Goal: Obtain resource: Download file/media

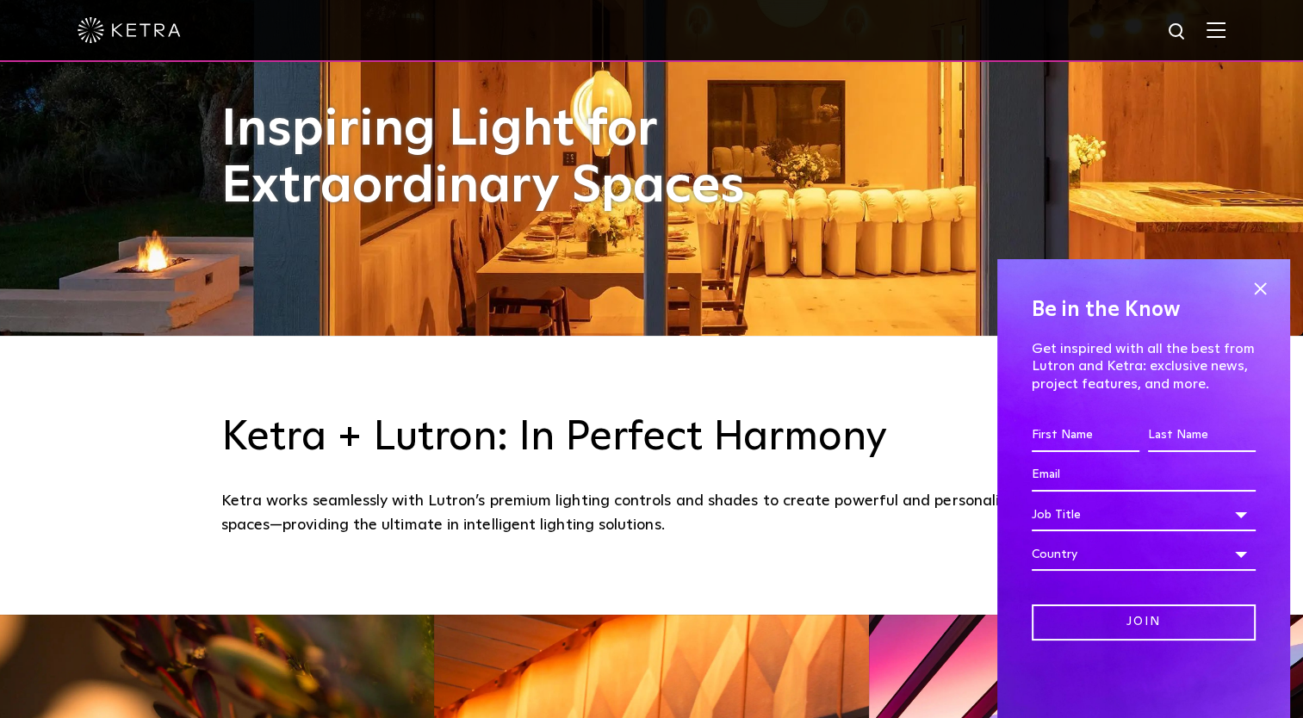
scroll to position [396, 0]
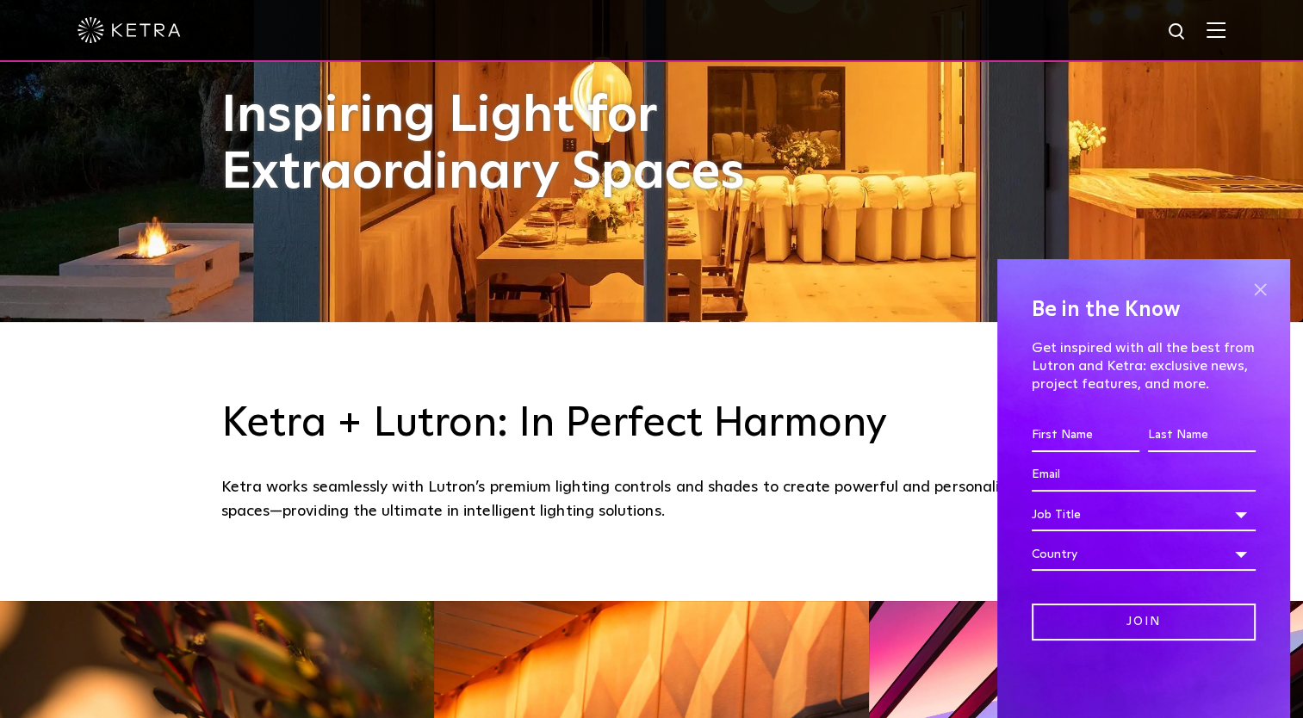
click at [1262, 288] on span at bounding box center [1260, 289] width 26 height 26
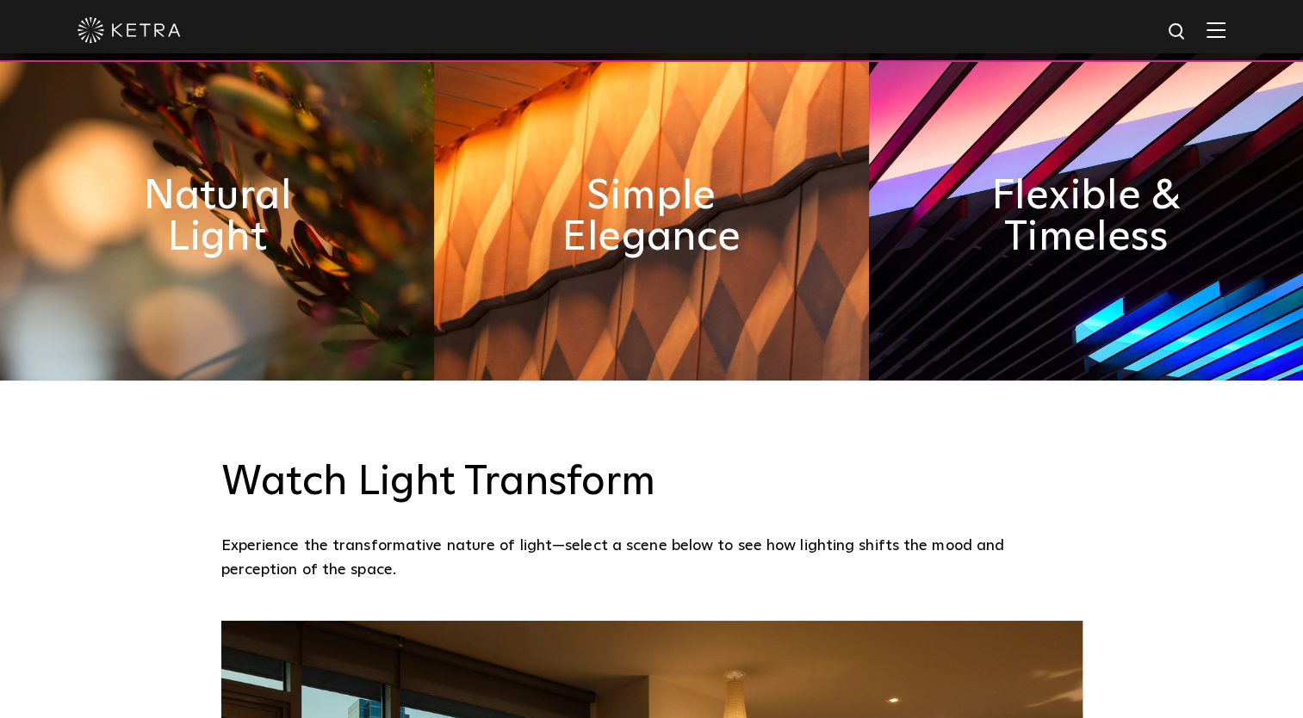
scroll to position [945, 0]
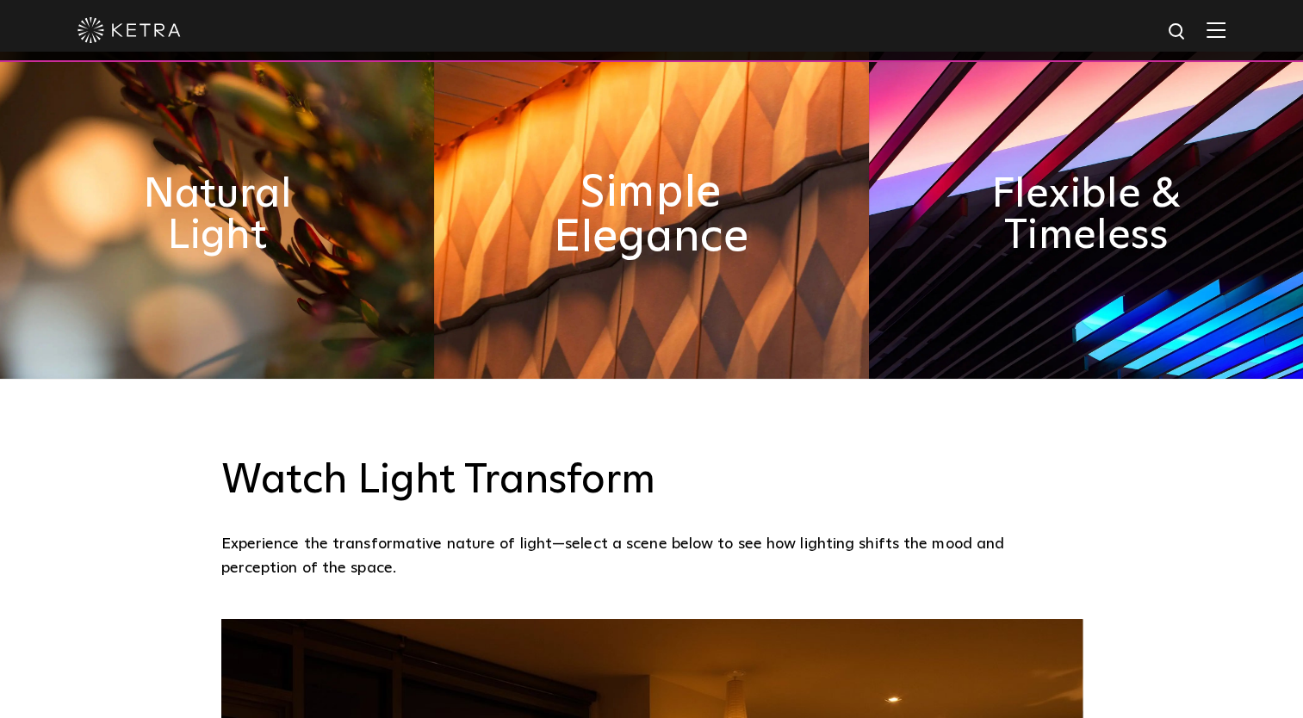
click at [677, 203] on h2 "Simple Elegance" at bounding box center [651, 215] width 237 height 90
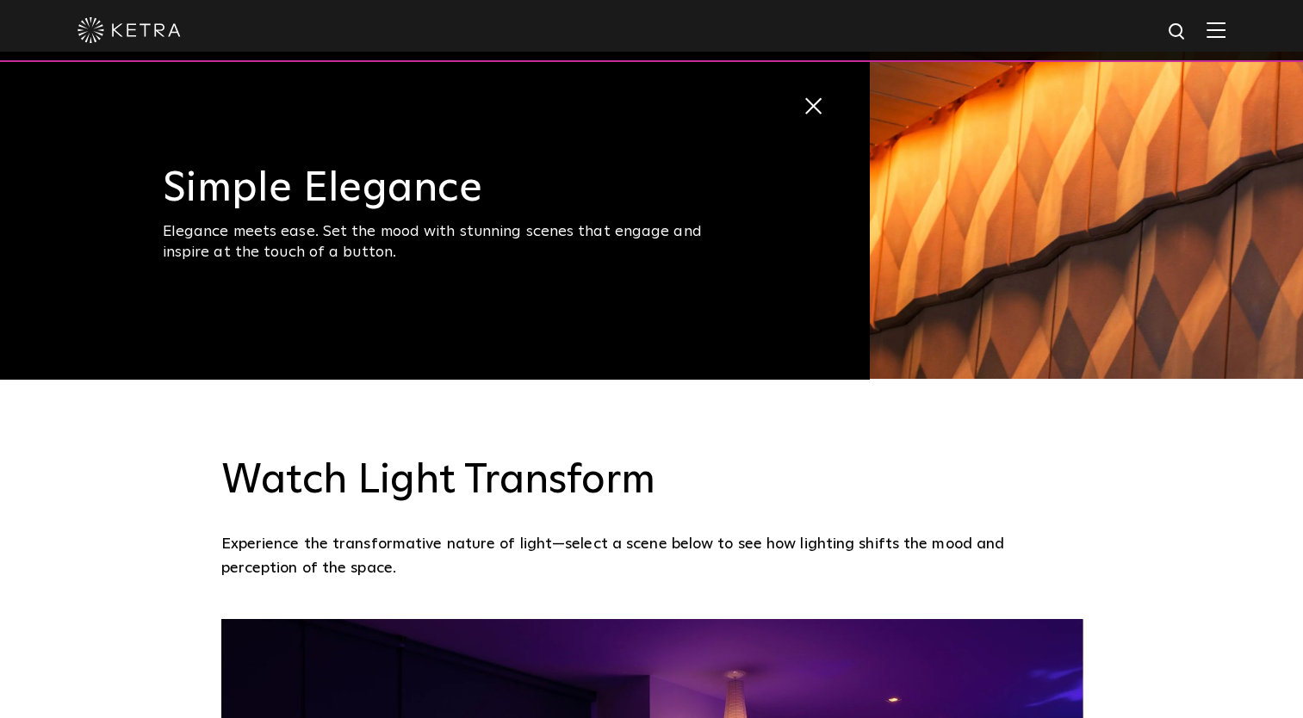
click at [677, 203] on h3 "Simple Elegance" at bounding box center [453, 188] width 581 height 41
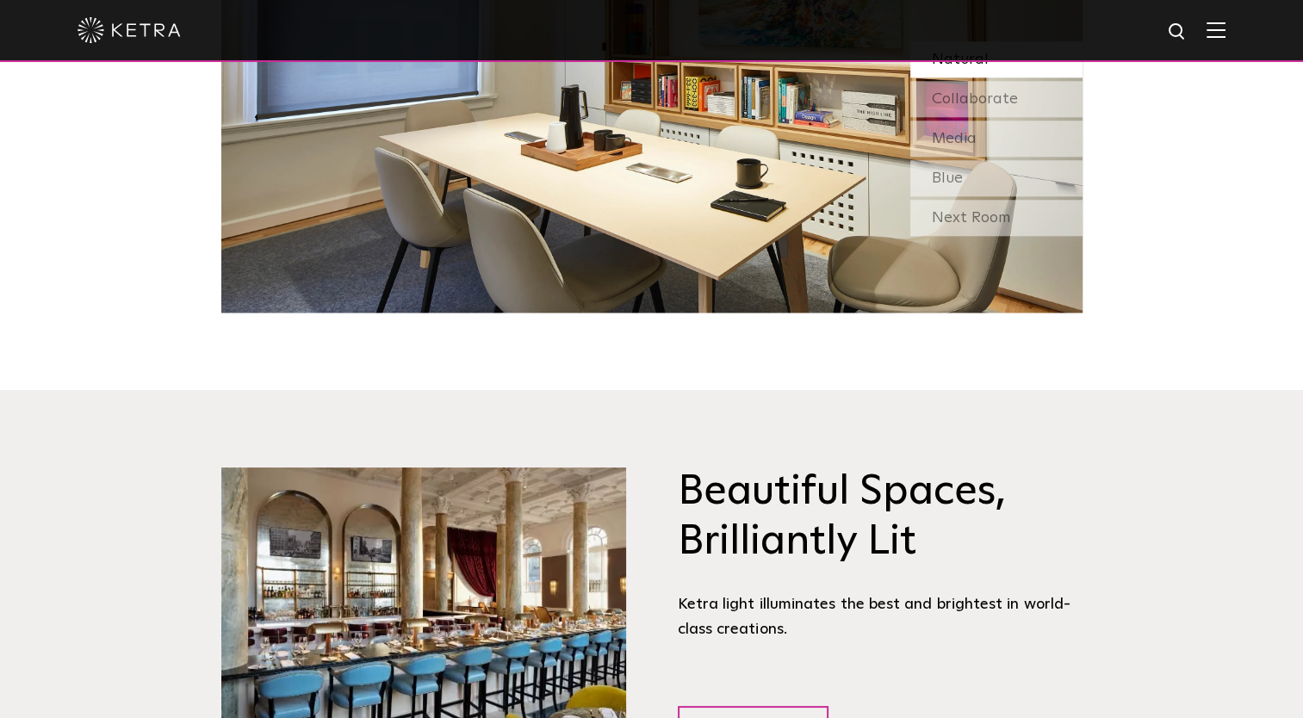
scroll to position [1880, 0]
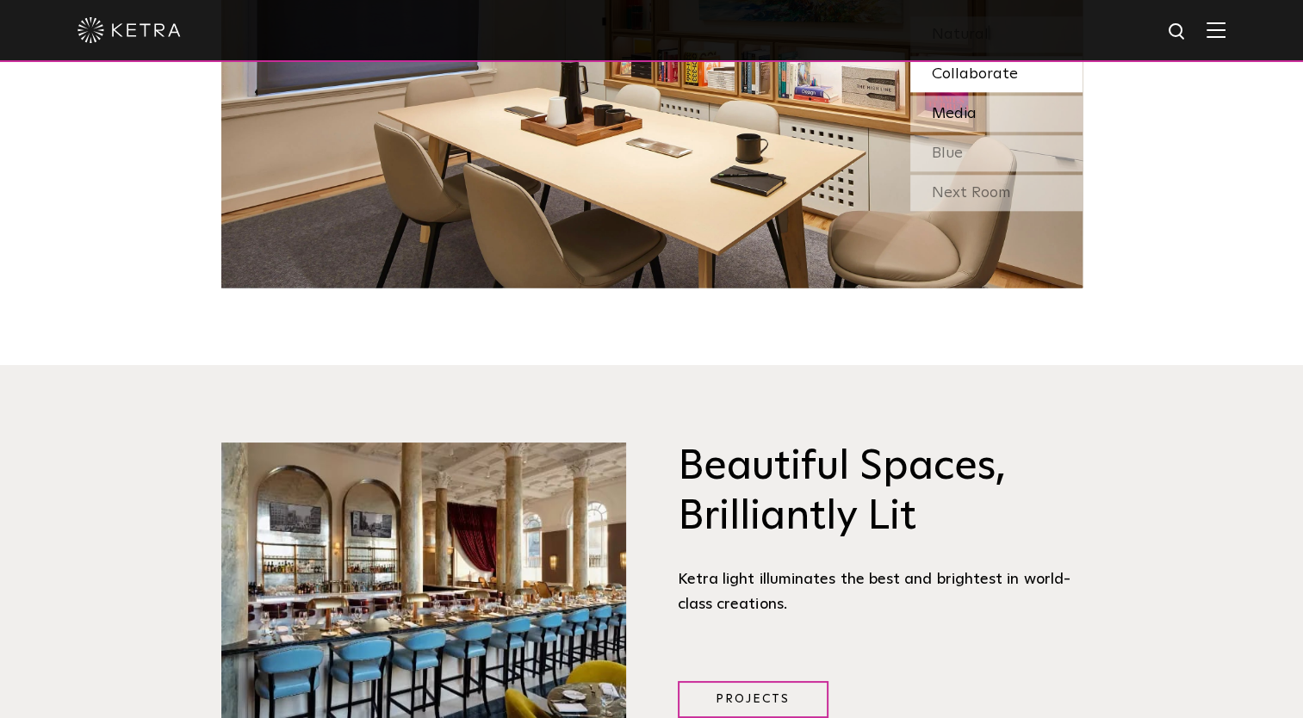
click at [1009, 124] on div "Media" at bounding box center [996, 114] width 172 height 36
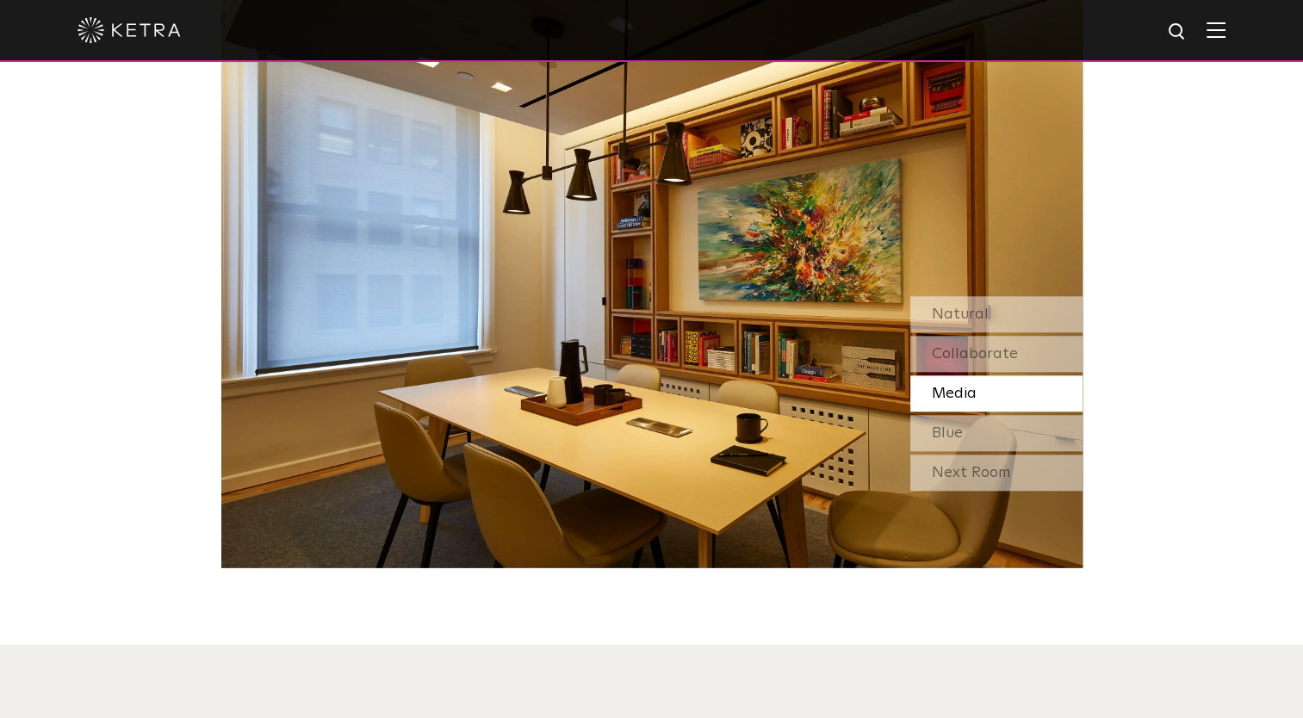
scroll to position [1598, 0]
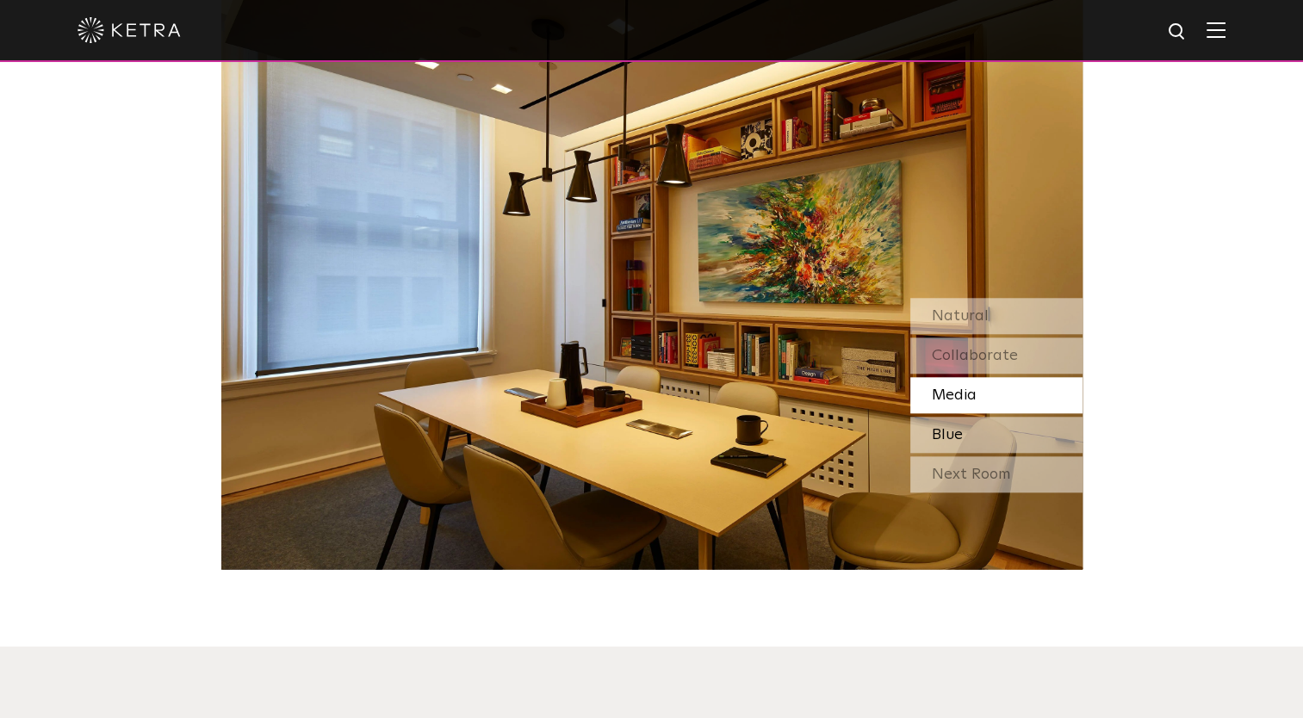
click at [982, 432] on div "Blue" at bounding box center [996, 435] width 172 height 36
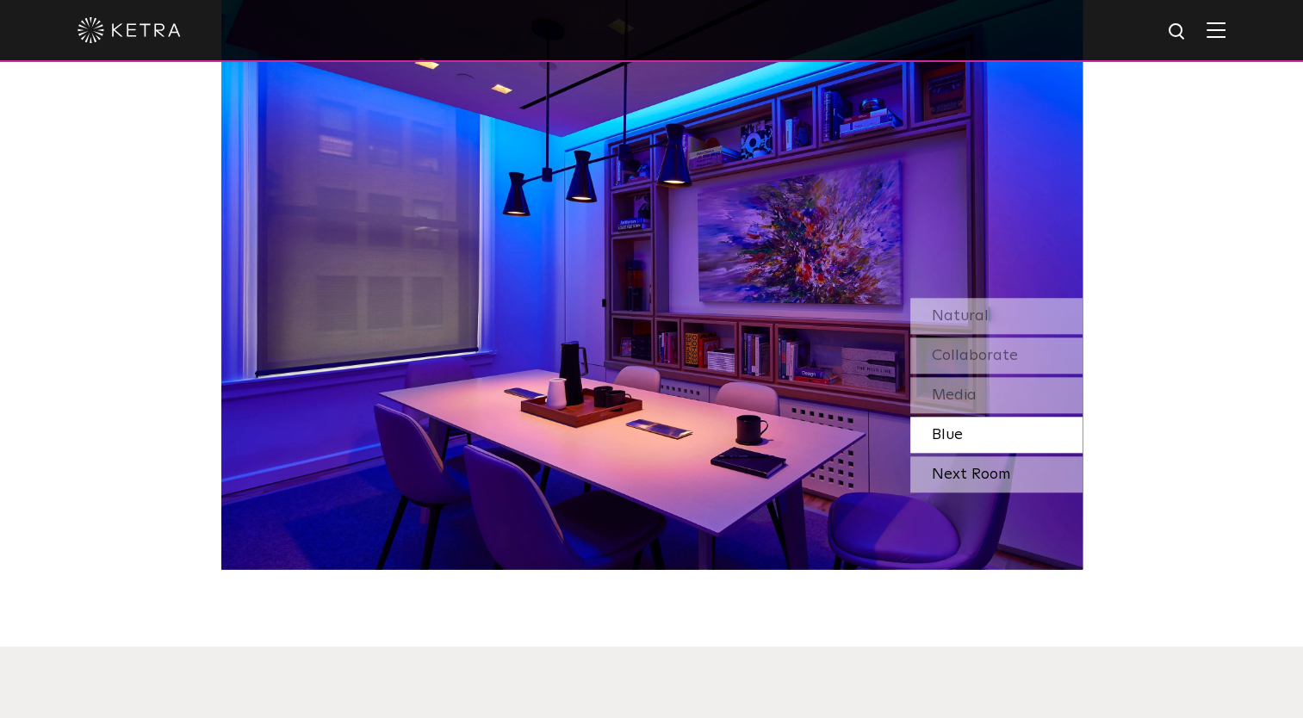
click at [993, 473] on div "Next Room" at bounding box center [996, 474] width 172 height 36
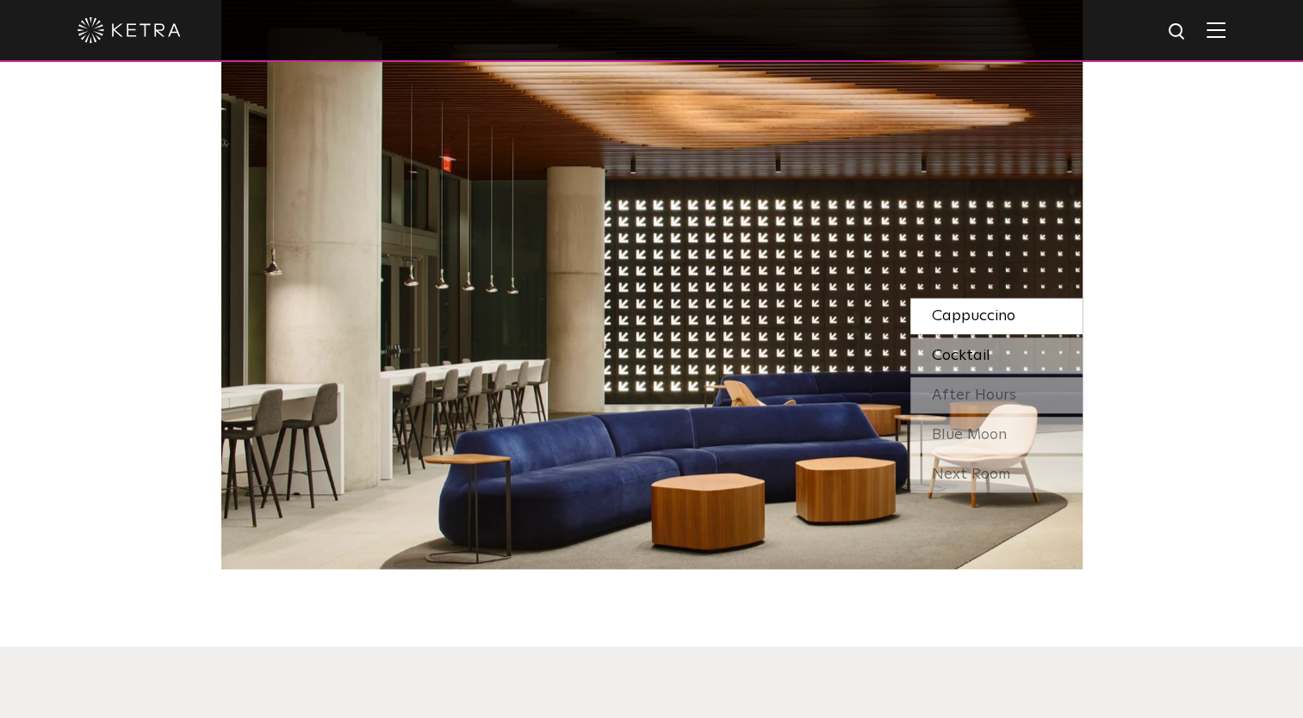
click at [968, 350] on span "Cocktail" at bounding box center [961, 355] width 59 height 15
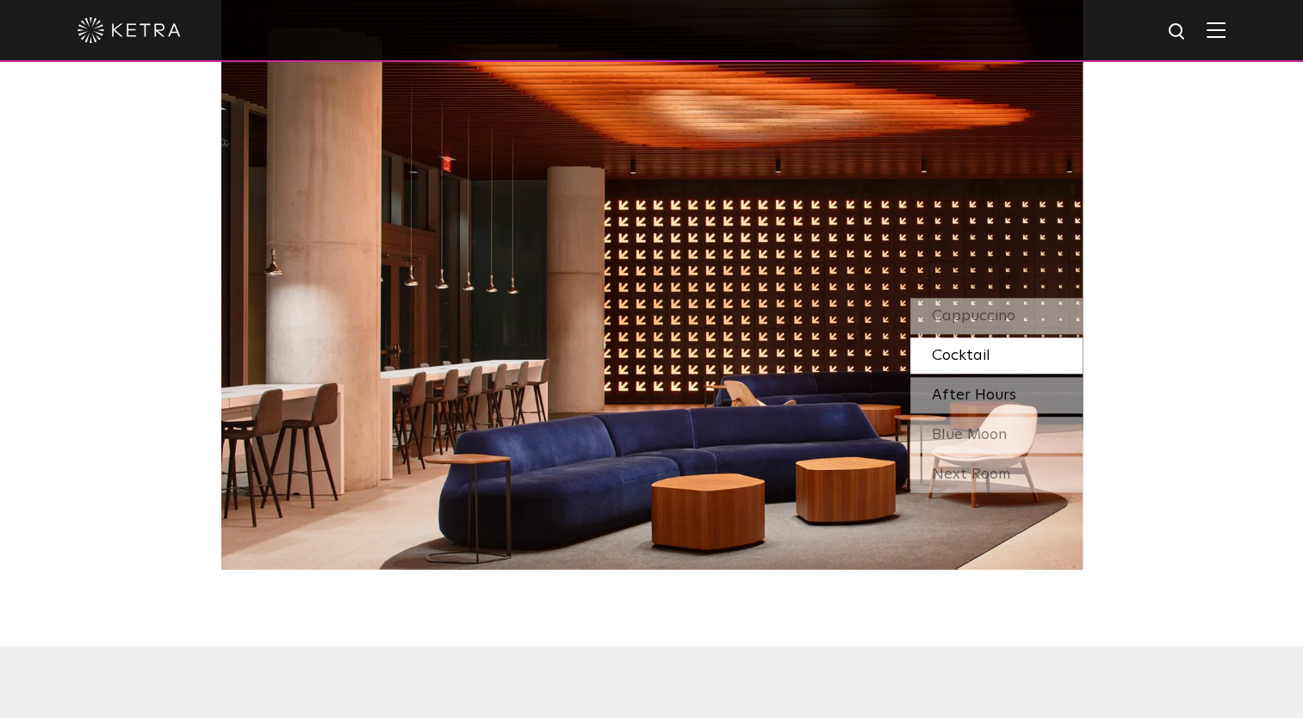
click at [978, 394] on span "After Hours" at bounding box center [974, 394] width 84 height 15
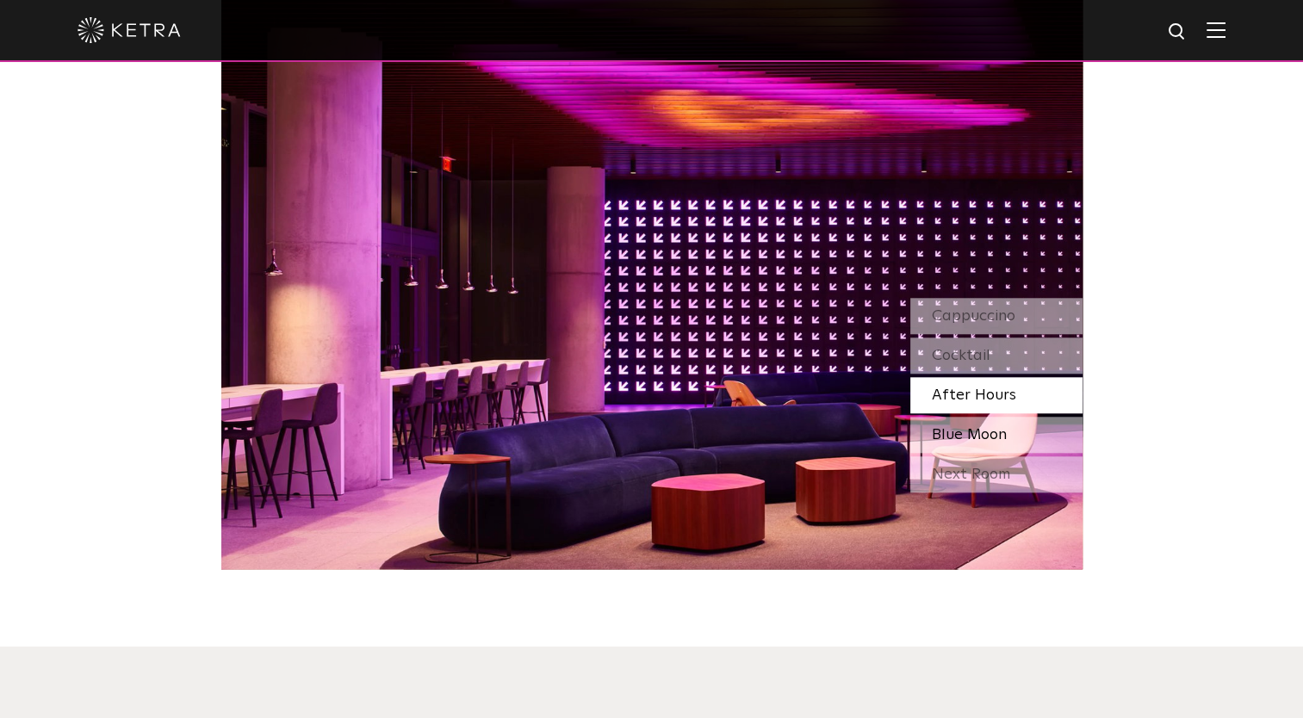
click at [989, 431] on span "Blue Moon" at bounding box center [969, 434] width 75 height 15
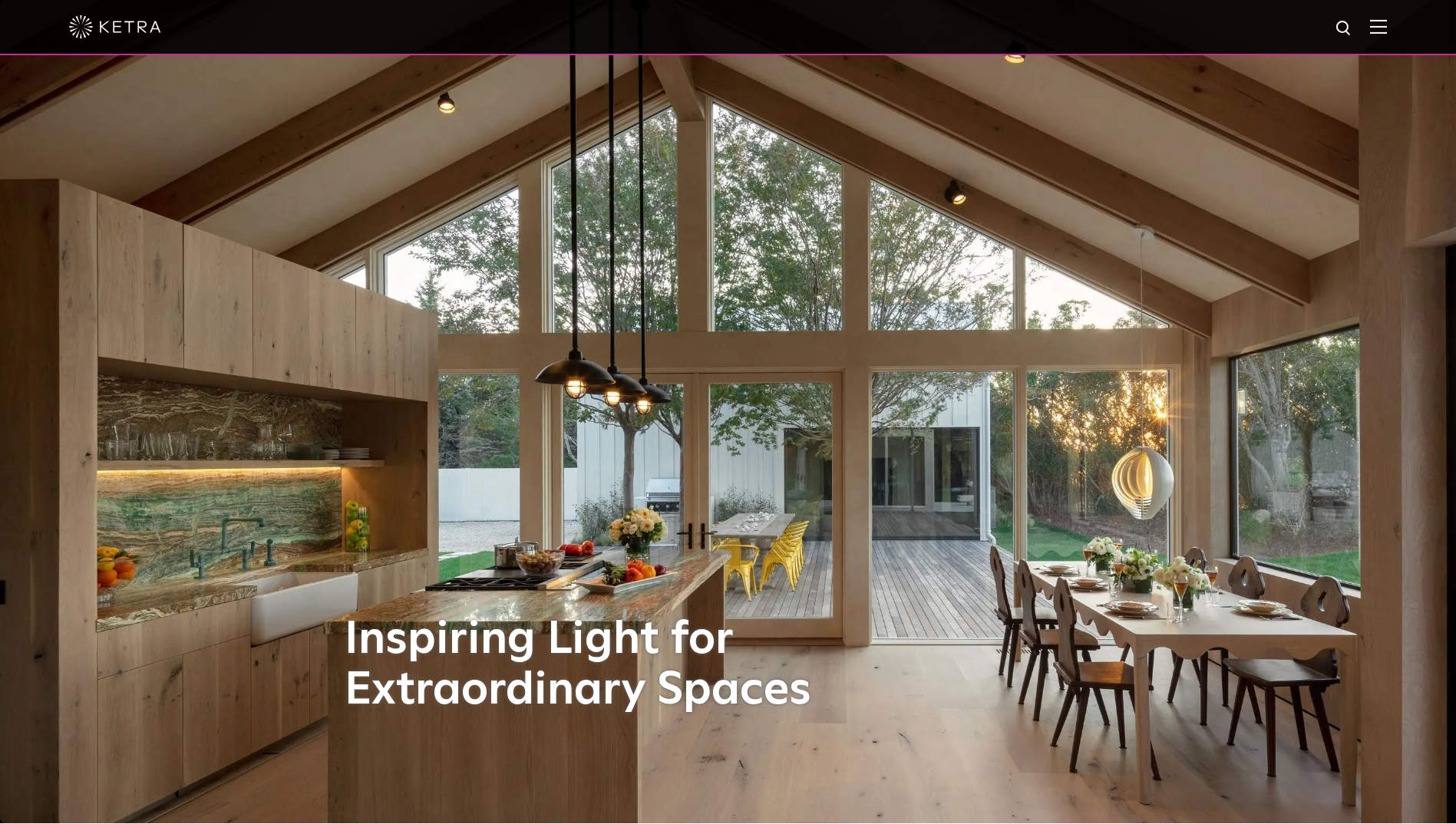
scroll to position [0, 0]
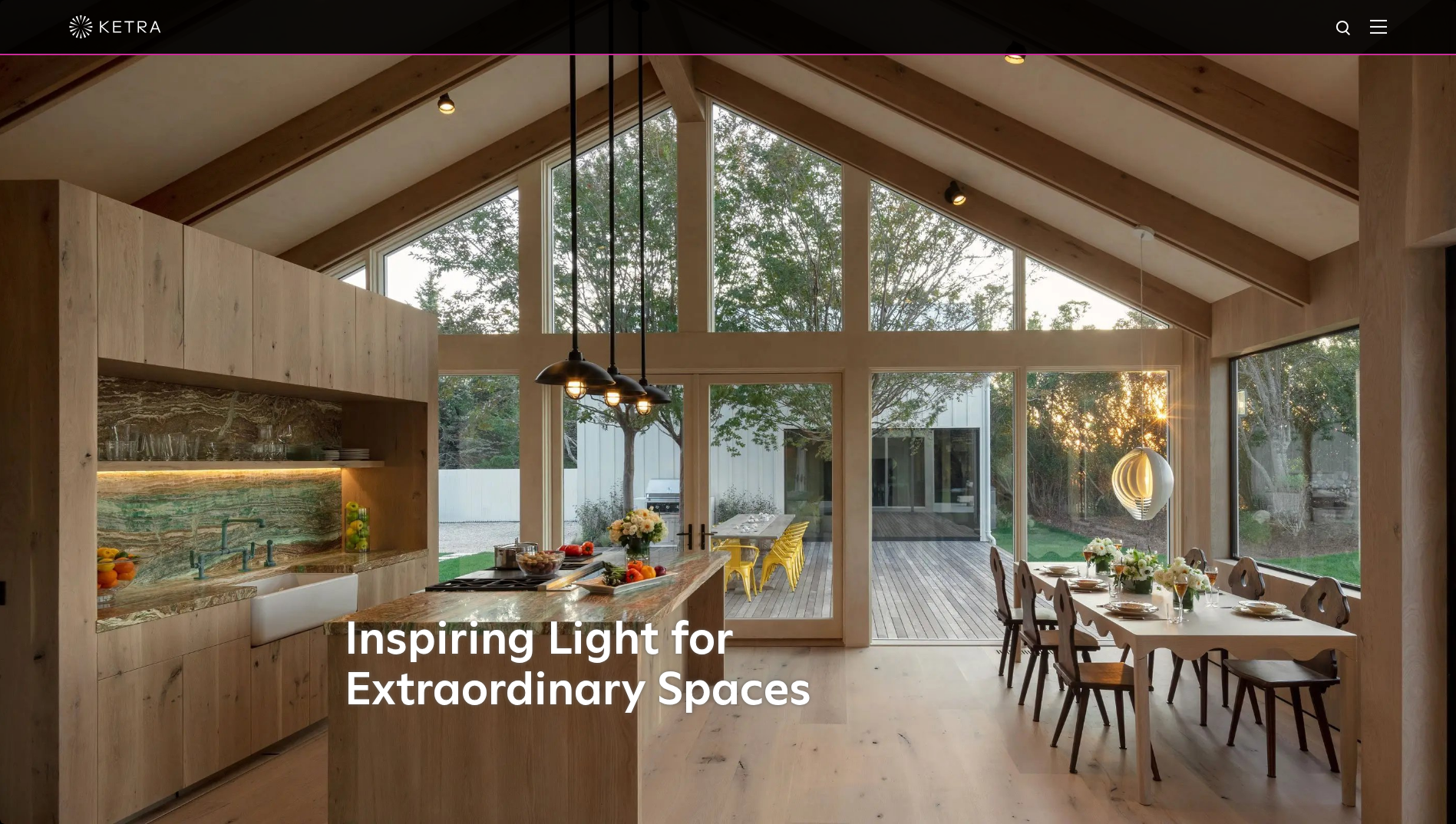
click at [1160, 25] on img at bounding box center [1378, 27] width 17 height 14
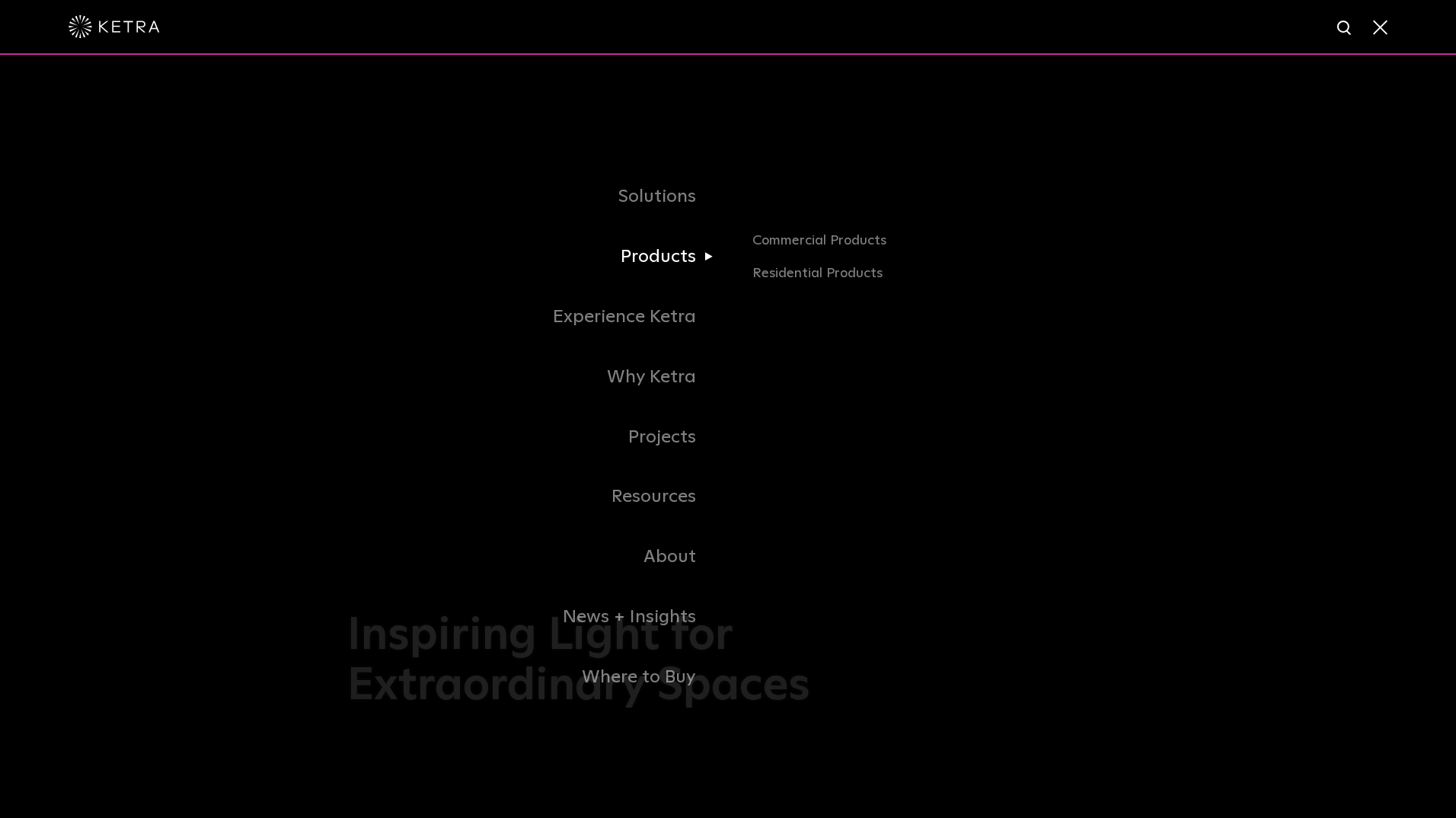
click at [661, 260] on link "Products" at bounding box center [538, 257] width 381 height 60
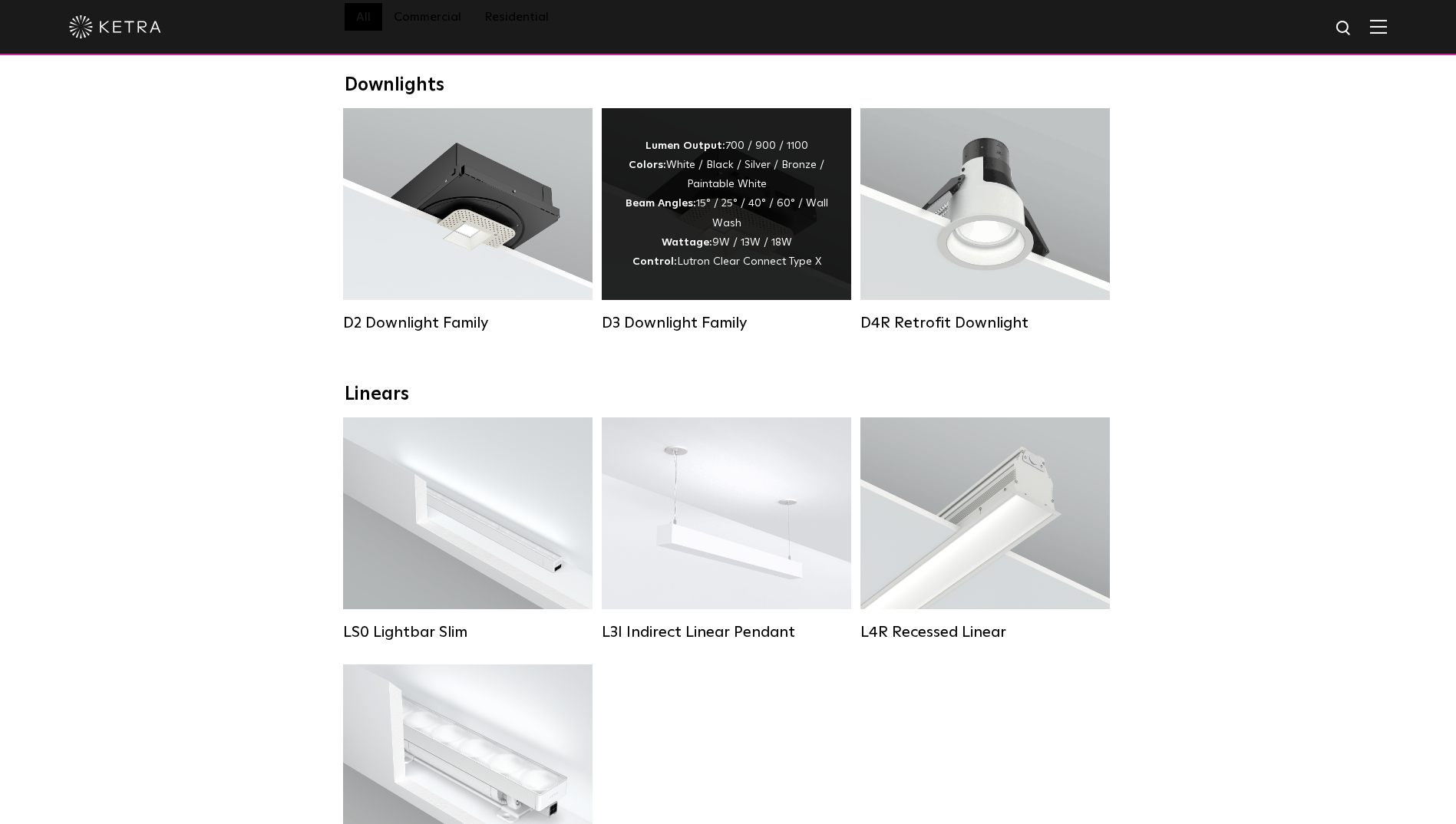
scroll to position [153, 0]
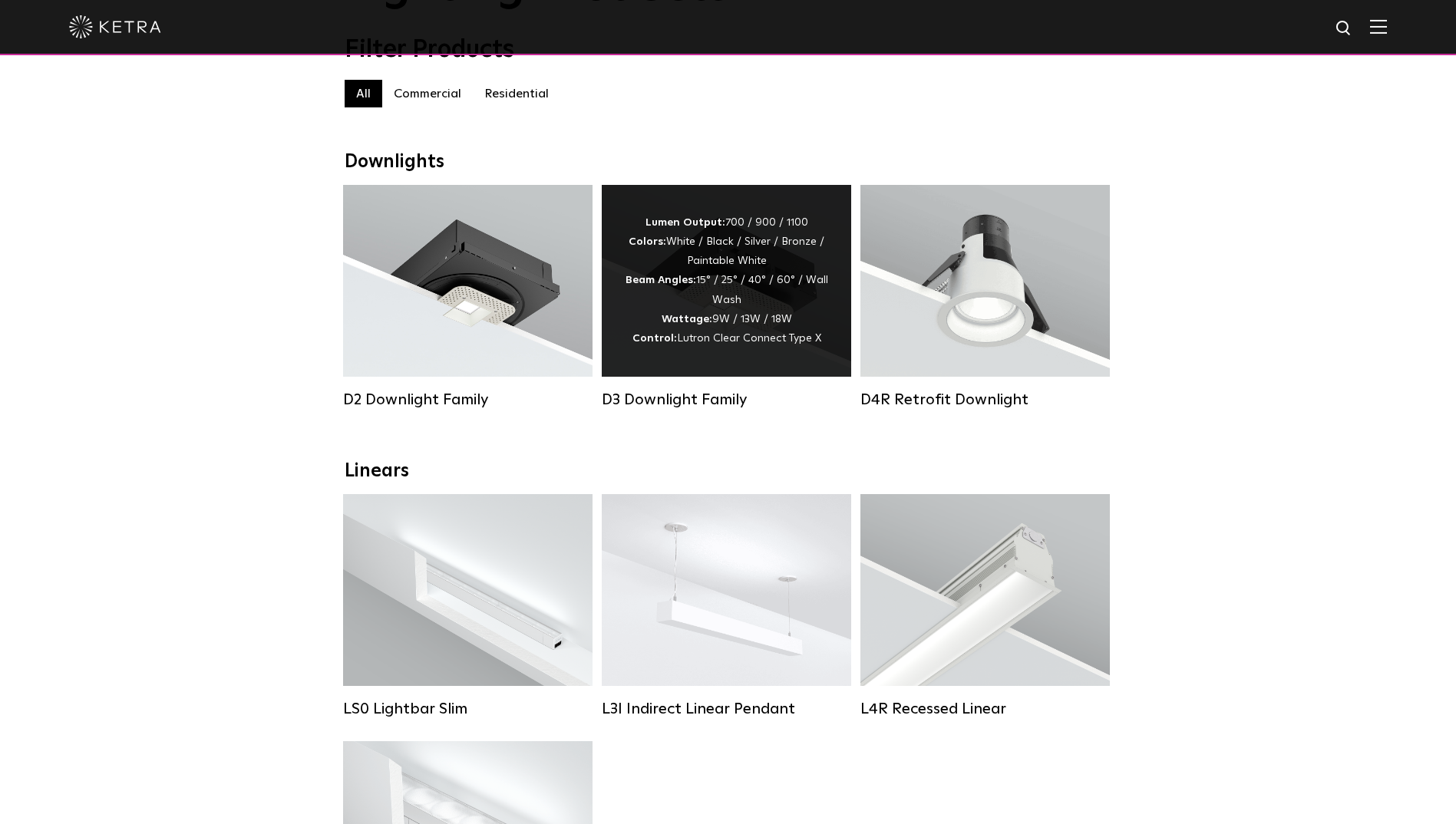
click at [720, 329] on div "Lumen Output: 700 / 900 / 1100 Colors: White / Black / Silver / Bronze / Painta…" at bounding box center [726, 281] width 203 height 135
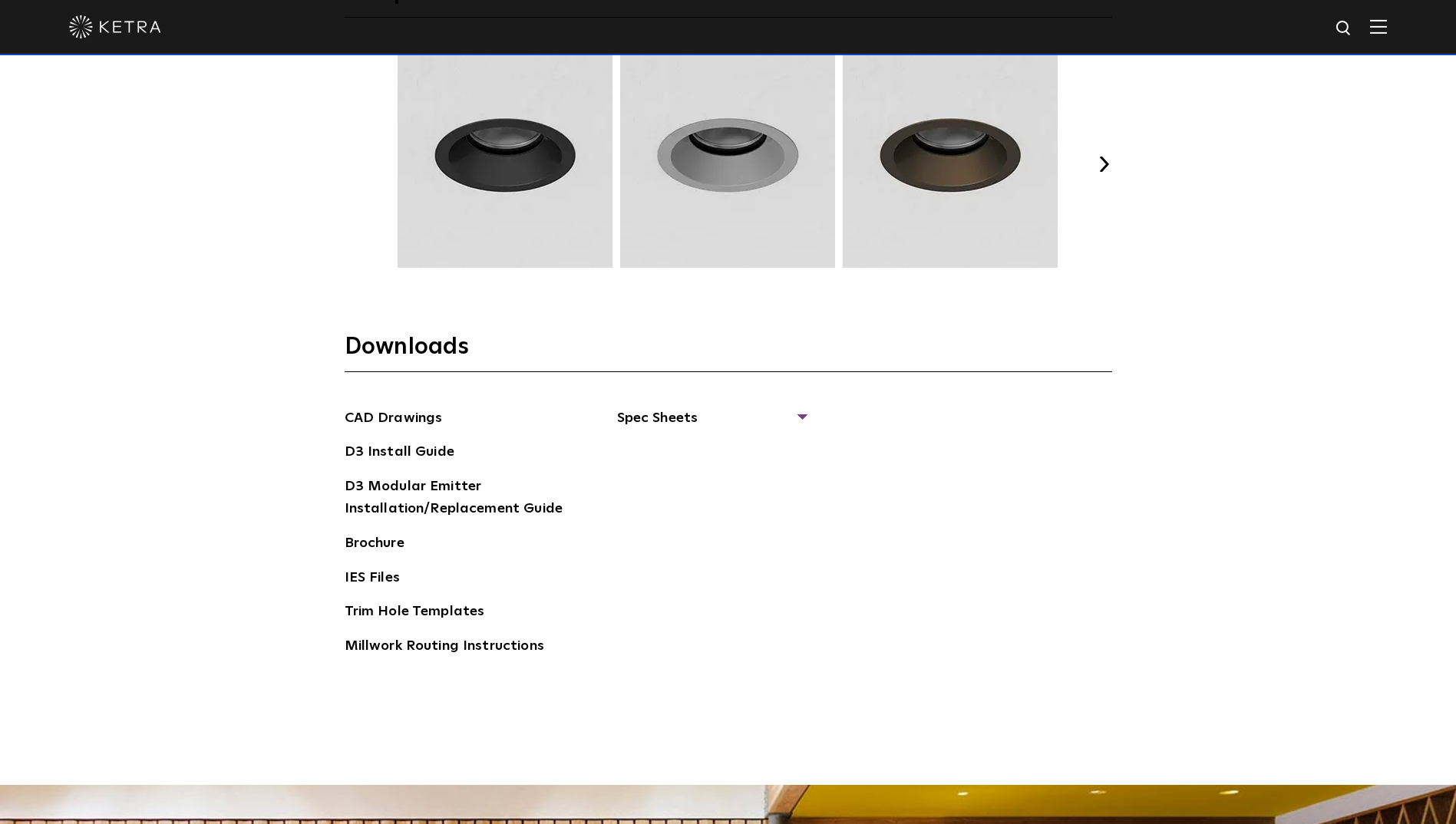
scroll to position [2378, 0]
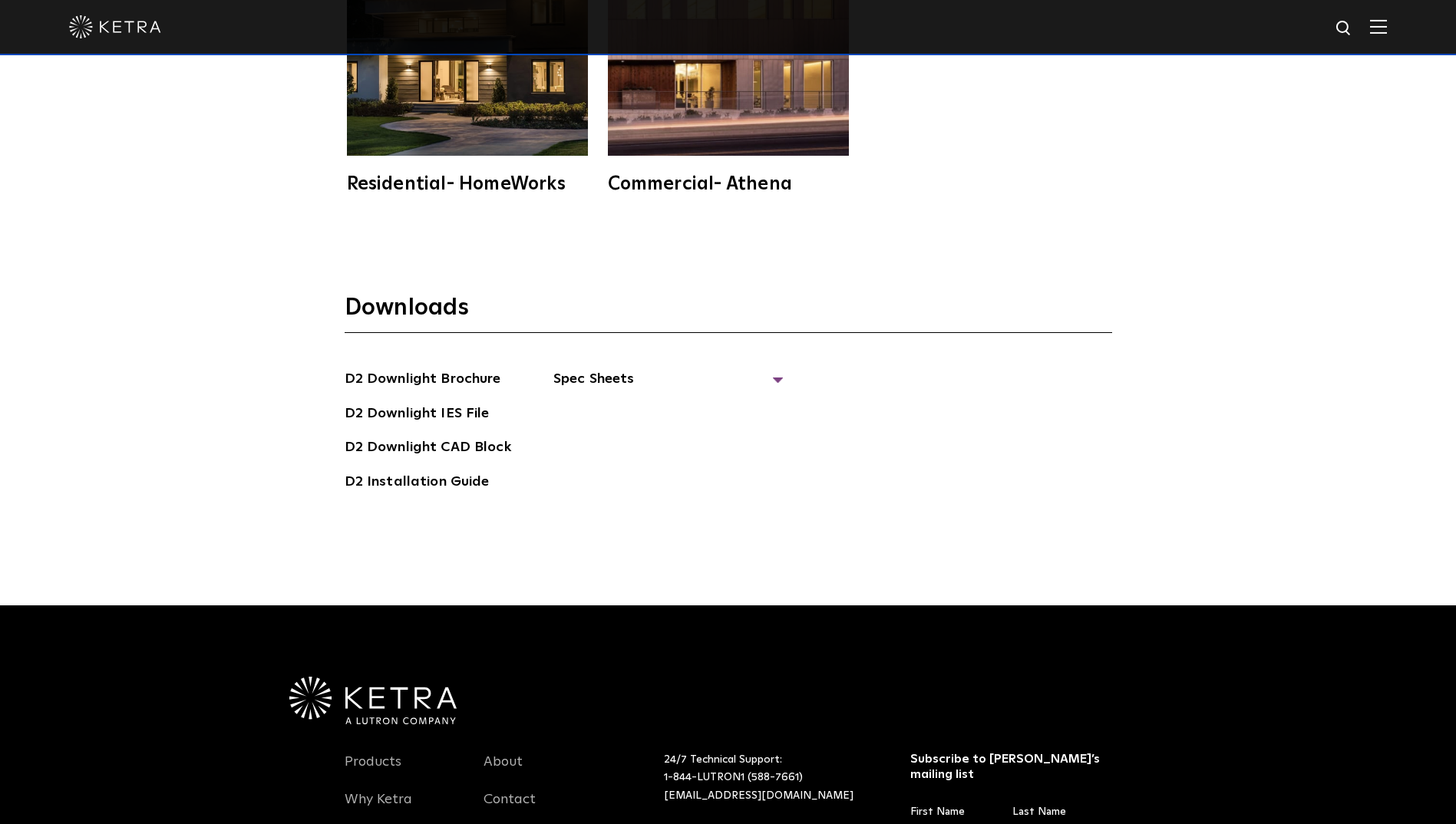
scroll to position [4603, 0]
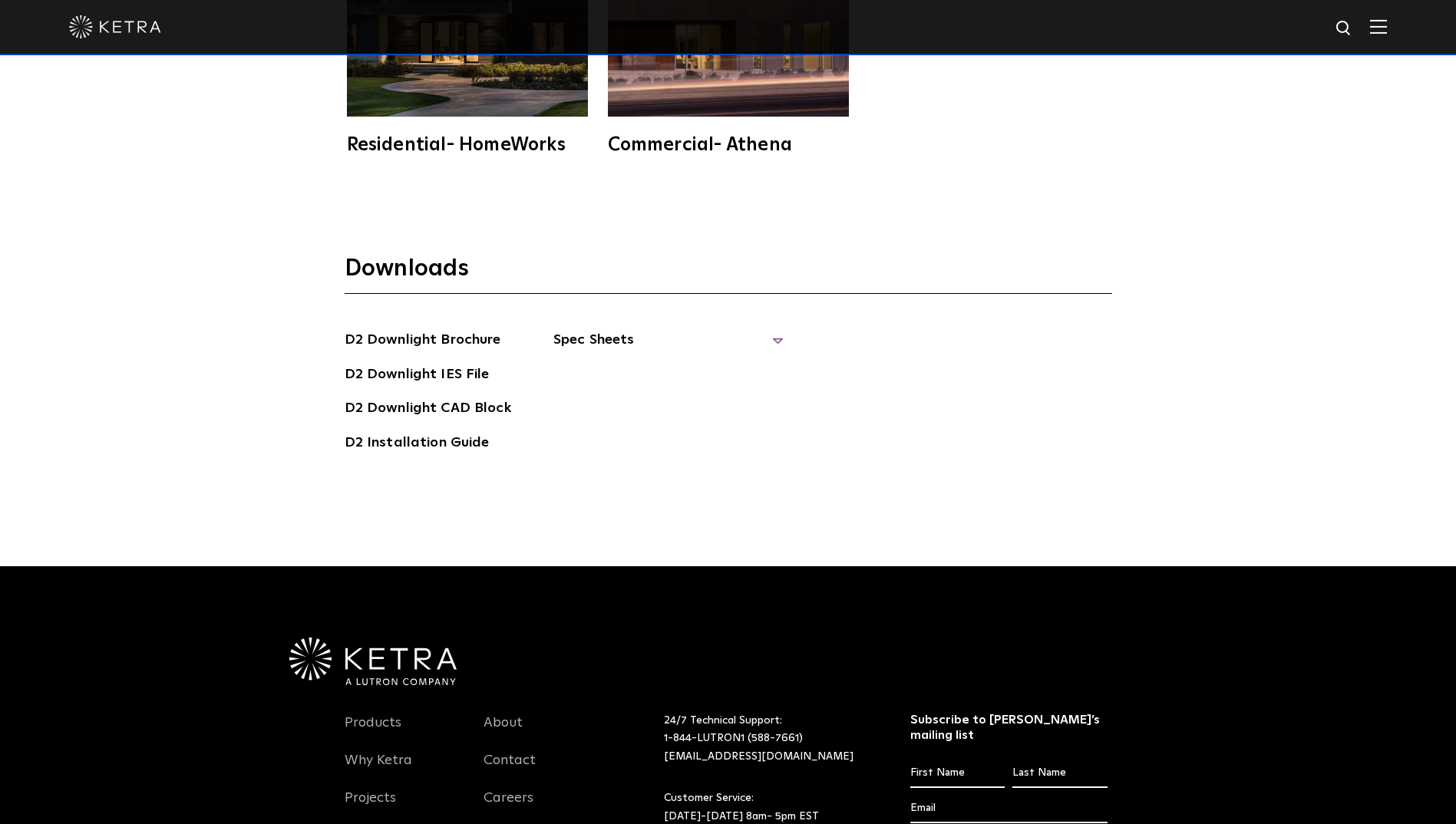
click at [767, 329] on span "Spec Sheets" at bounding box center [668, 346] width 230 height 34
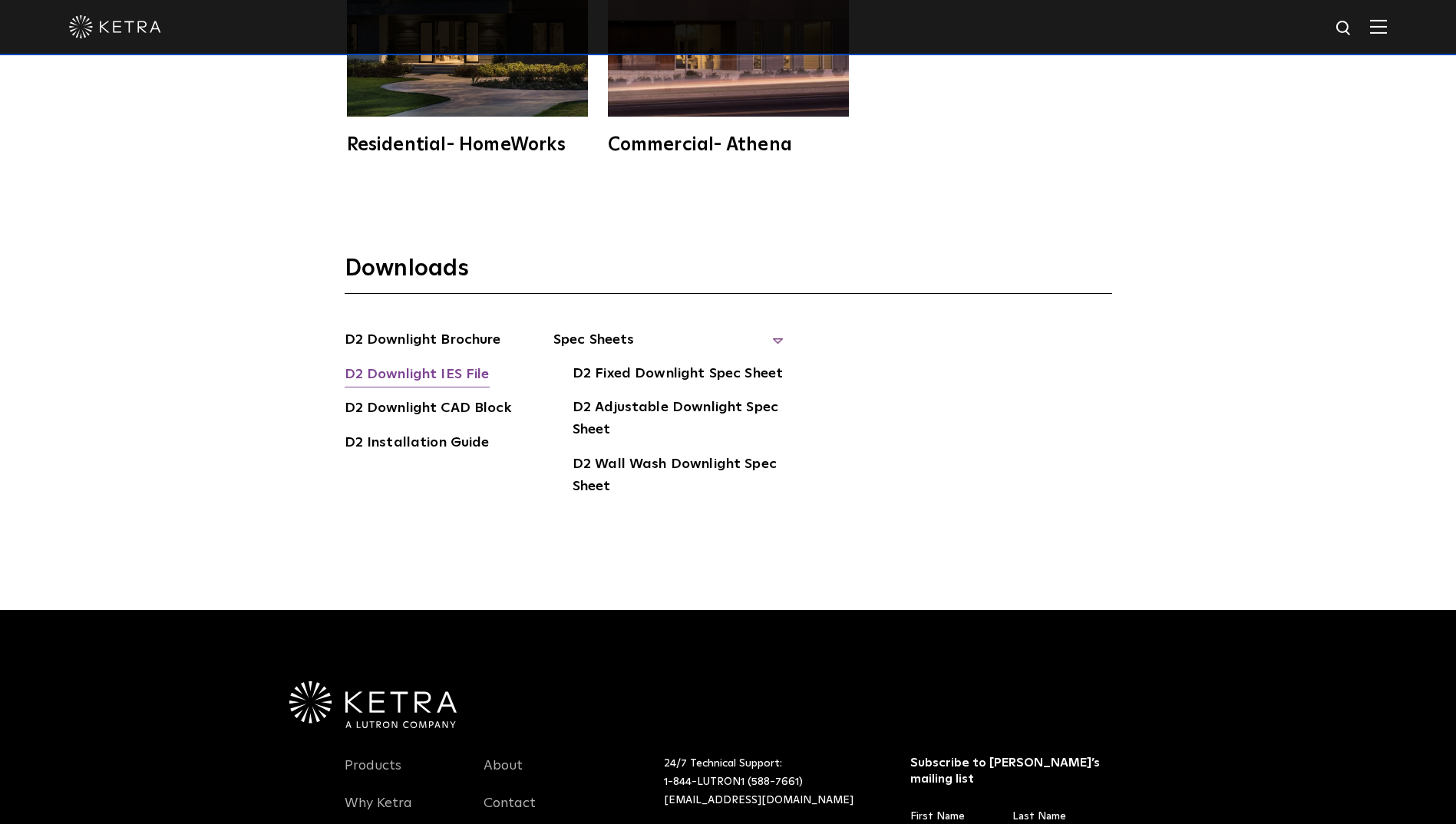
click at [438, 363] on link "D2 Downlight IES File" at bounding box center [417, 376] width 145 height 25
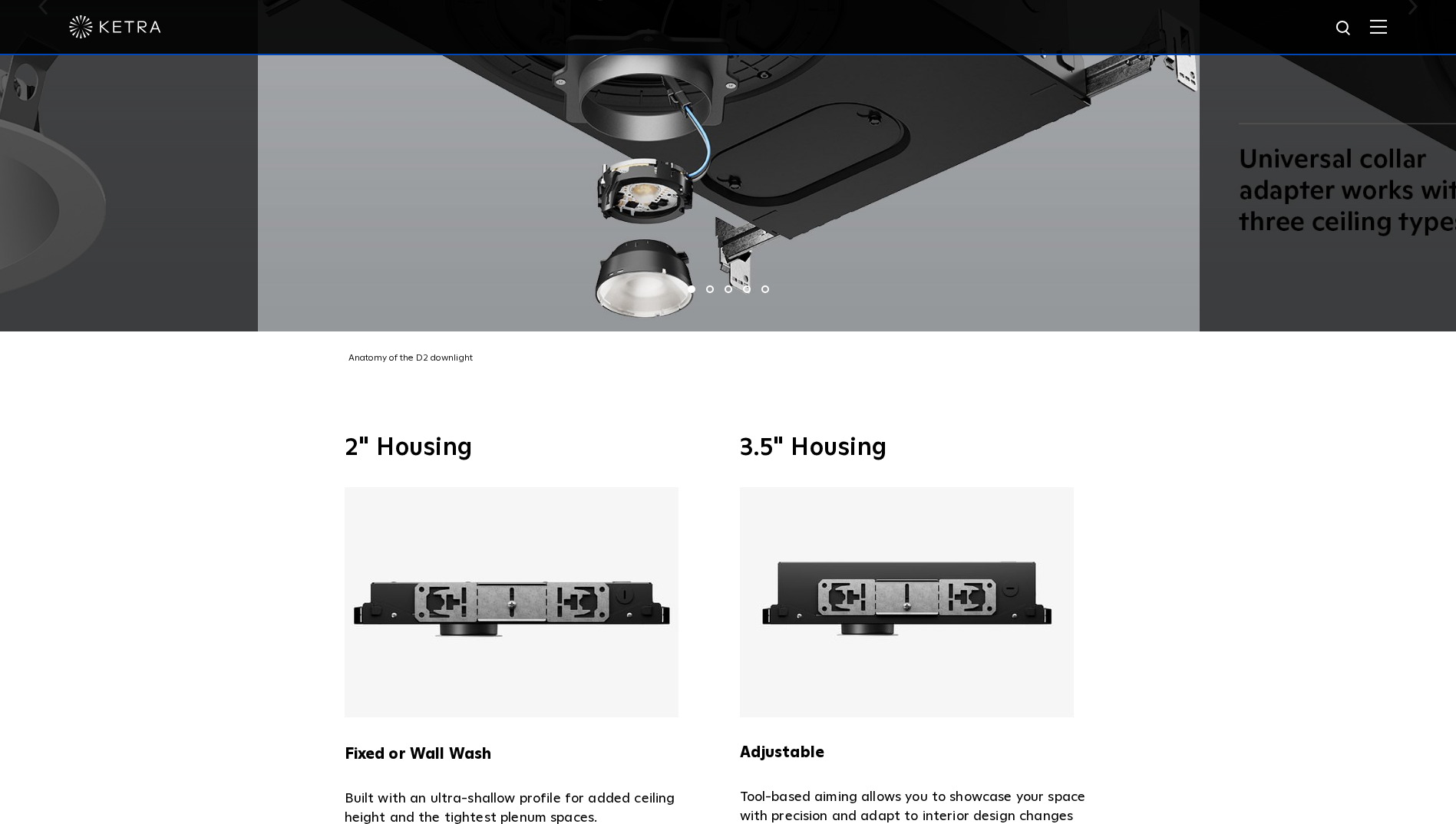
scroll to position [3222, 0]
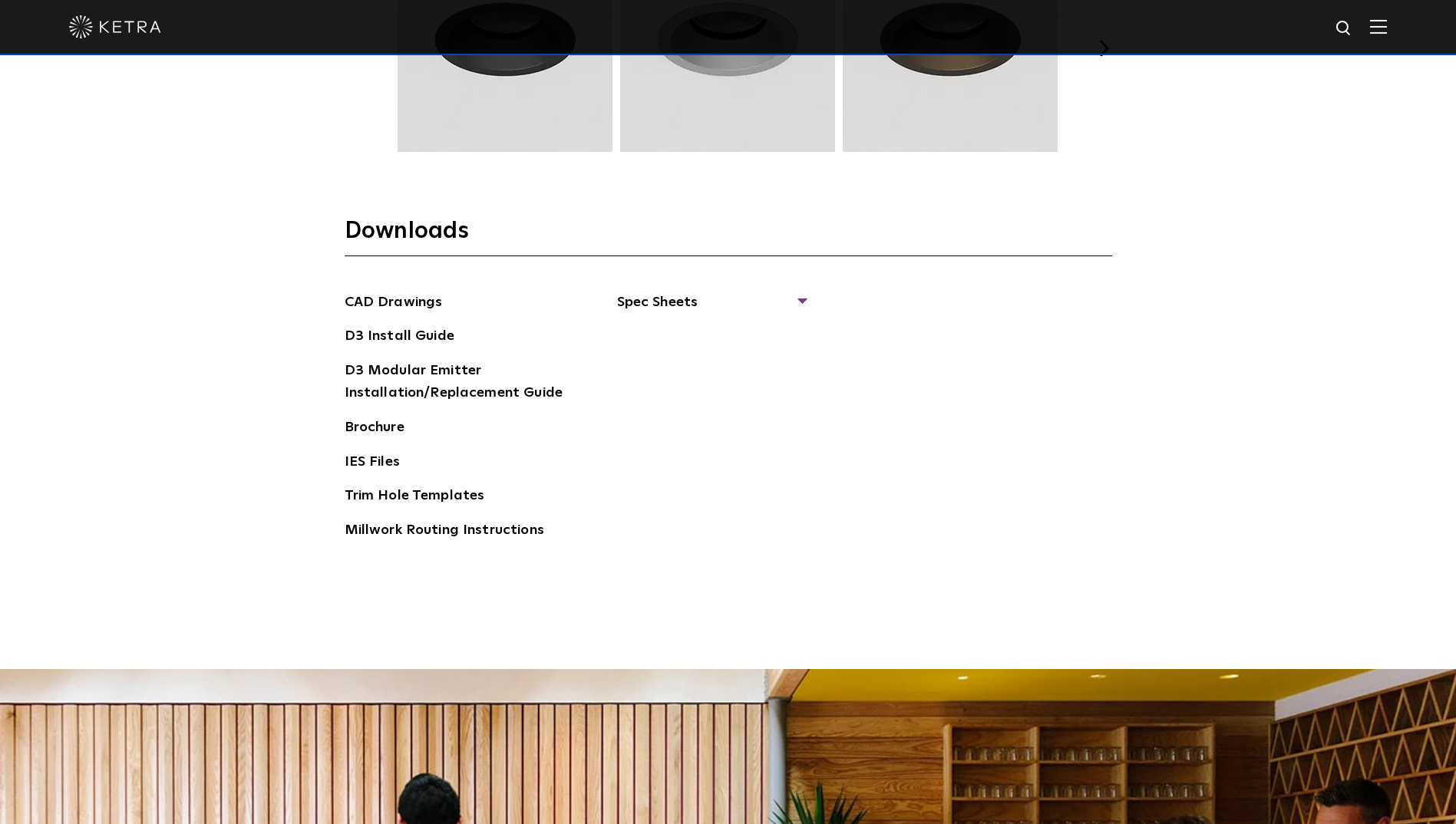
scroll to position [2455, 0]
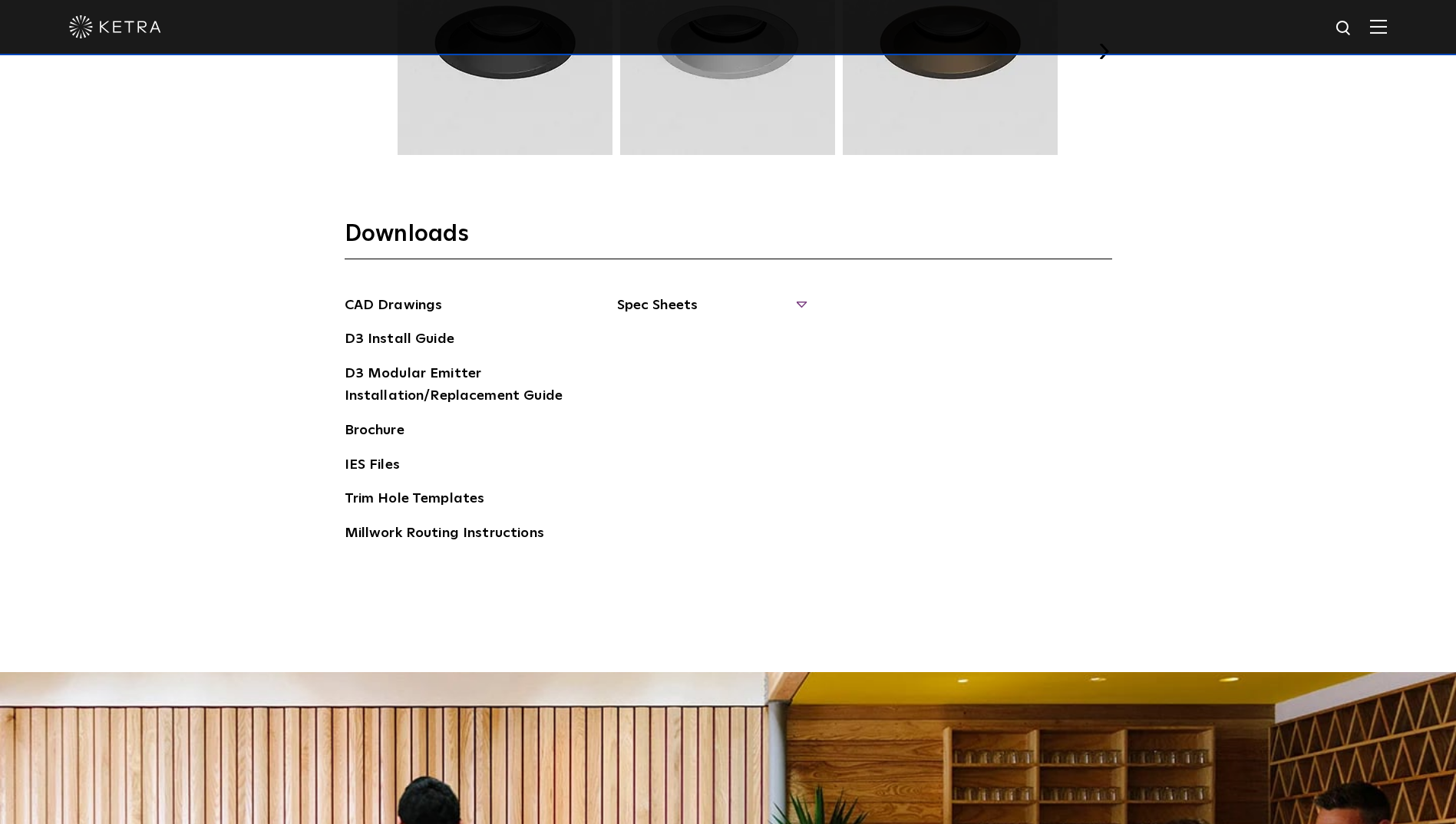
click at [798, 298] on span "Spec Sheets" at bounding box center [710, 312] width 188 height 34
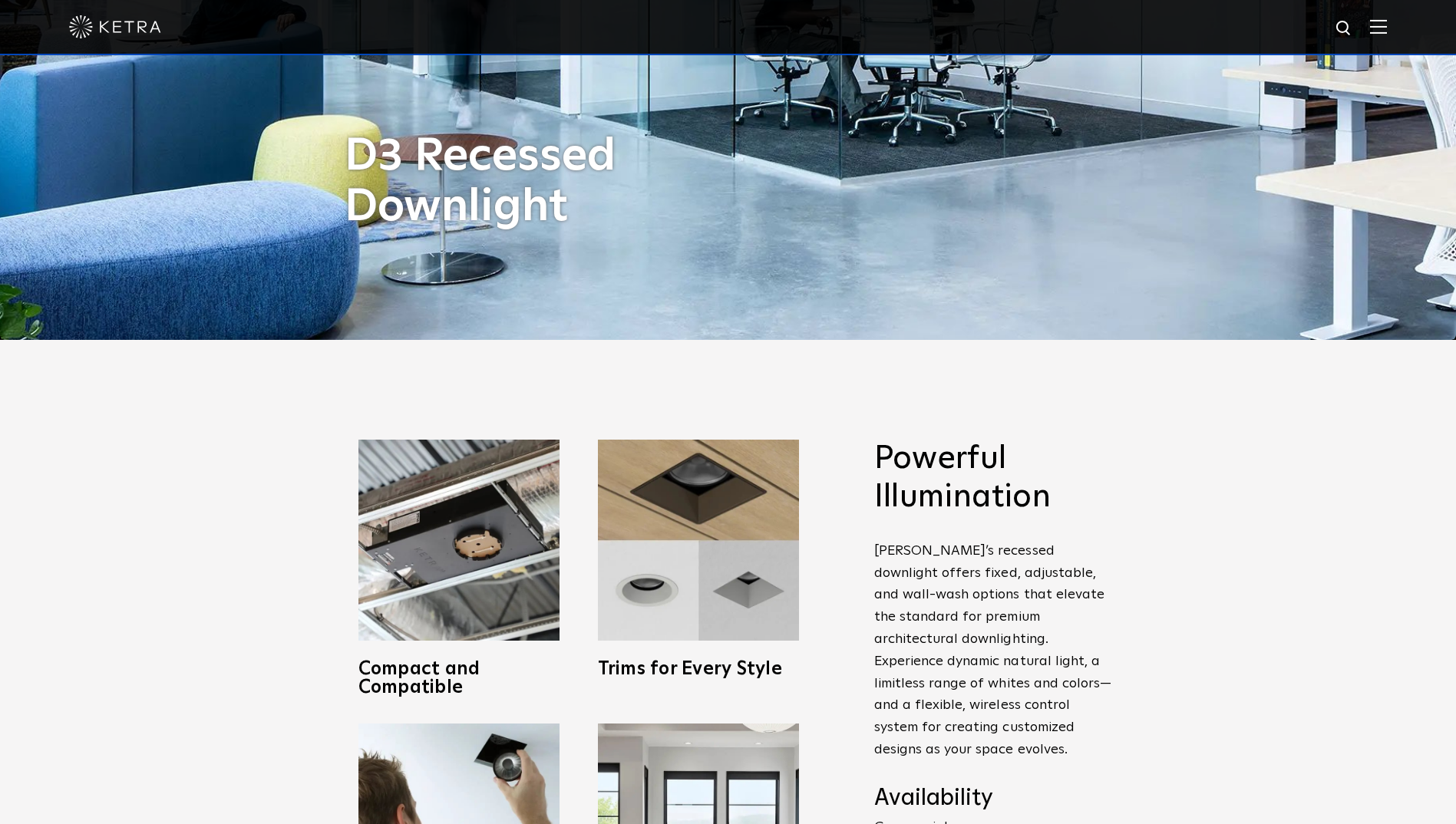
scroll to position [373, 0]
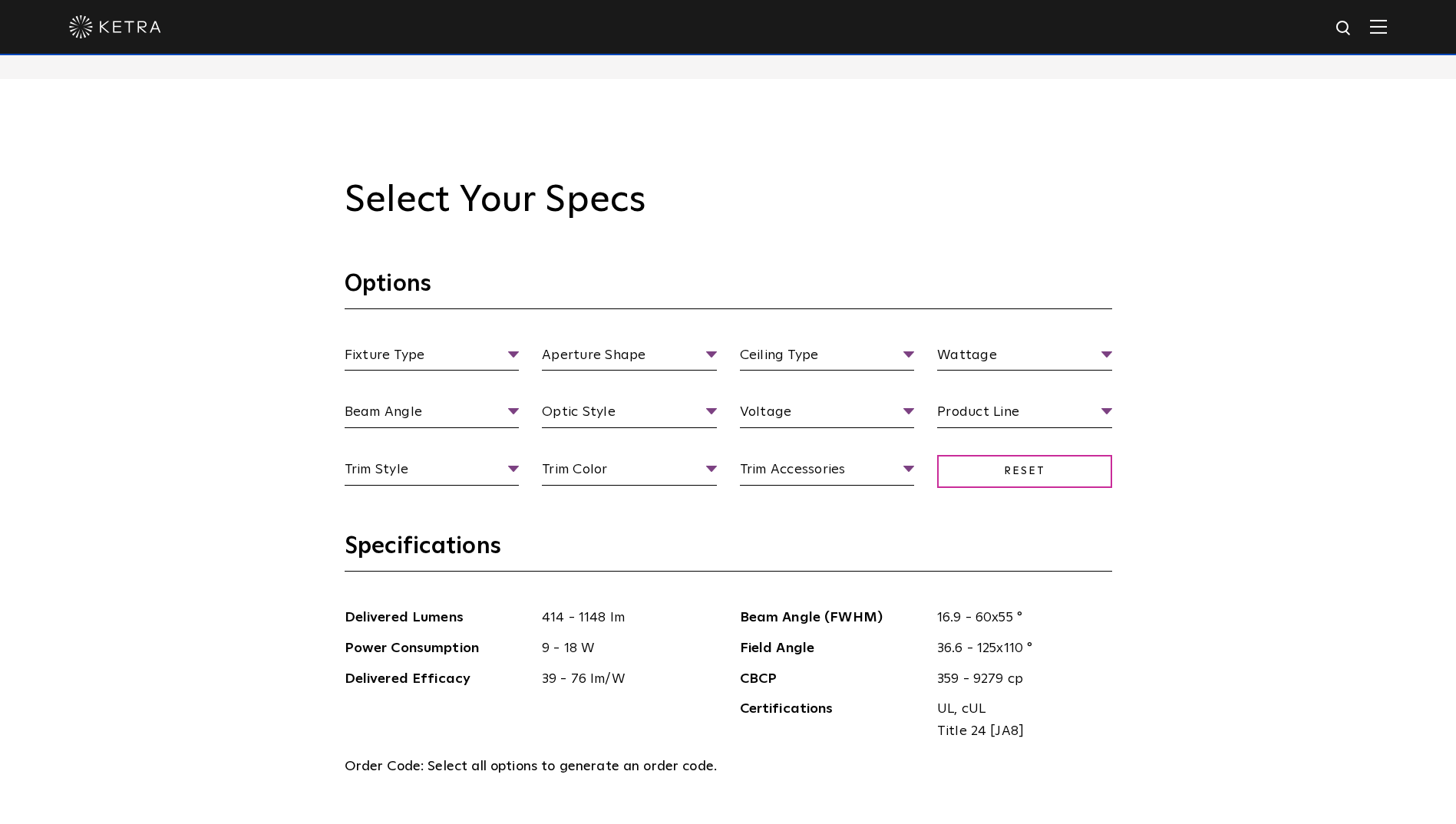
scroll to position [1457, 0]
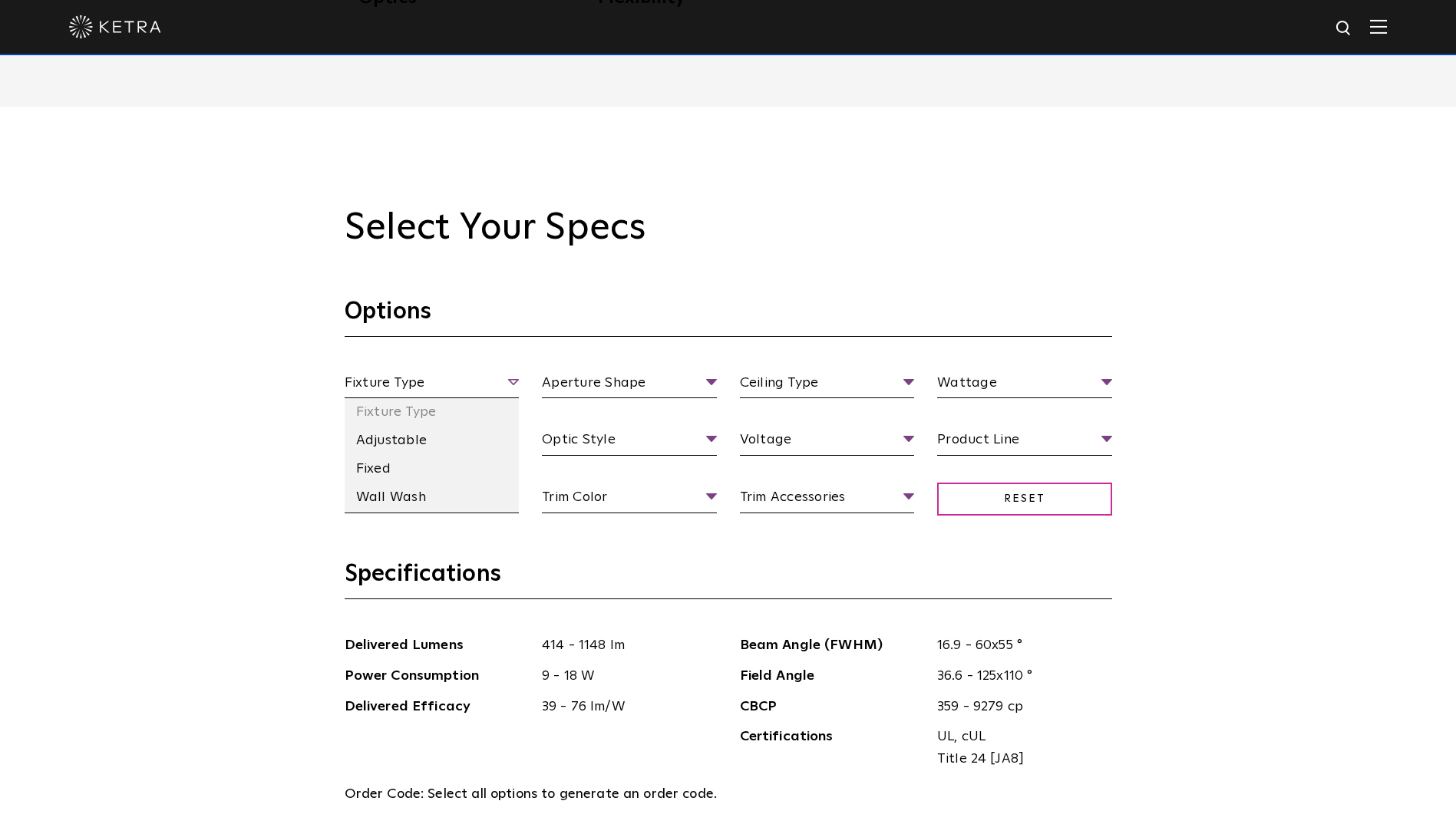
click at [511, 381] on span "Fixture Type" at bounding box center [432, 386] width 175 height 27
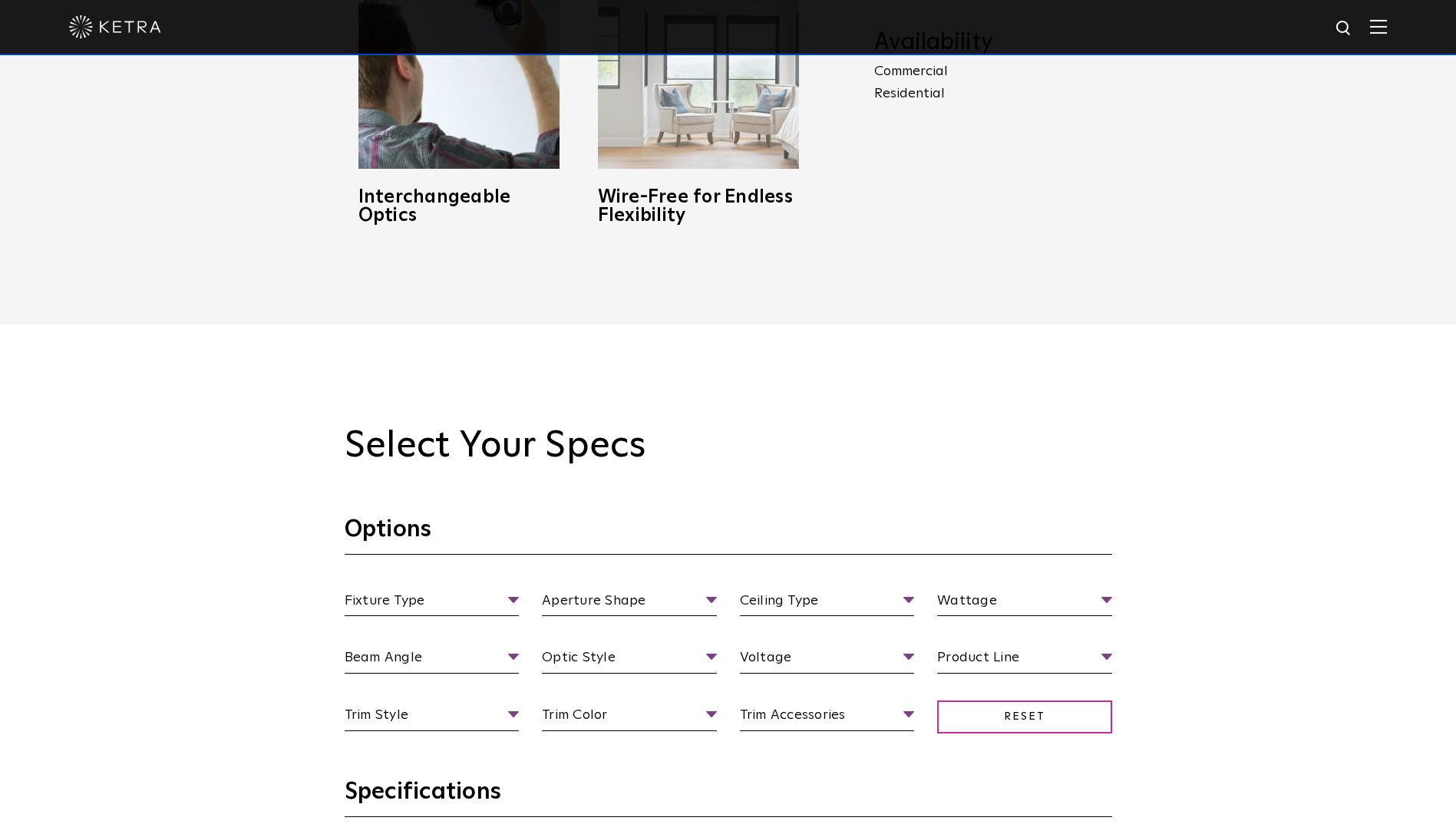
scroll to position [1228, 0]
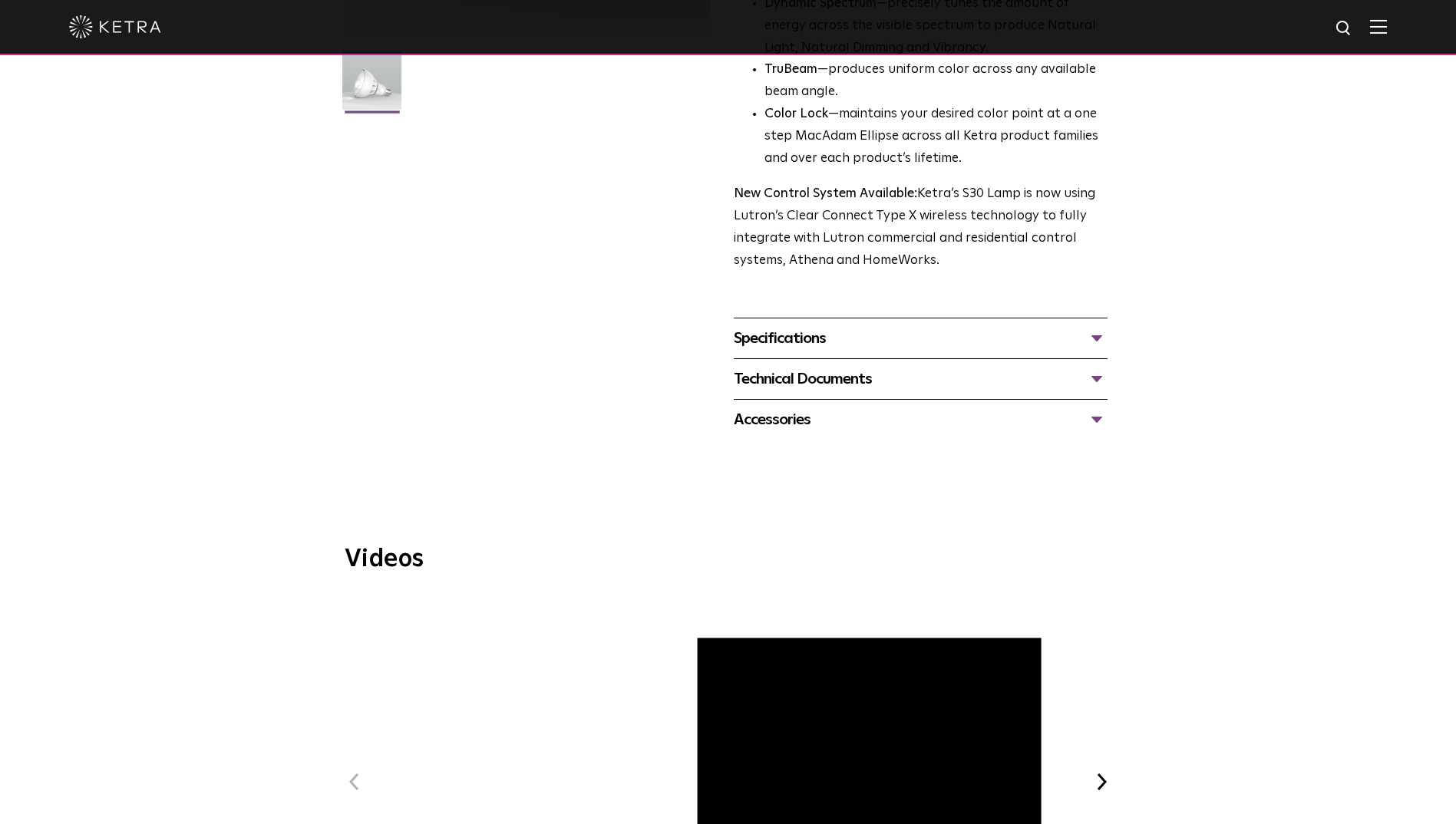
scroll to position [288, 0]
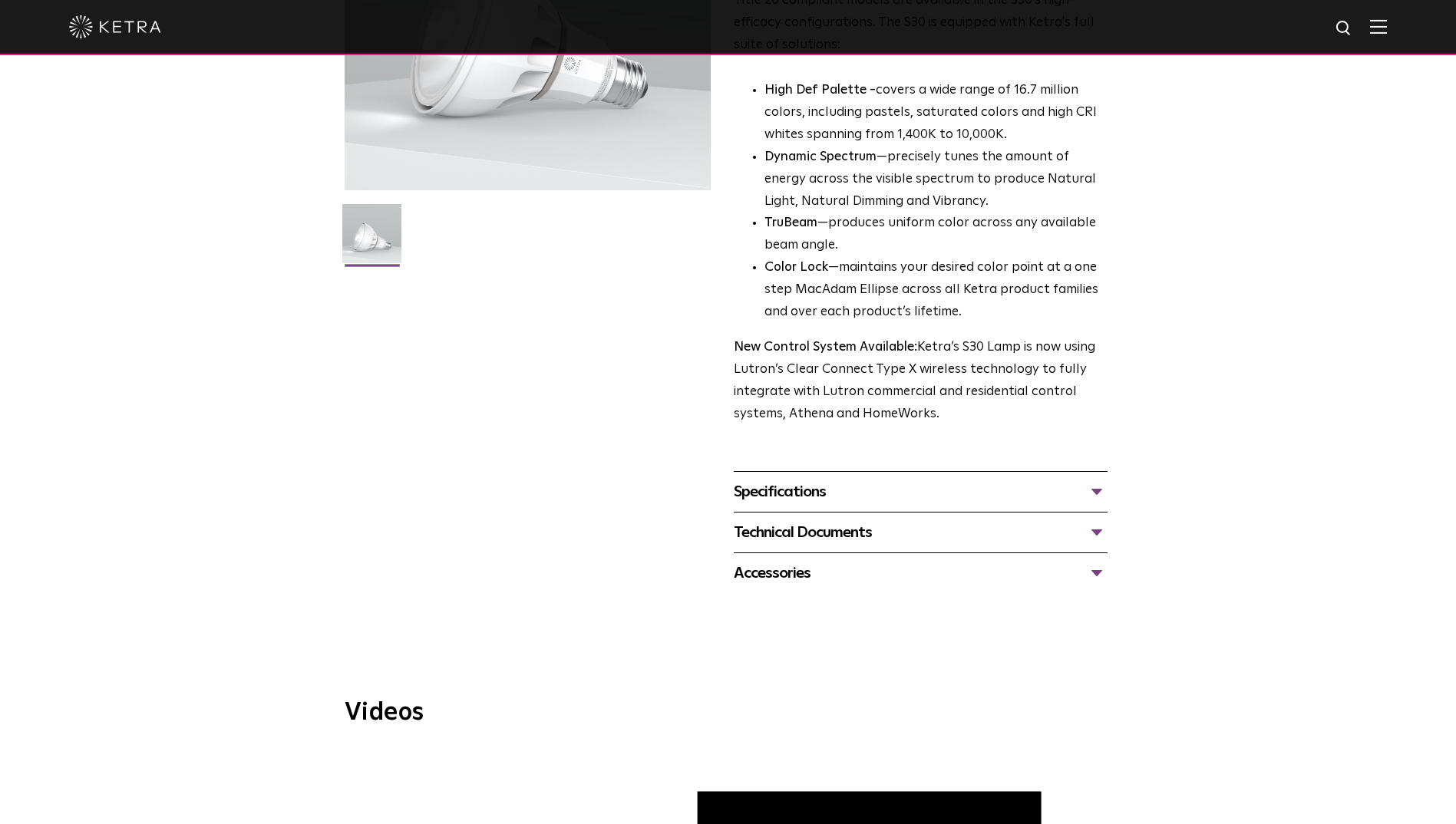
click at [1100, 490] on div "Specifications" at bounding box center [920, 492] width 373 height 25
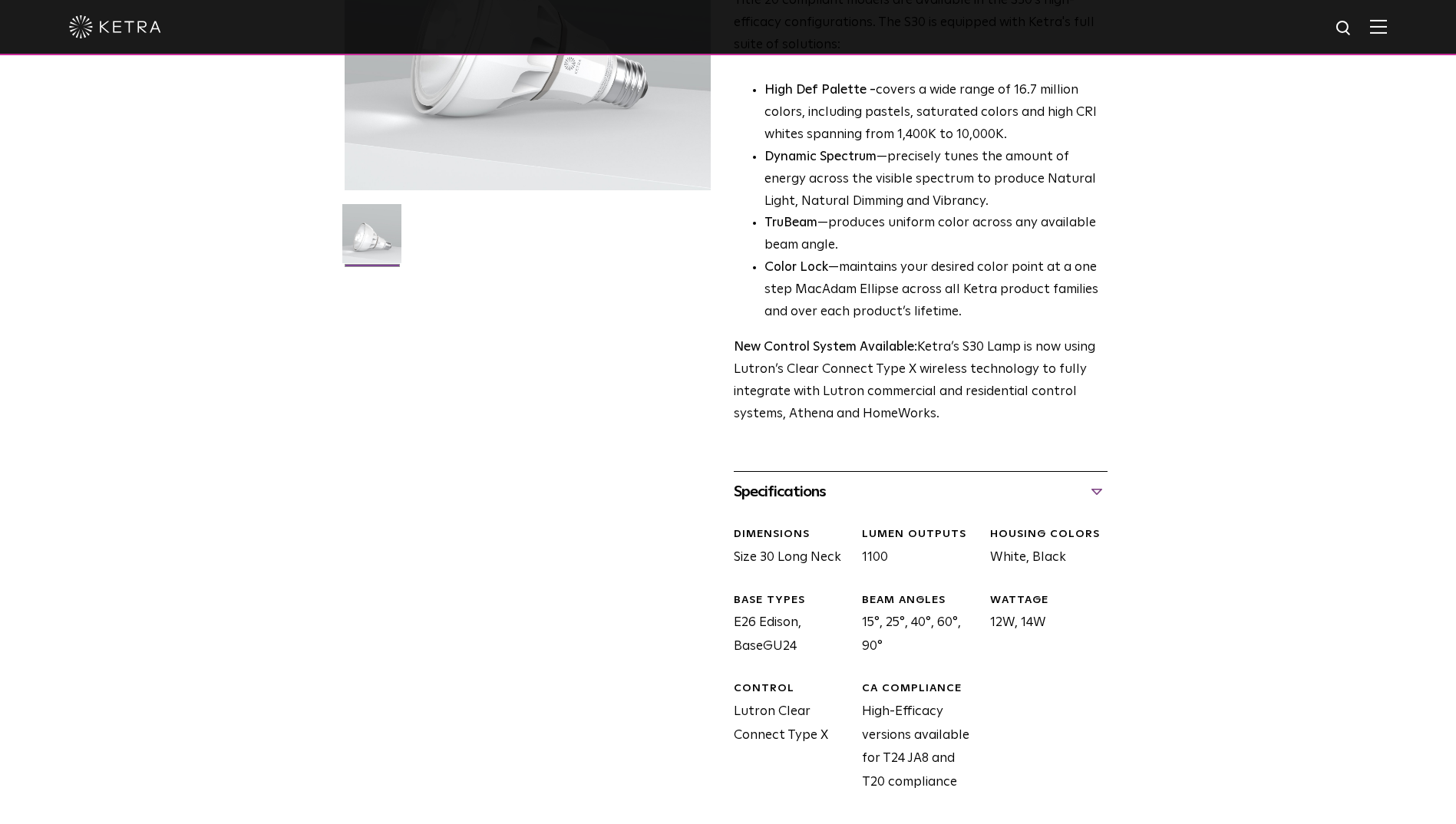
click at [1095, 490] on div "Specifications" at bounding box center [920, 492] width 373 height 25
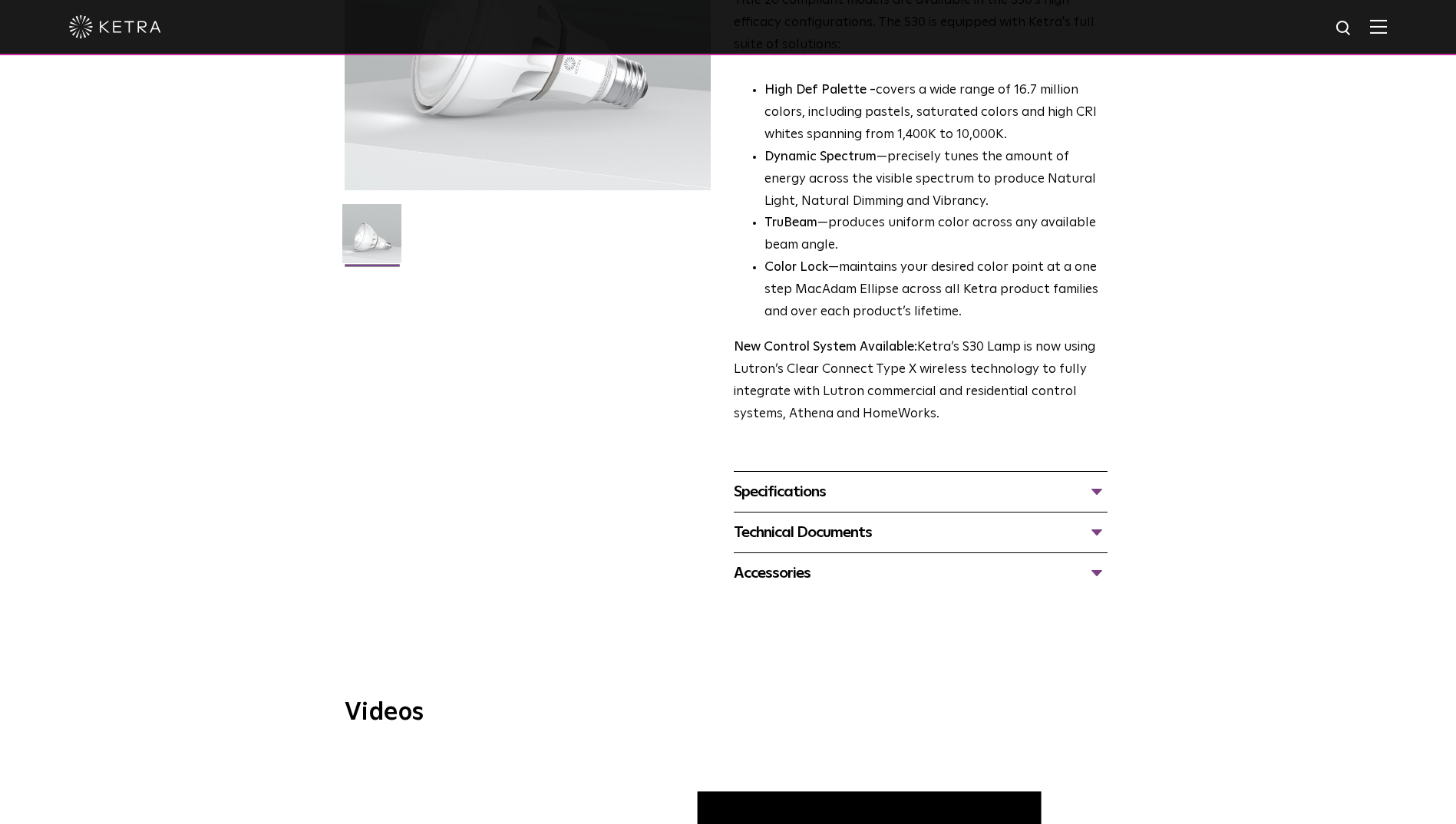
click at [1091, 536] on div "Technical Documents" at bounding box center [920, 533] width 373 height 25
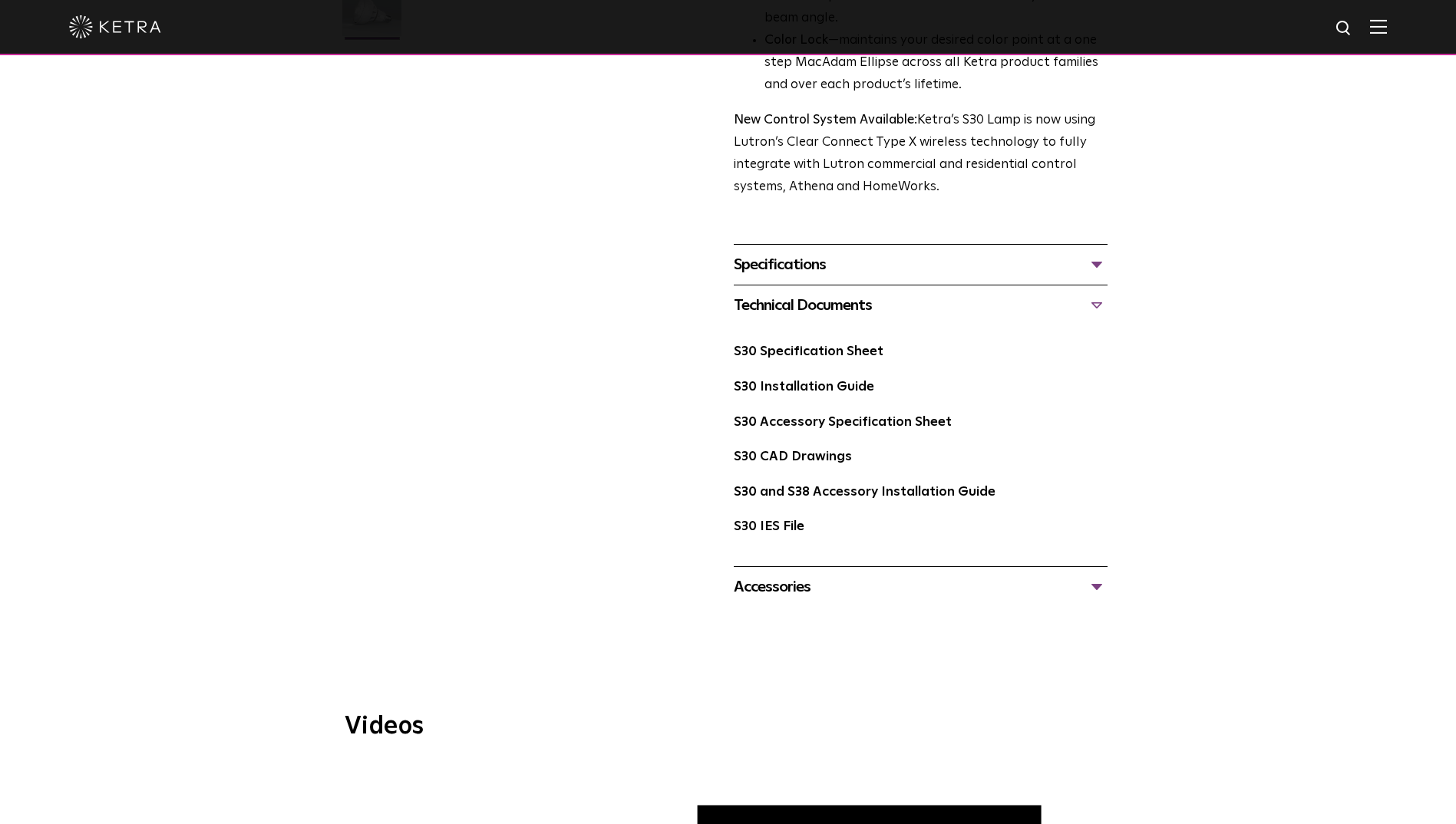
scroll to position [537, 0]
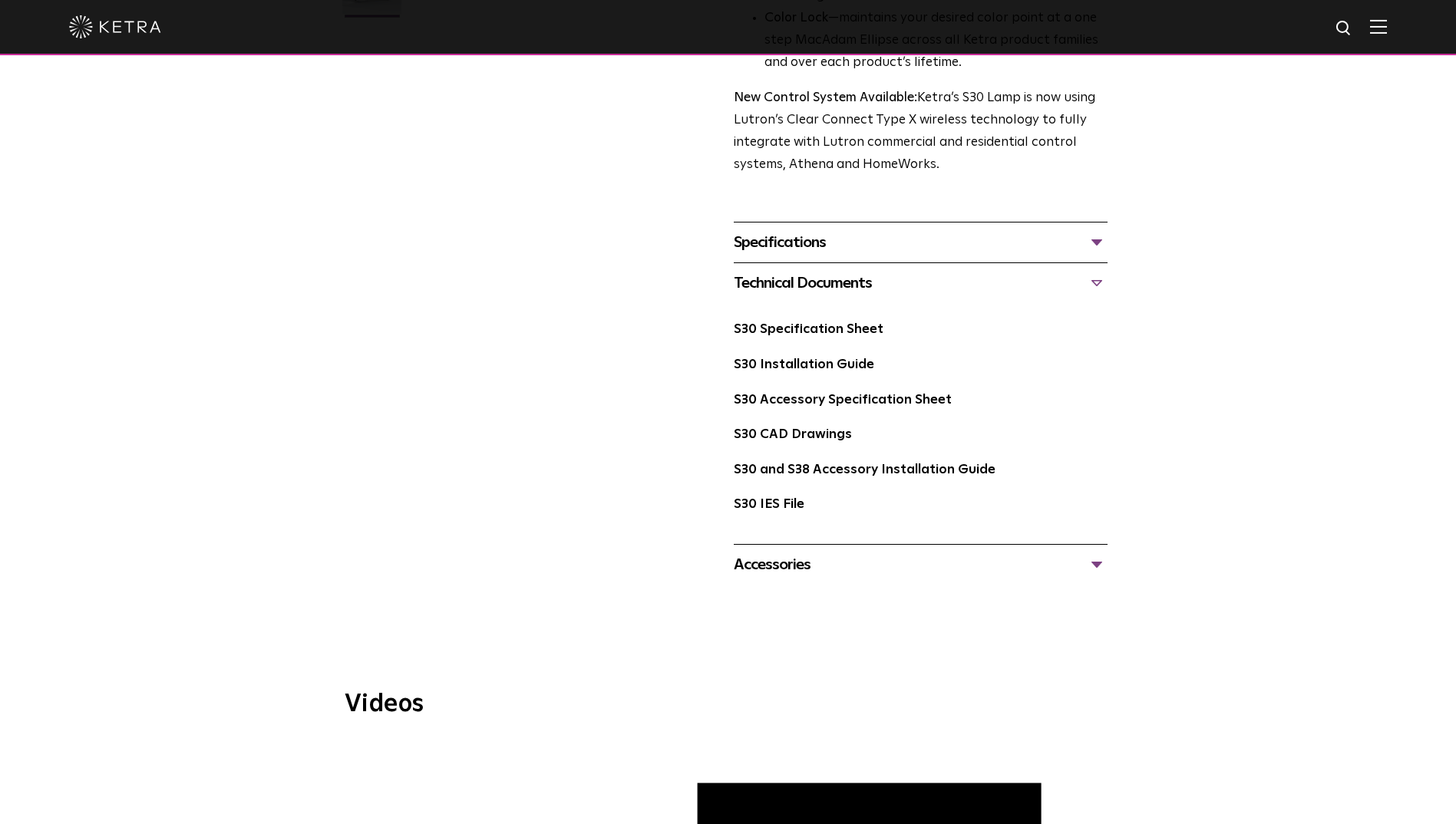
click at [1092, 238] on div "Specifications" at bounding box center [920, 242] width 373 height 25
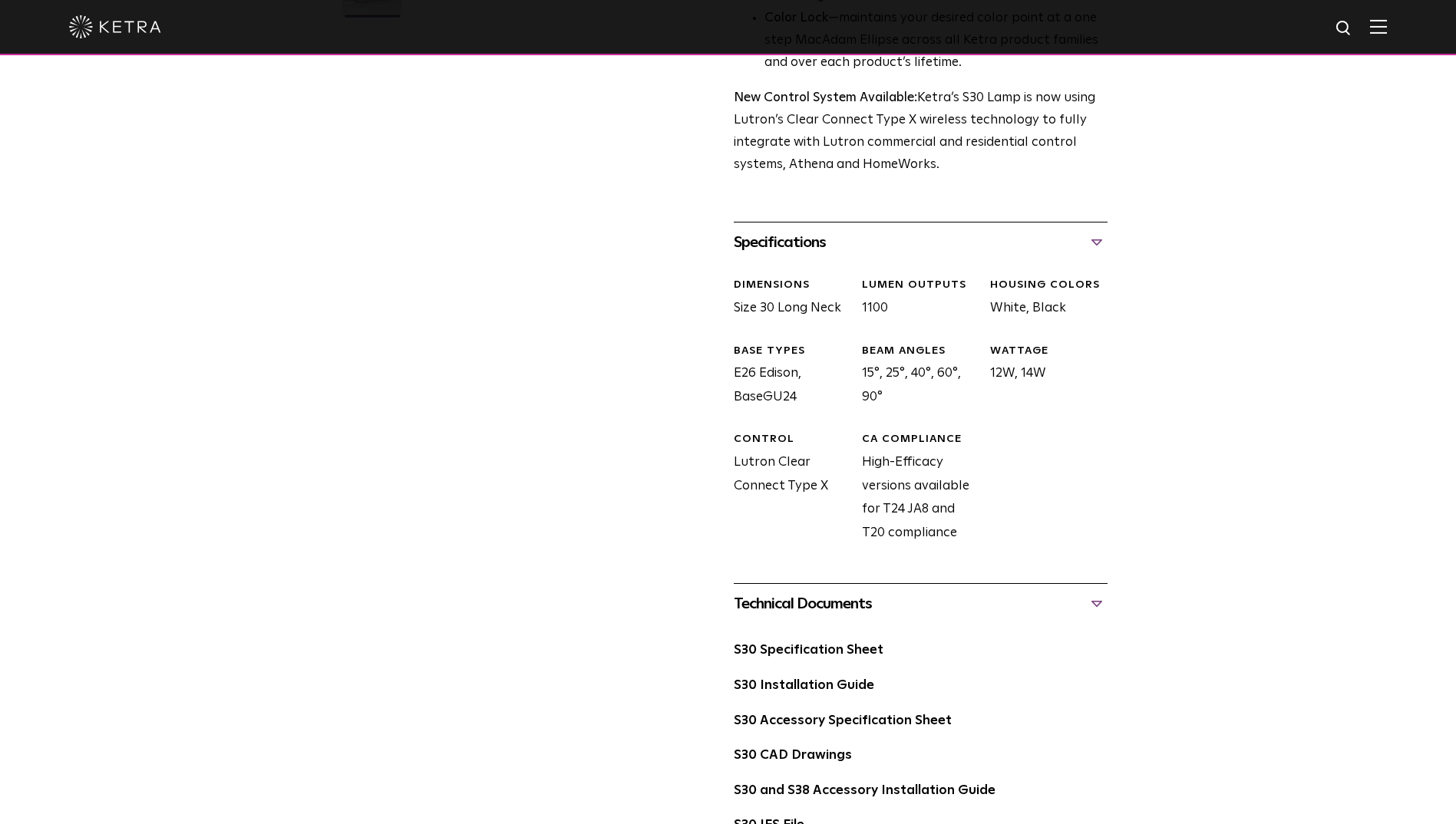
click at [1092, 238] on div "Specifications" at bounding box center [920, 242] width 373 height 25
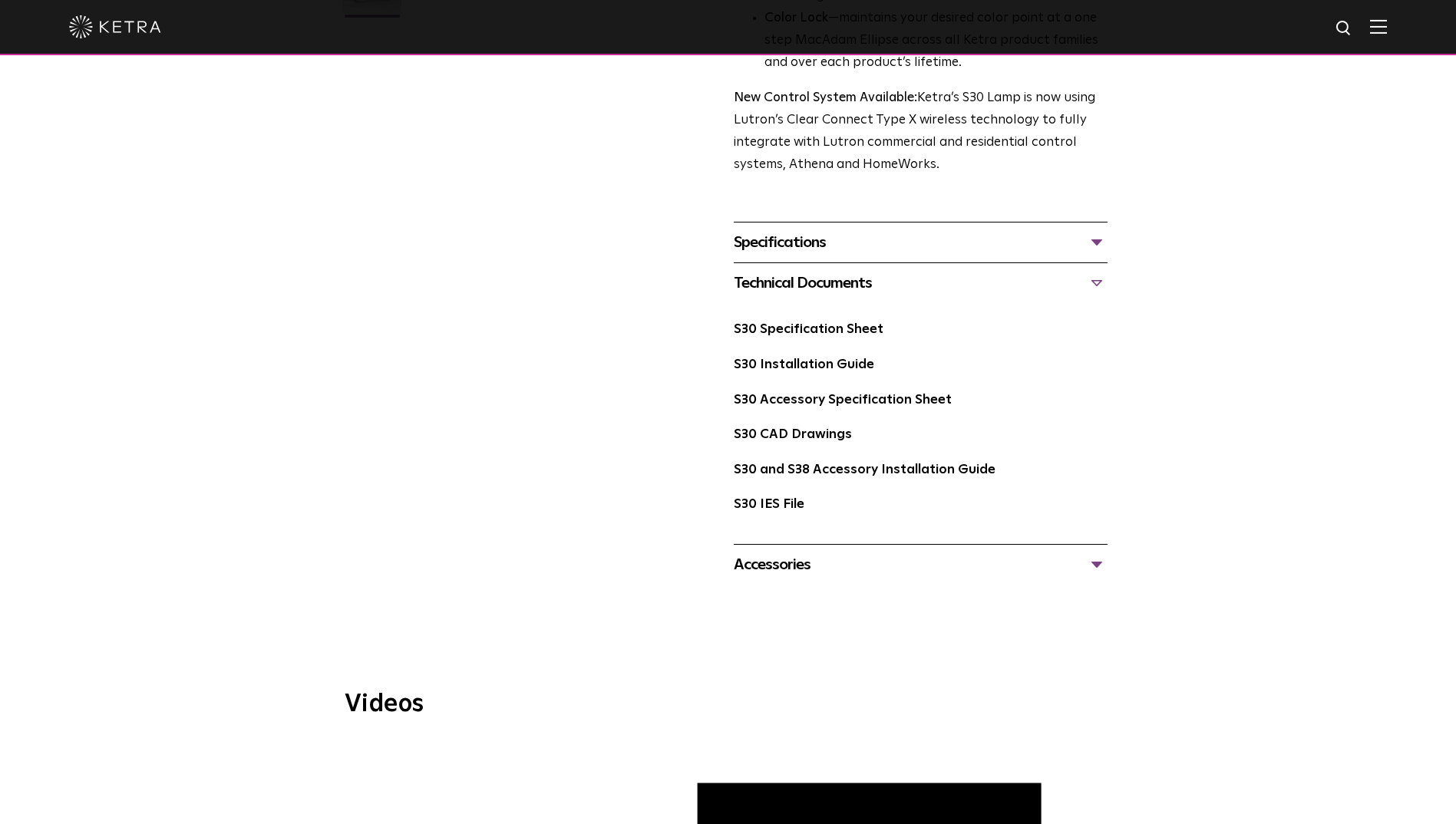
click at [1091, 284] on div "Technical Documents" at bounding box center [920, 283] width 373 height 25
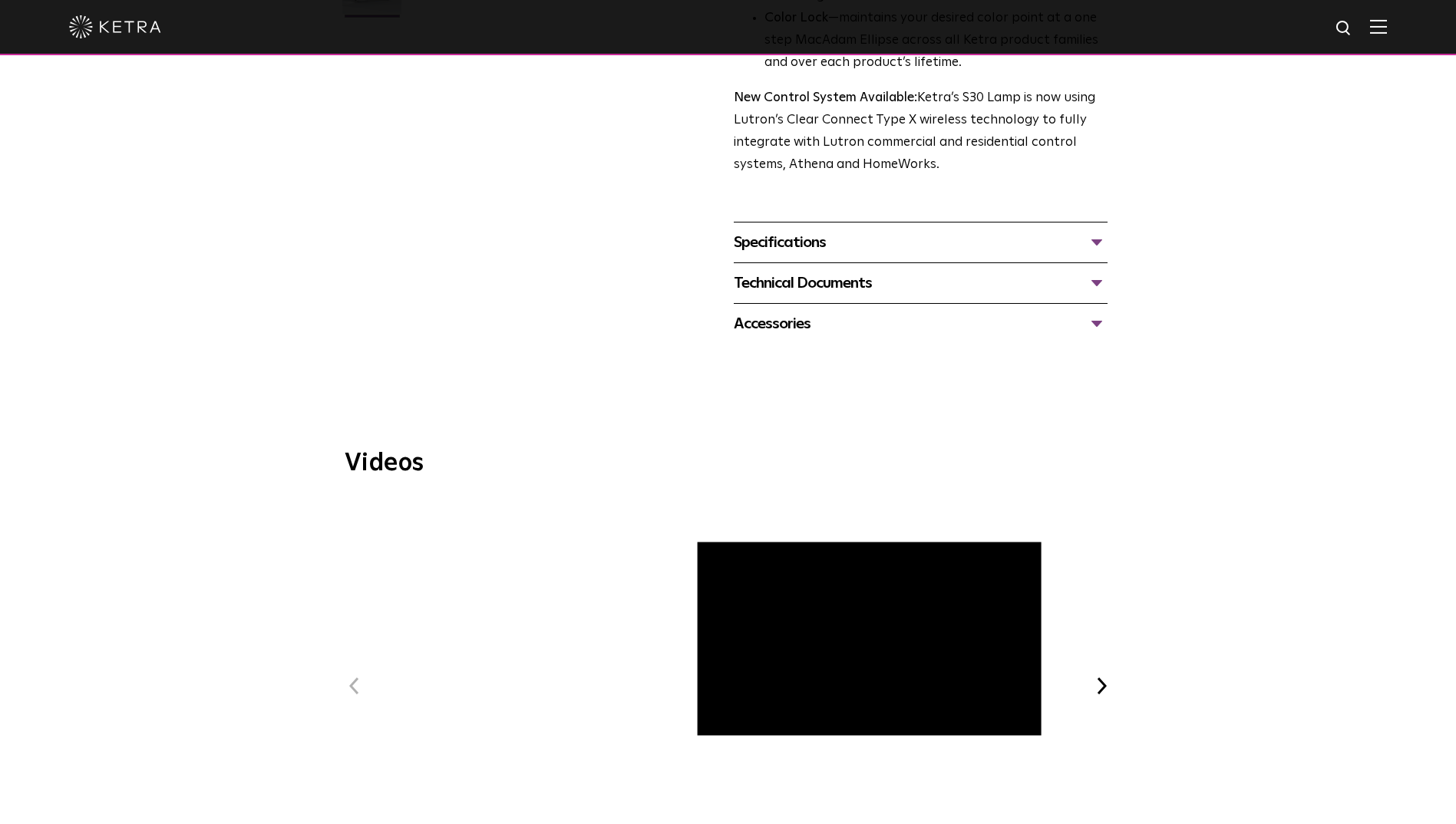
click at [1094, 284] on div "Technical Documents" at bounding box center [920, 283] width 373 height 25
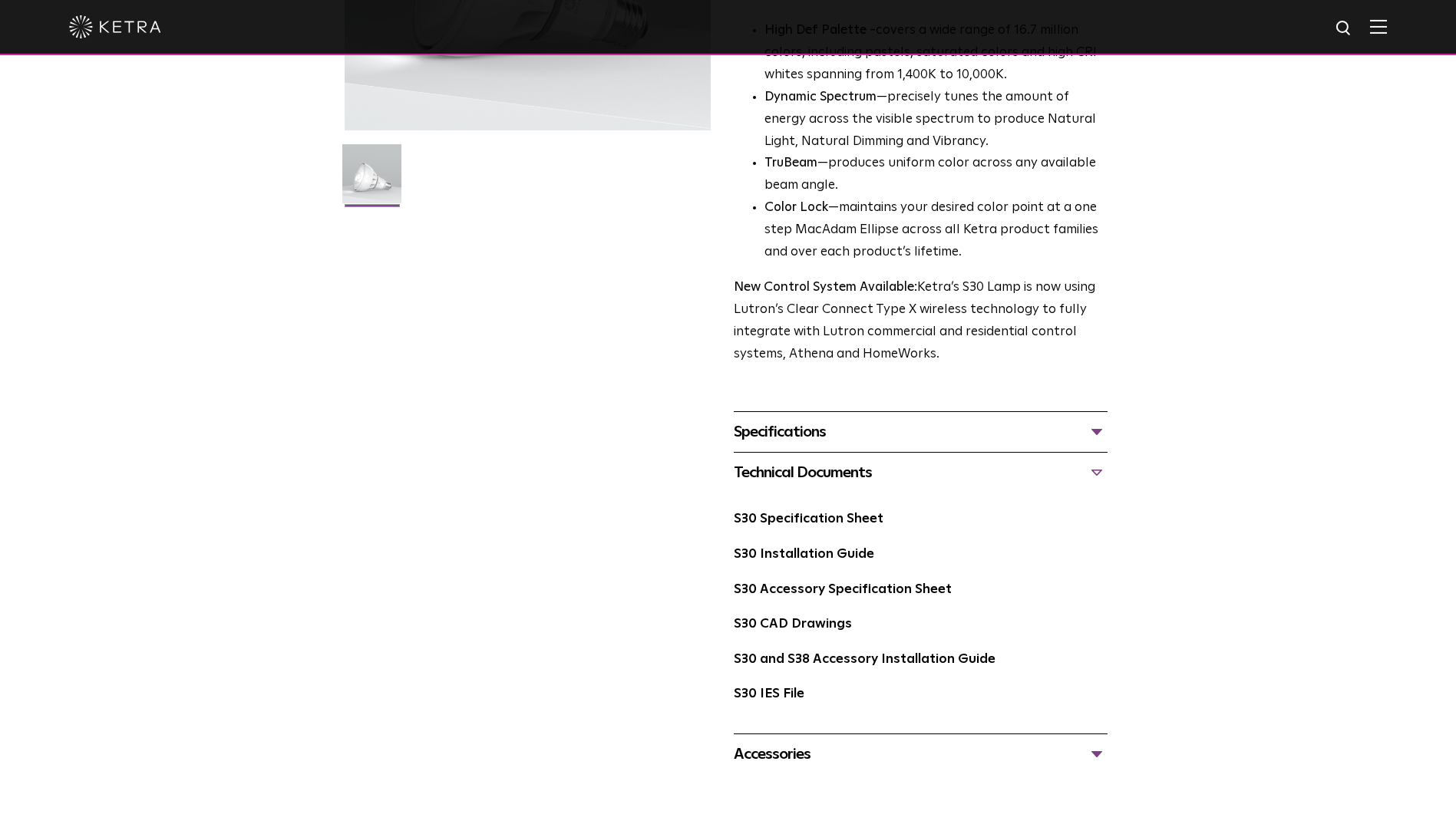
scroll to position [0, 0]
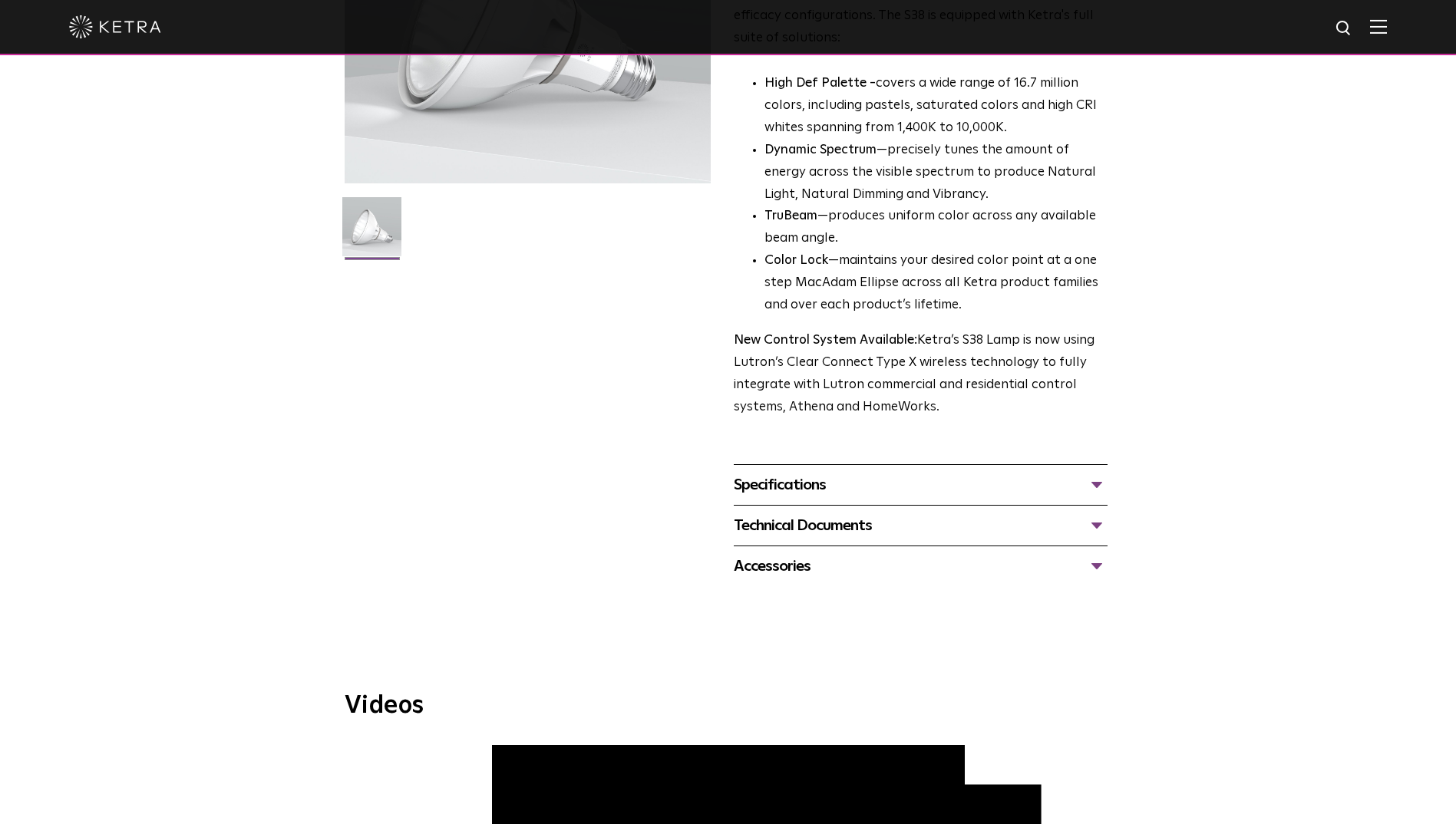
scroll to position [306, 0]
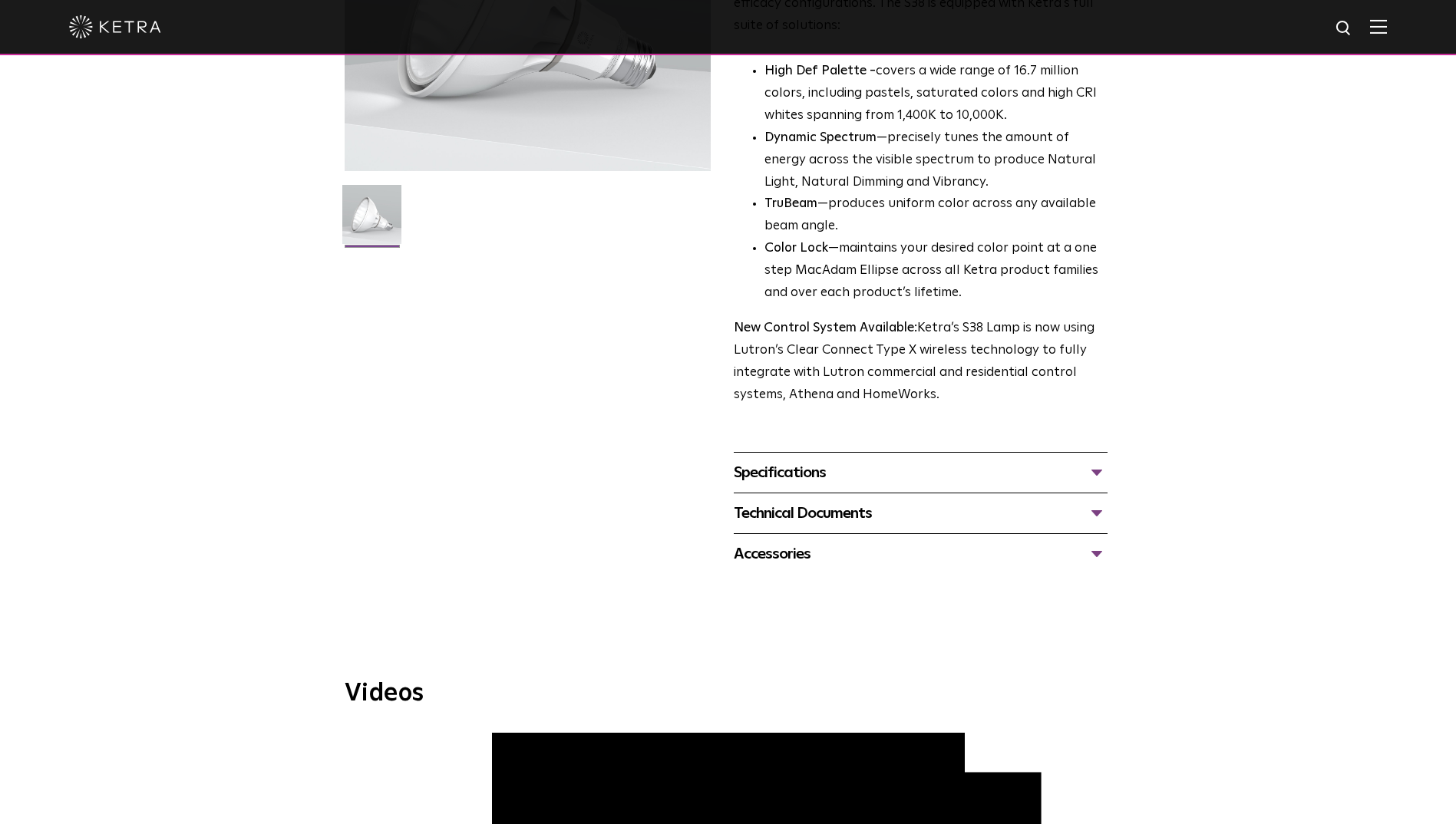
click at [1097, 463] on div "Specifications" at bounding box center [920, 473] width 373 height 25
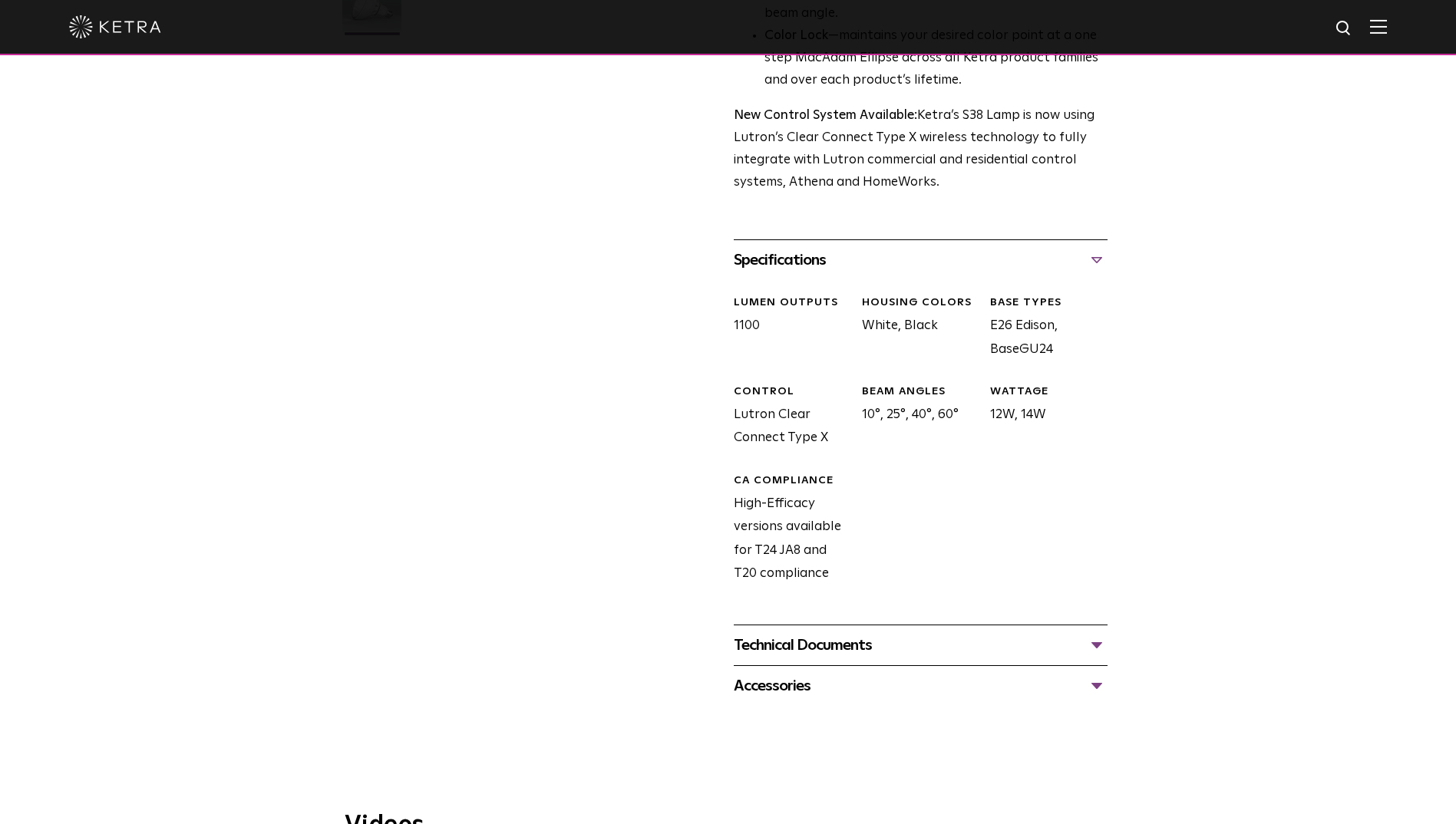
scroll to position [537, 0]
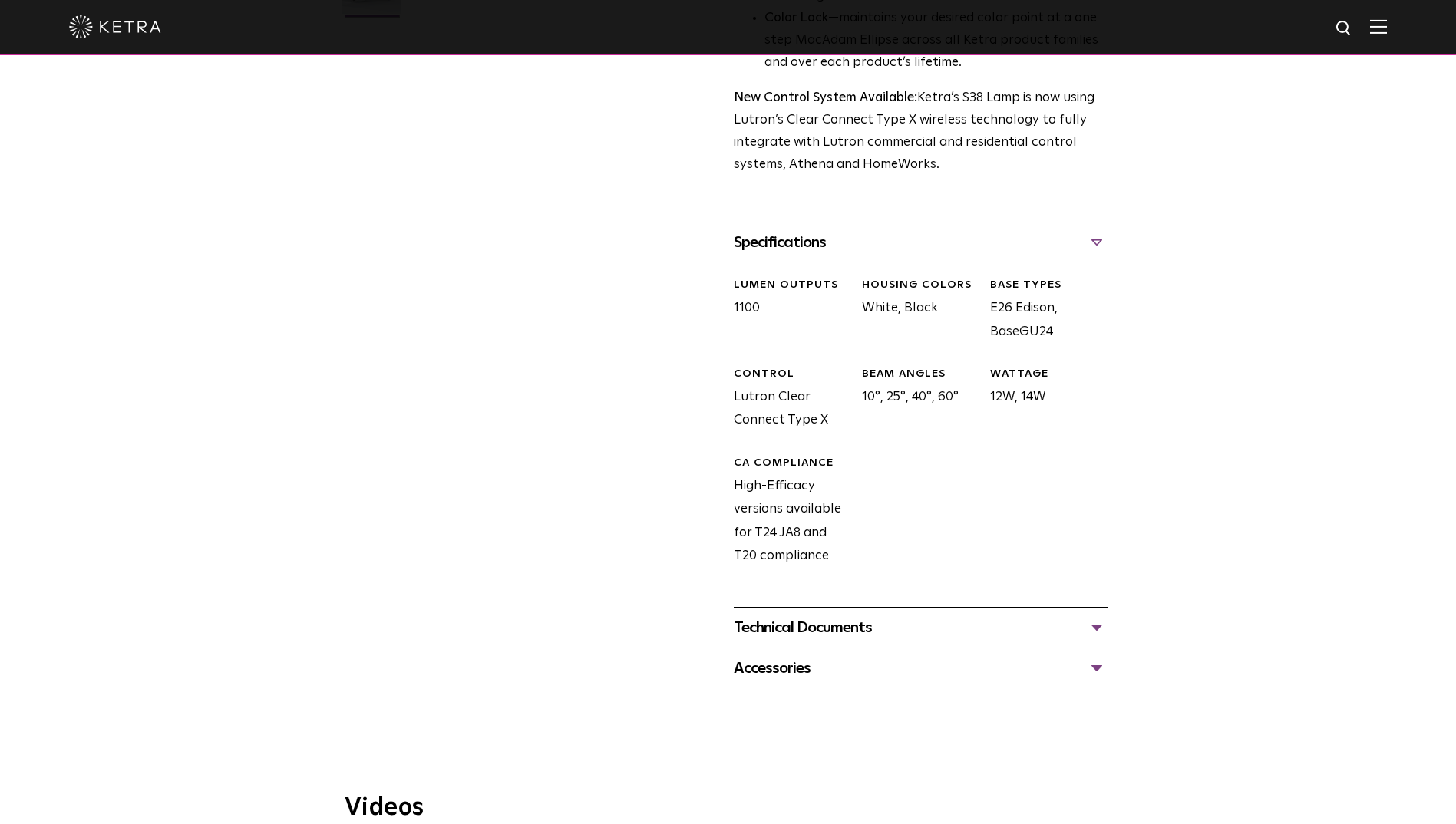
click at [1075, 638] on div "Technical Documents" at bounding box center [920, 628] width 373 height 25
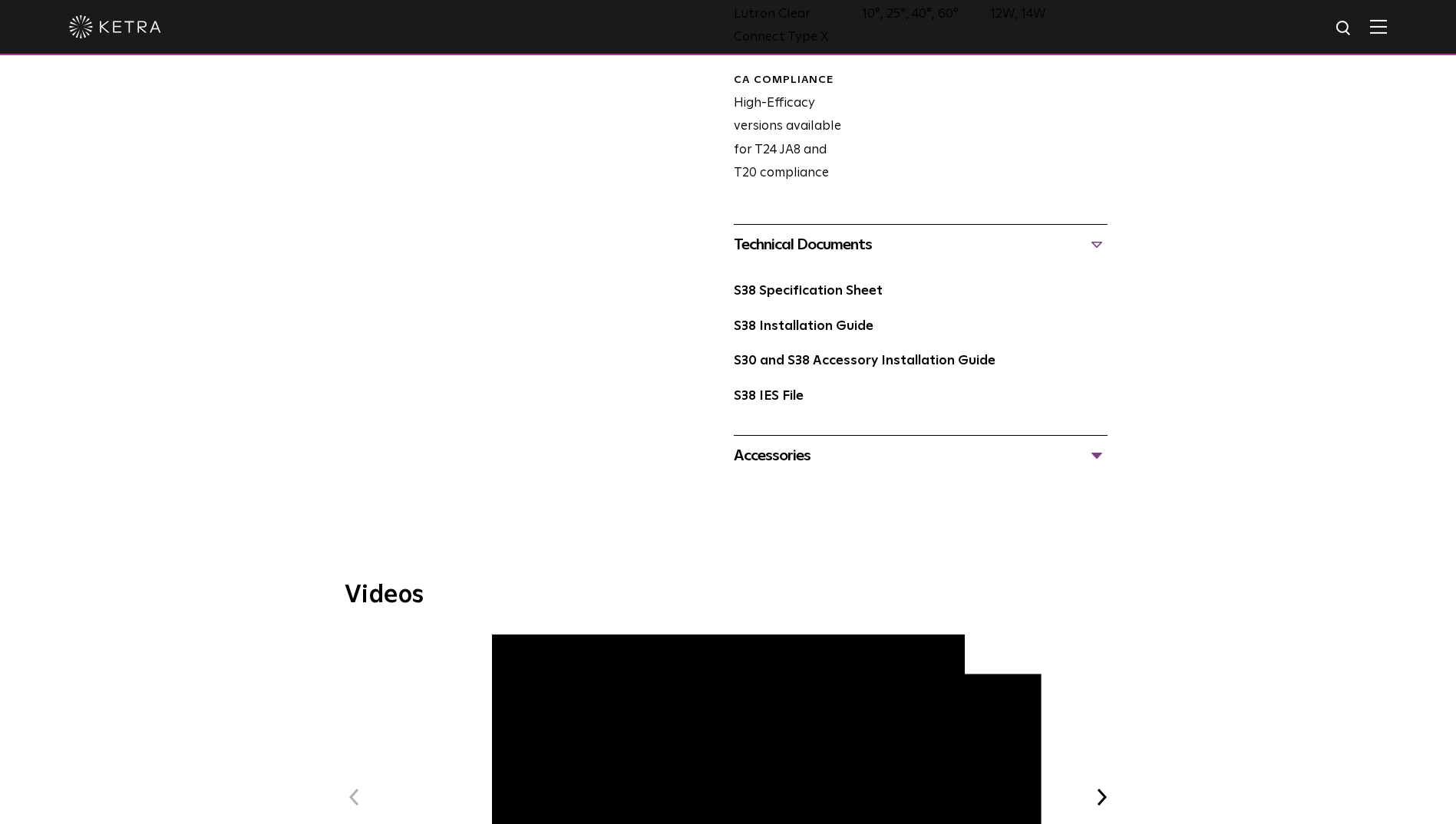
scroll to position [920, 0]
drag, startPoint x: 809, startPoint y: 301, endPoint x: 813, endPoint y: 290, distance: 11.7
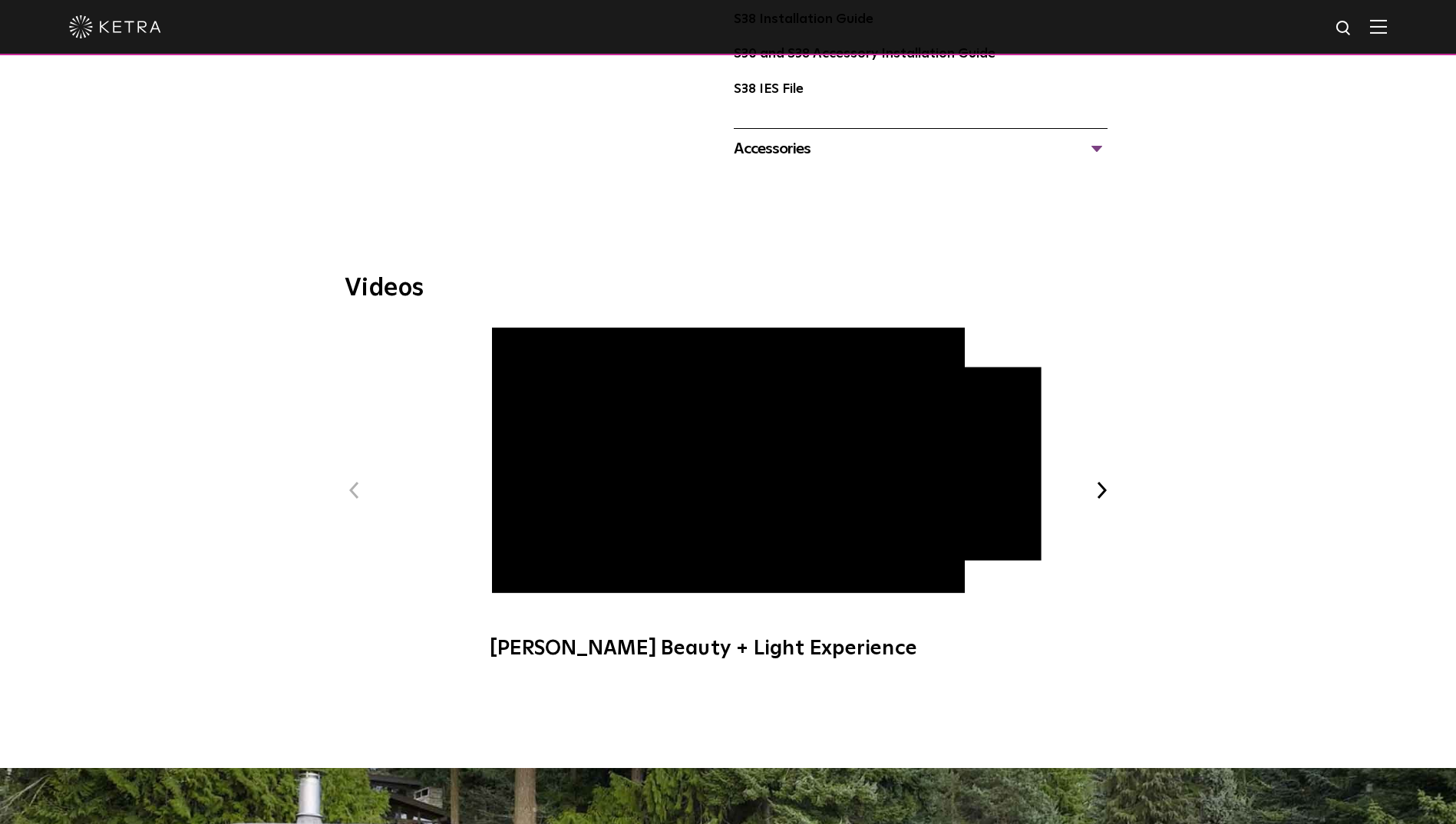
scroll to position [1228, 0]
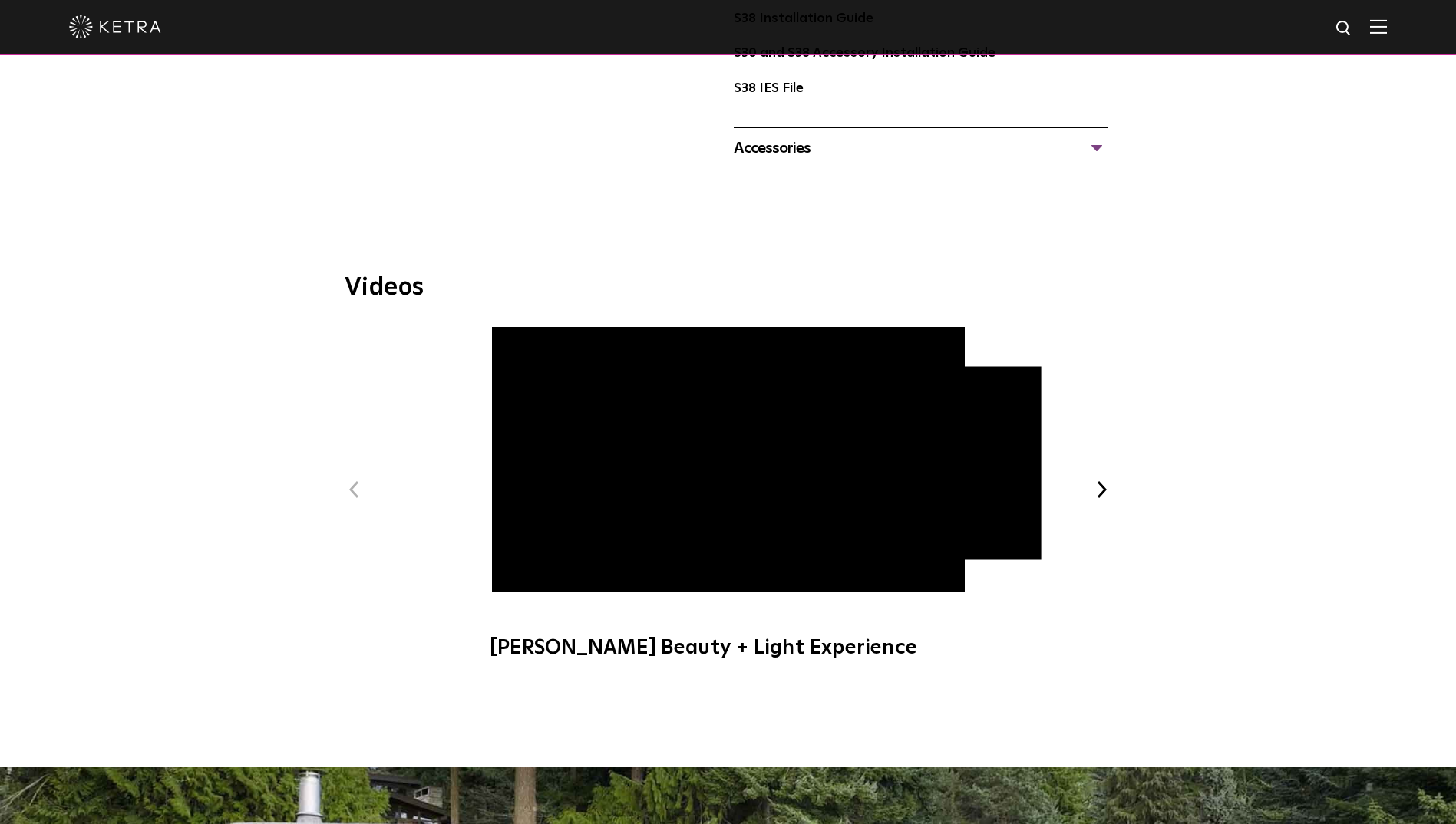
click at [1106, 478] on div "Previous Ketra Beauty + Light Experience Ketra Art + Light Experience Next" at bounding box center [728, 501] width 767 height 348
click at [1100, 485] on button "Next" at bounding box center [1101, 489] width 20 height 20
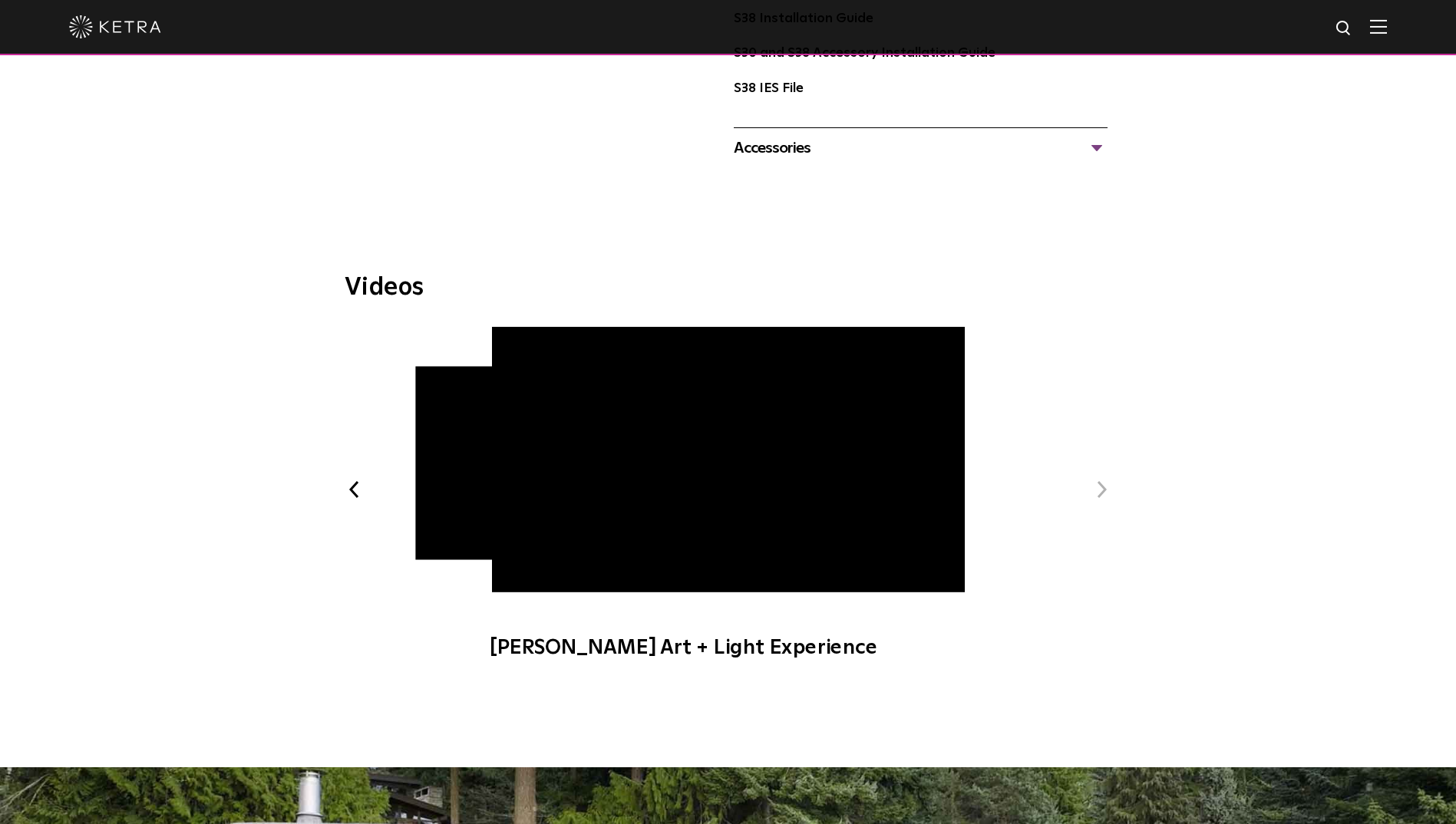
click at [1097, 491] on button "Next" at bounding box center [1101, 489] width 20 height 20
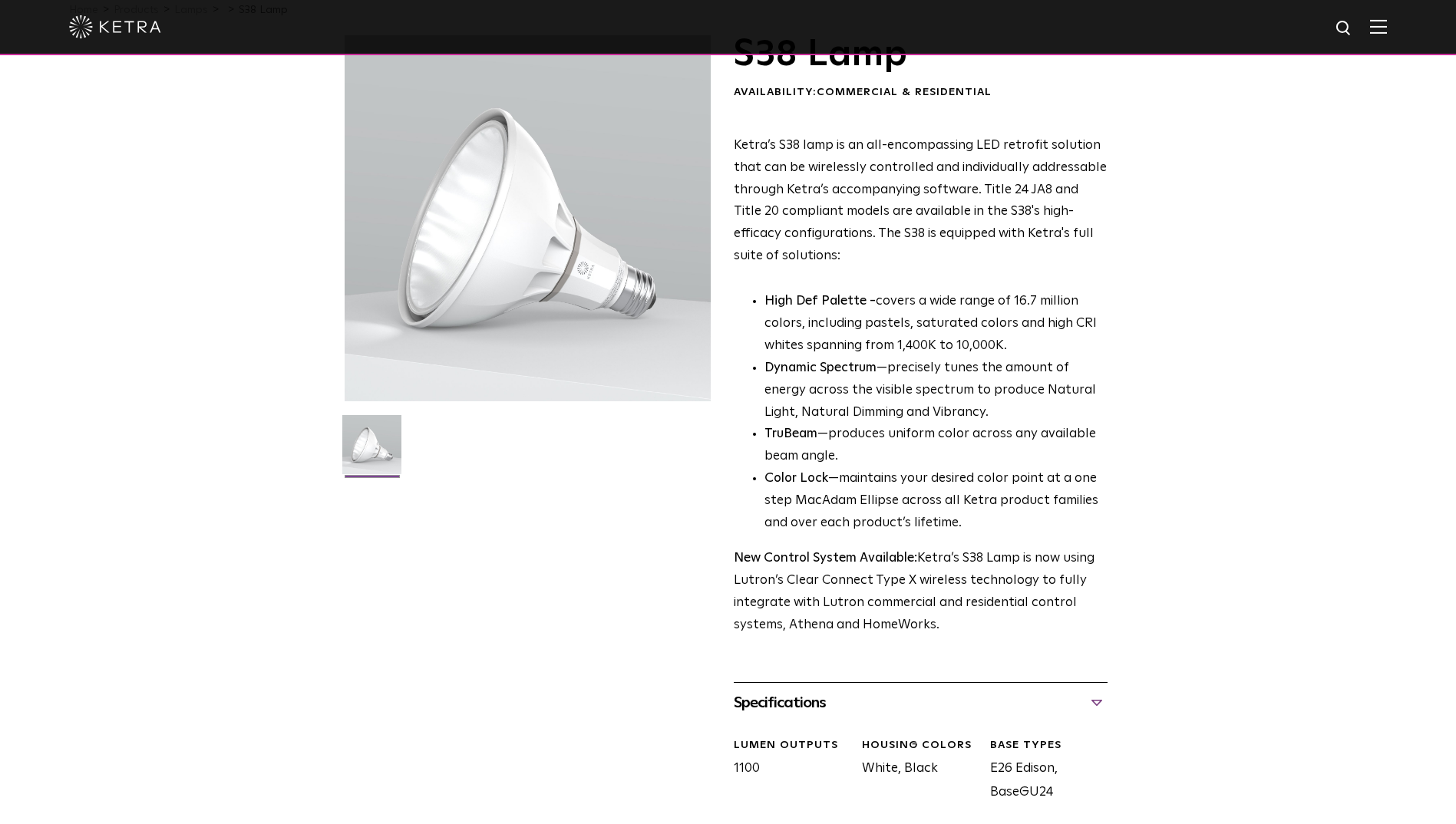
scroll to position [0, 0]
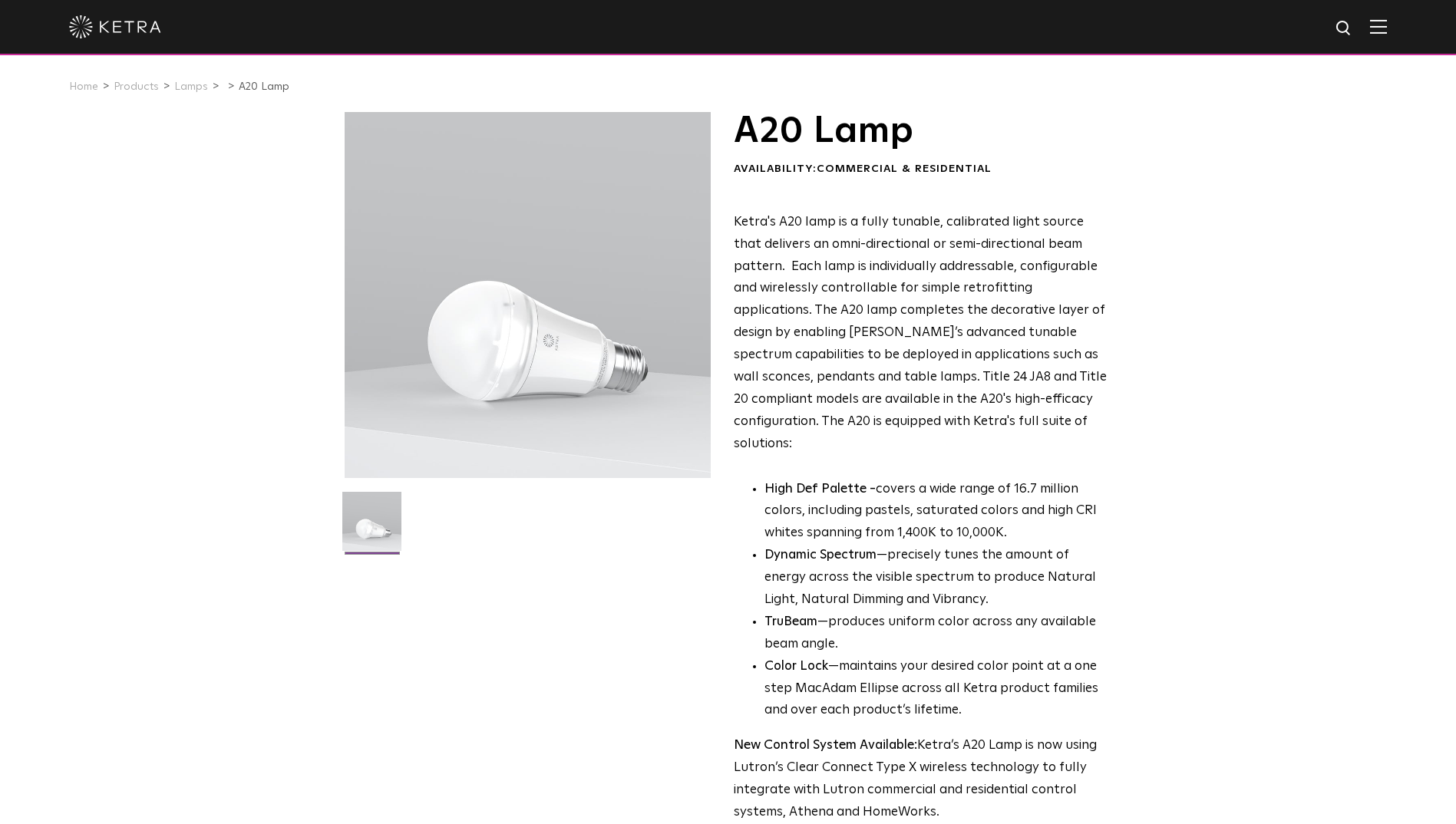
scroll to position [461, 0]
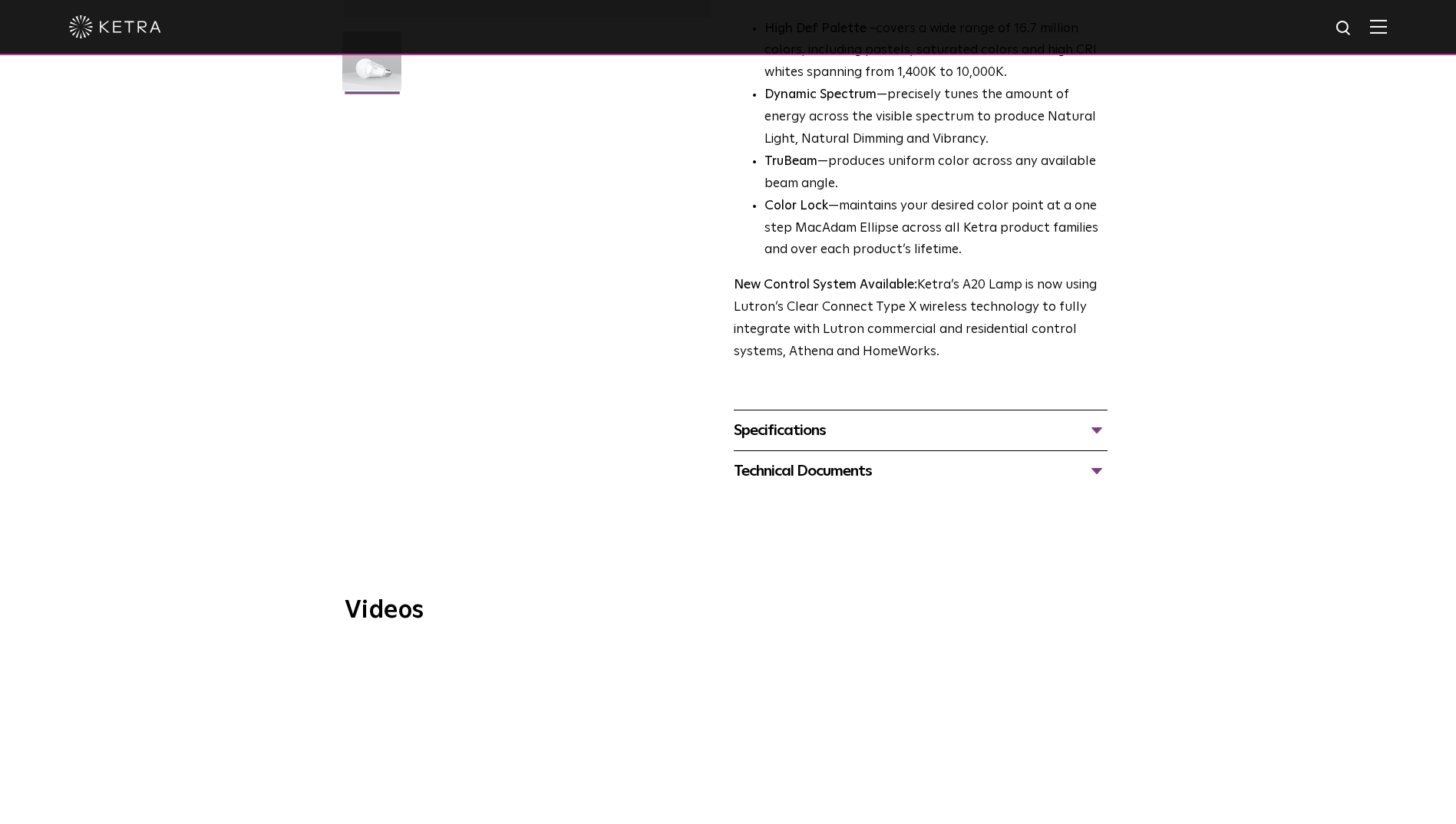
click at [1083, 418] on div "Specifications" at bounding box center [920, 430] width 373 height 25
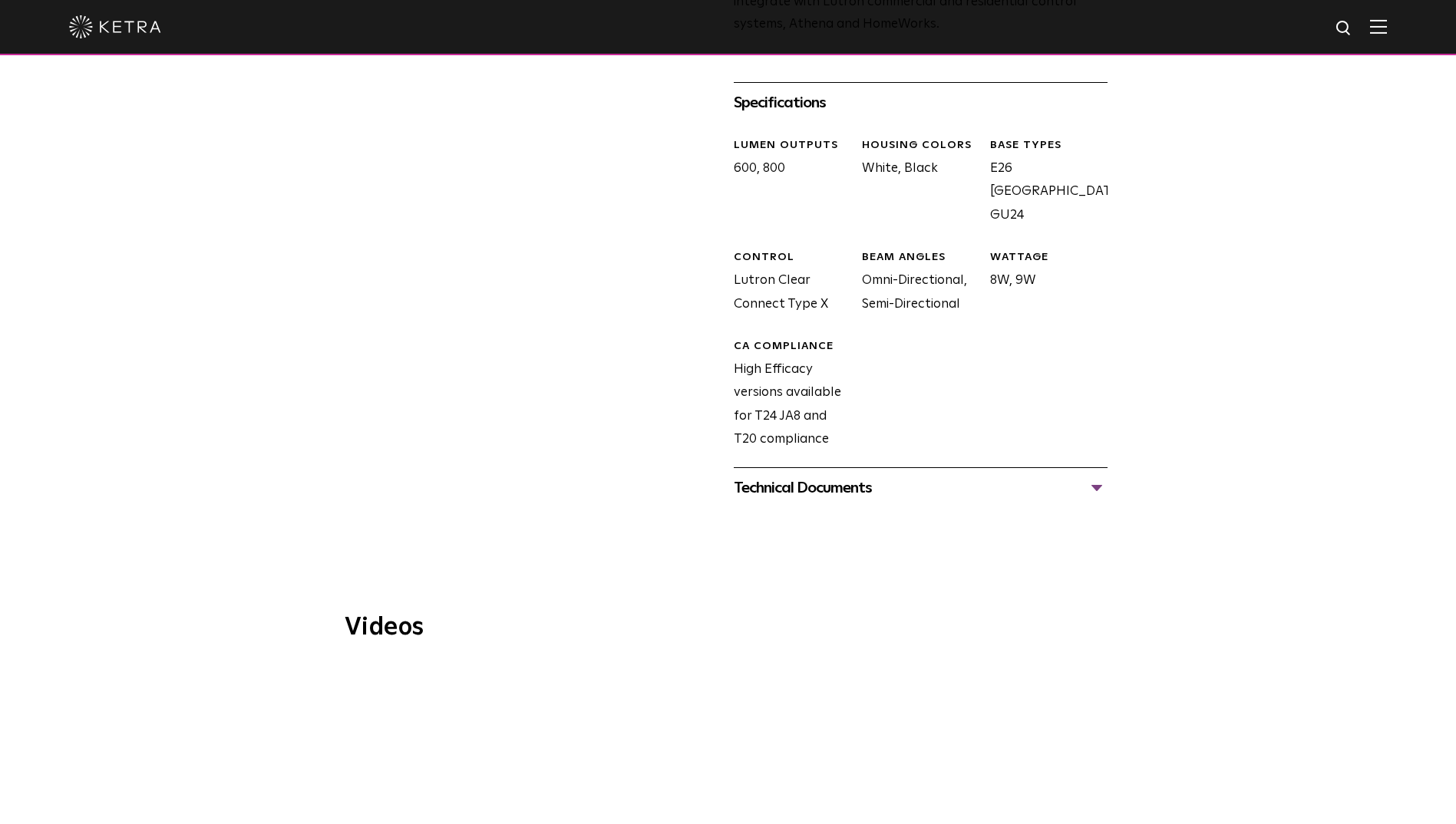
scroll to position [844, 0]
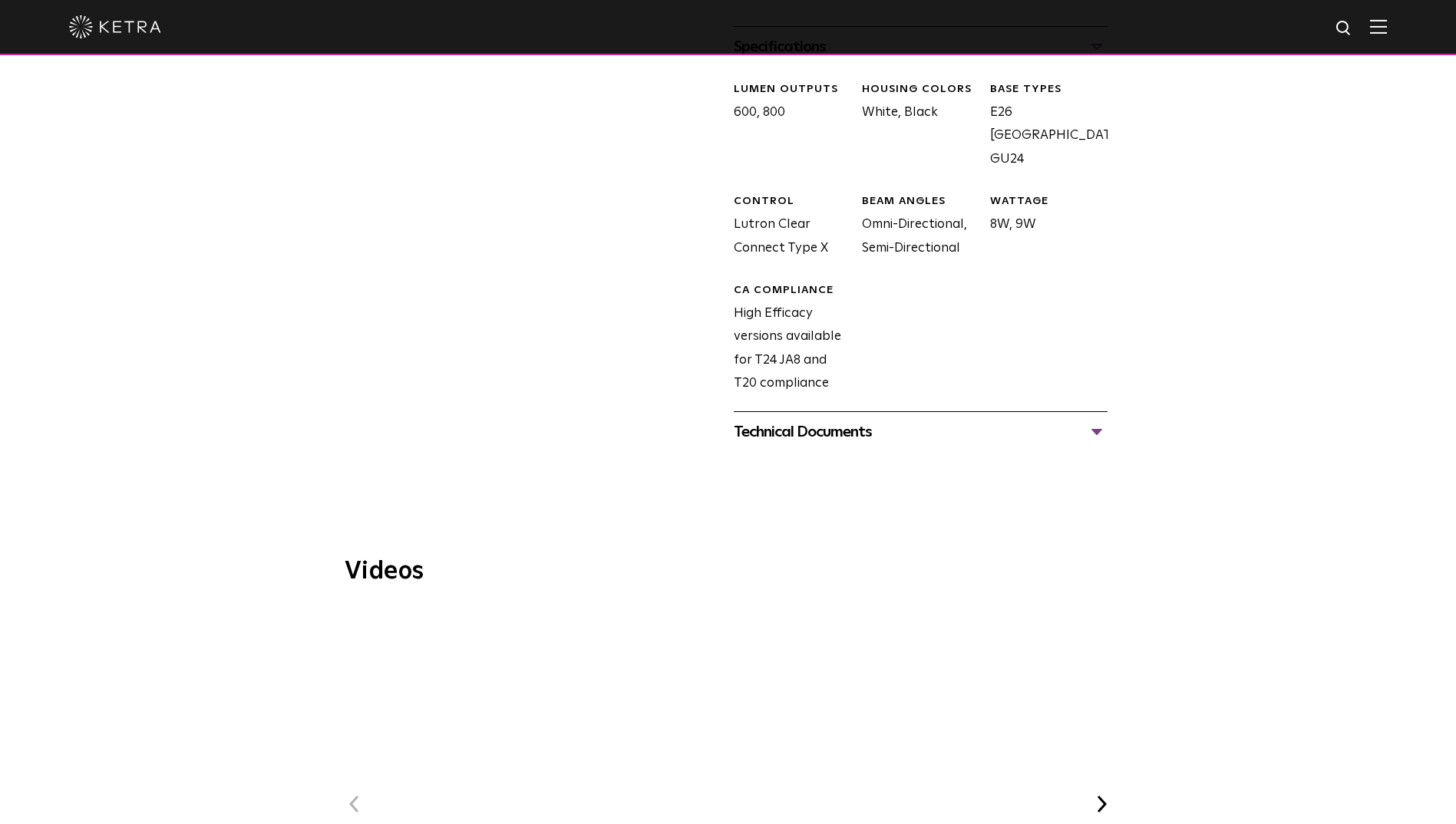
click at [1038, 420] on div "Technical Documents" at bounding box center [920, 432] width 373 height 25
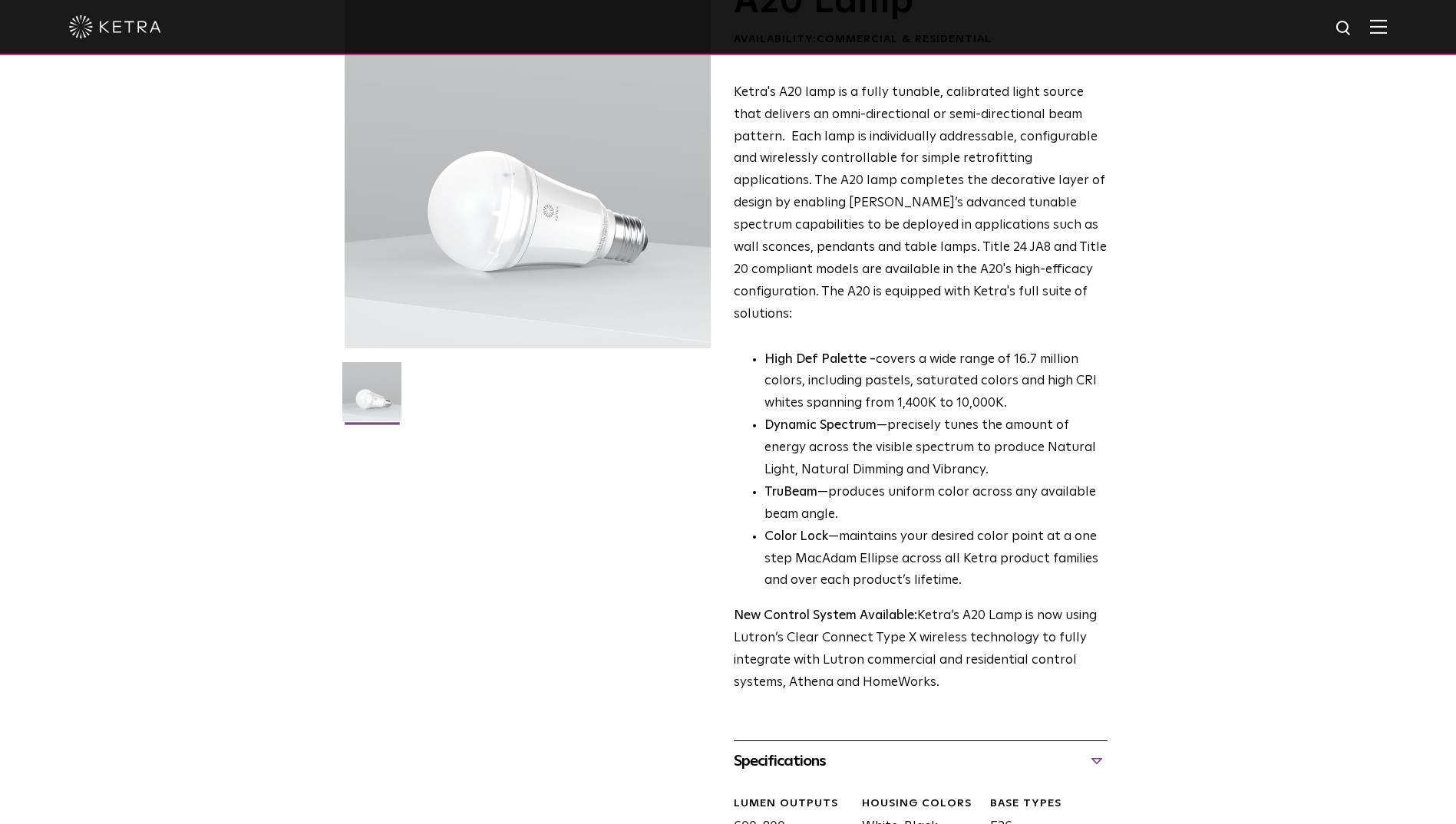
scroll to position [0, 0]
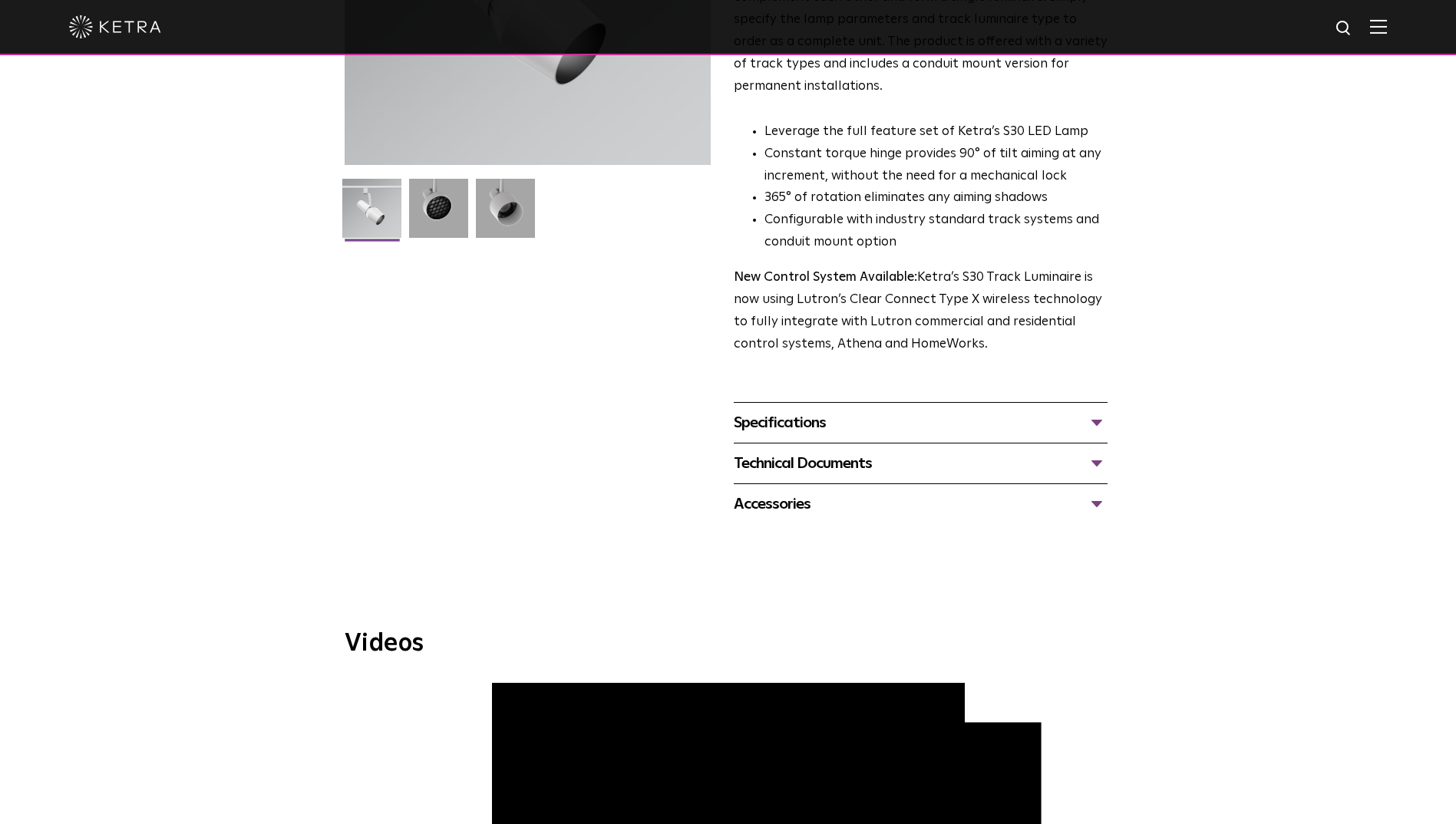
scroll to position [306, 0]
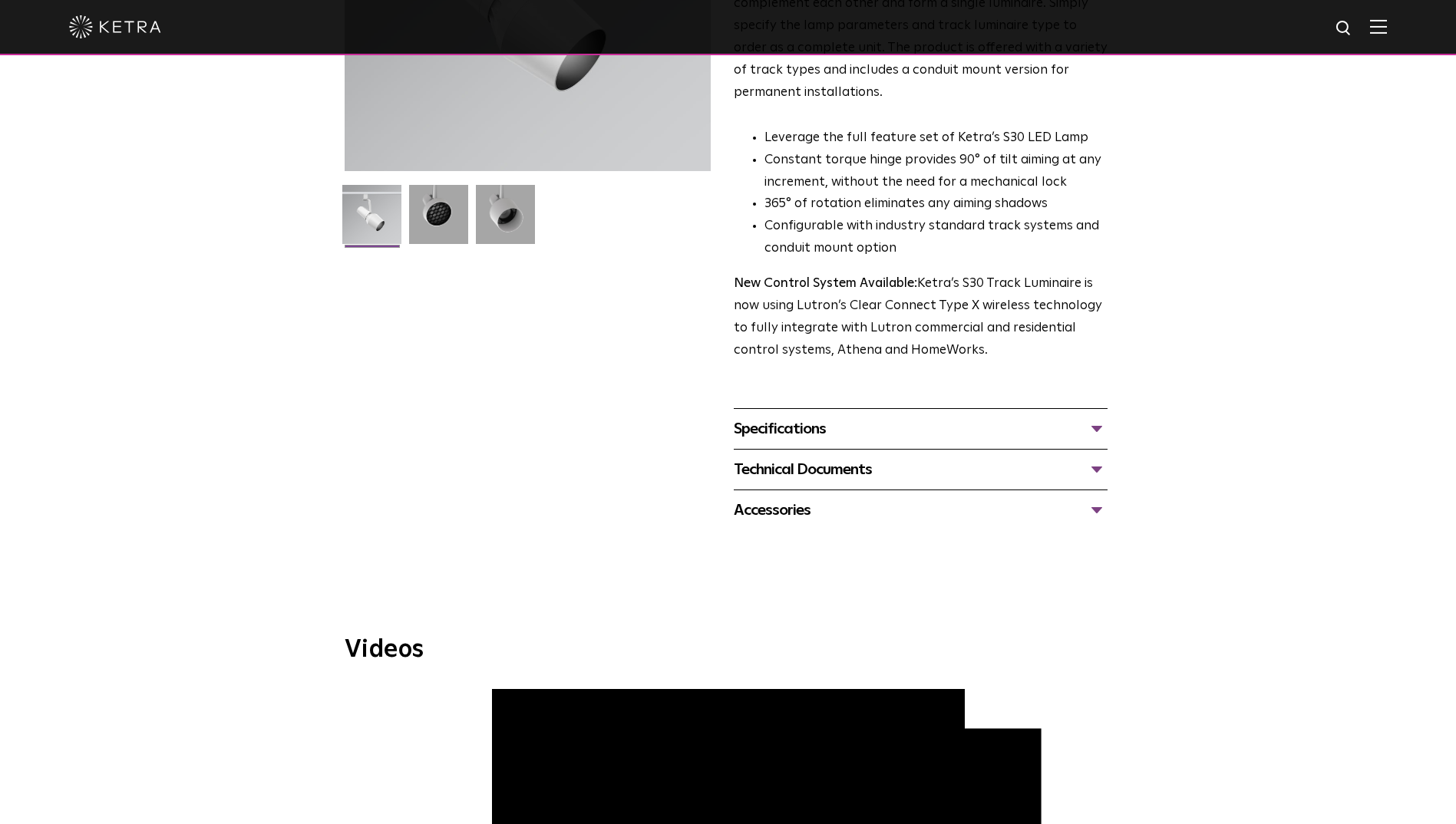
click at [1098, 457] on div "Technical Documents" at bounding box center [920, 469] width 373 height 25
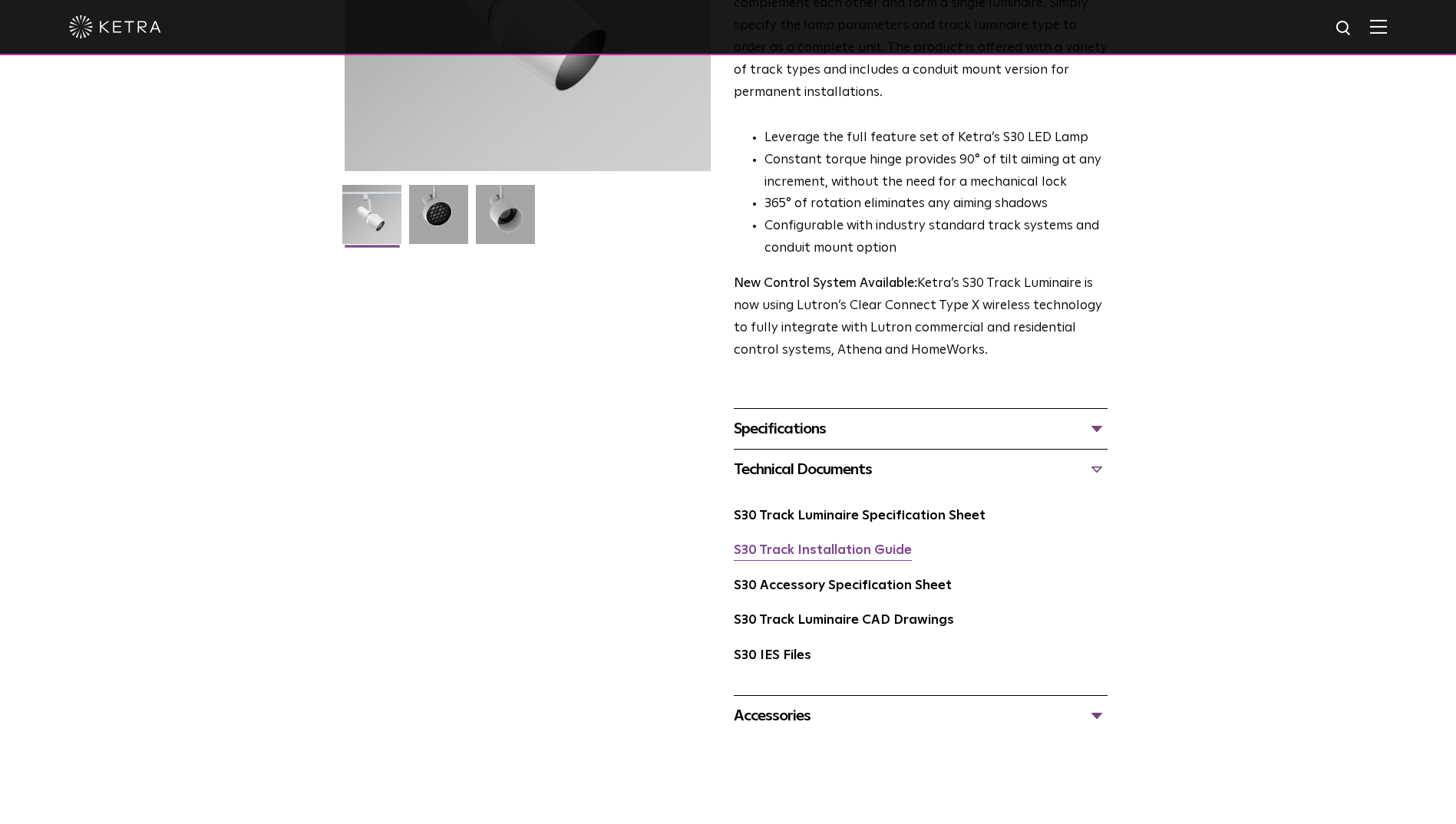
drag, startPoint x: 732, startPoint y: 527, endPoint x: 904, endPoint y: 533, distance: 172.1
click at [904, 533] on div "S30 Track Luminaire Availability: Commercial & Residential The Track Luminaire …" at bounding box center [728, 270] width 767 height 931
copy link "S30 Track Installation Guide"
click at [1296, 556] on div "S30 Track Luminaire Availability: Commercial & Residential The Track Luminaire …" at bounding box center [728, 270] width 1456 height 931
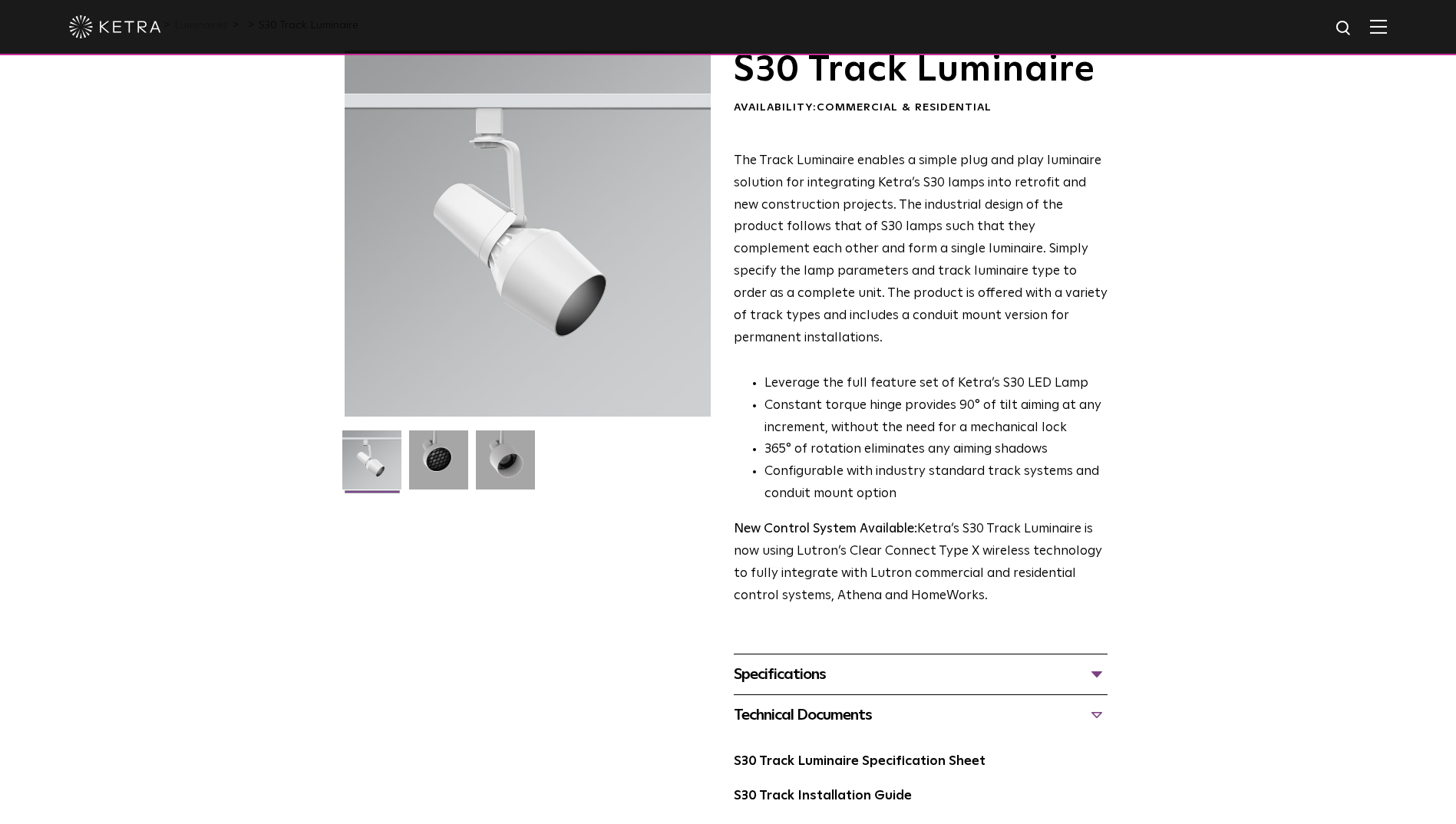
scroll to position [0, 0]
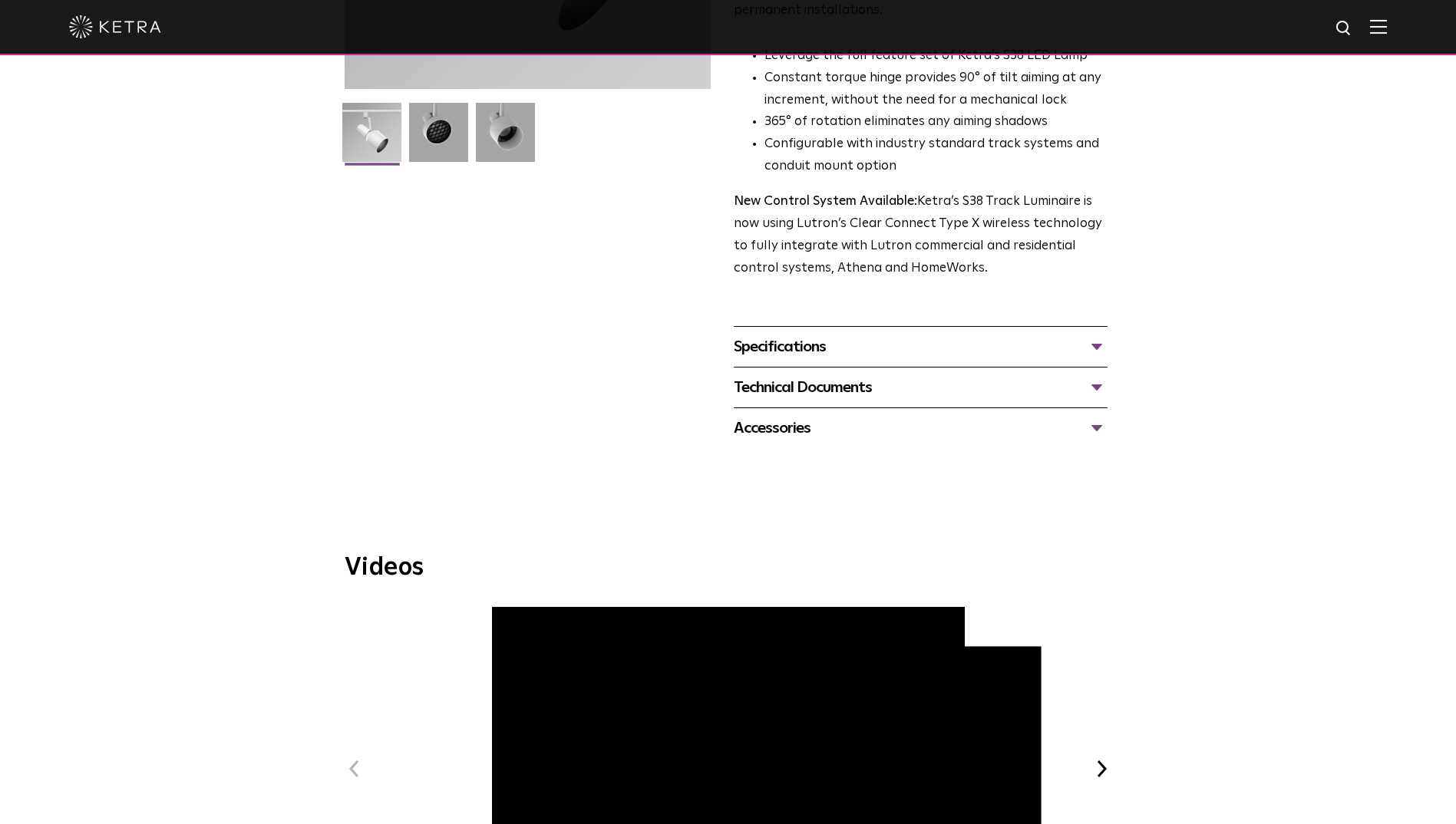
scroll to position [384, 0]
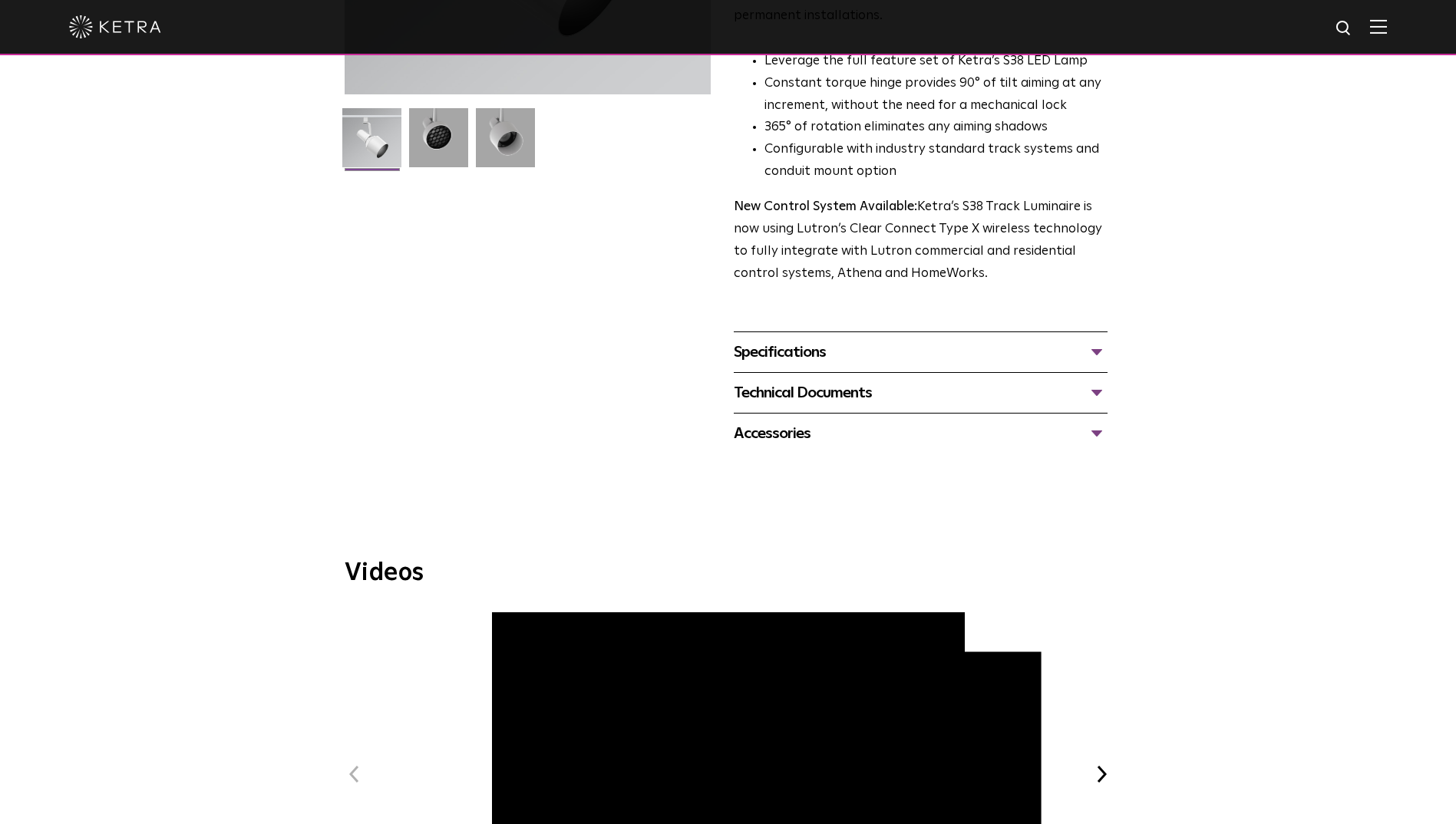
click at [878, 380] on div "Technical Documents" at bounding box center [920, 393] width 373 height 25
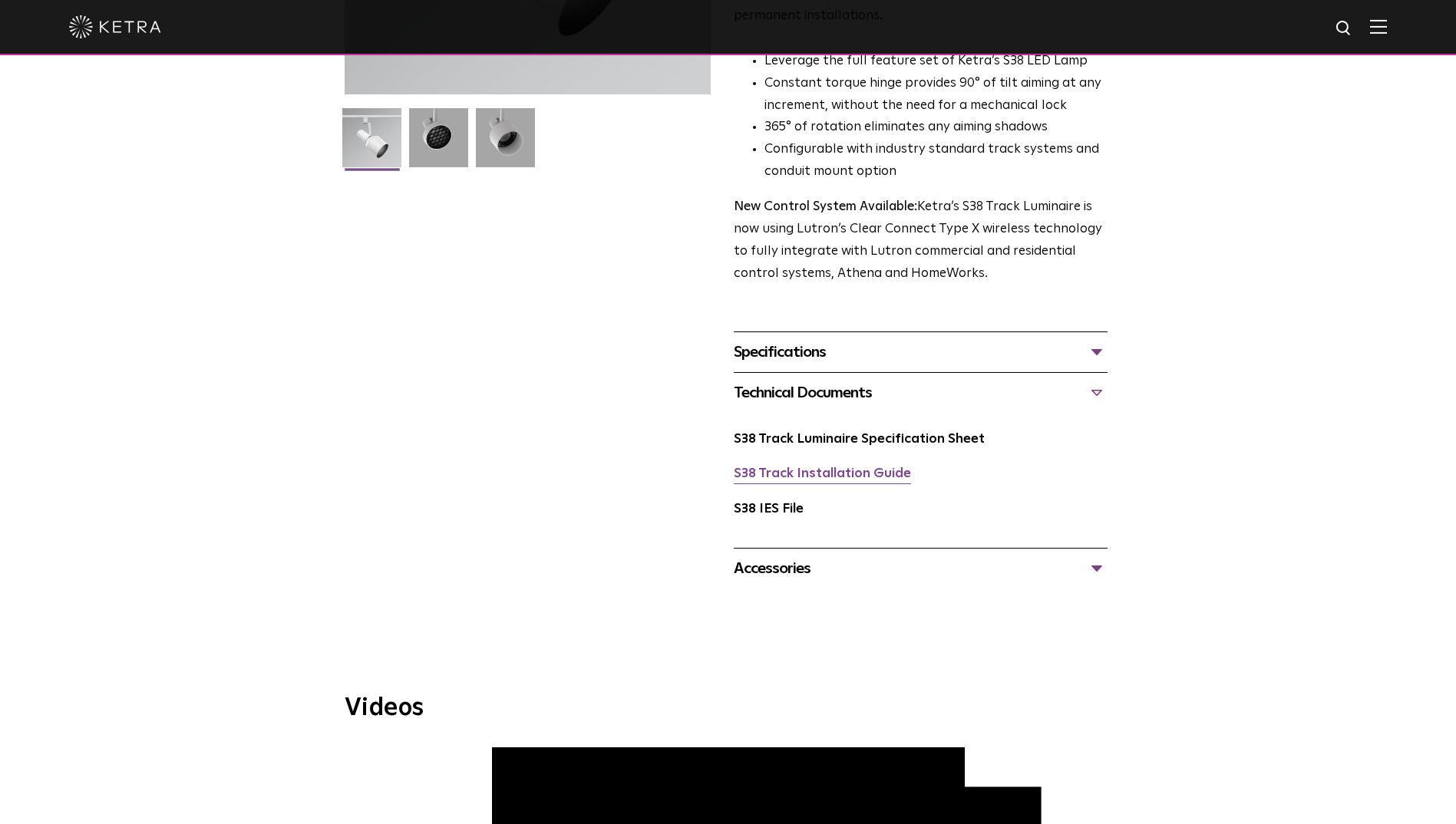
drag, startPoint x: 732, startPoint y: 455, endPoint x: 904, endPoint y: 455, distance: 172.0
click at [904, 455] on div "S38 Track Luminaire Availability: Commercial & Residential The Track Luminaire …" at bounding box center [728, 159] width 767 height 861
copy link "S38 Track Installation Guide"
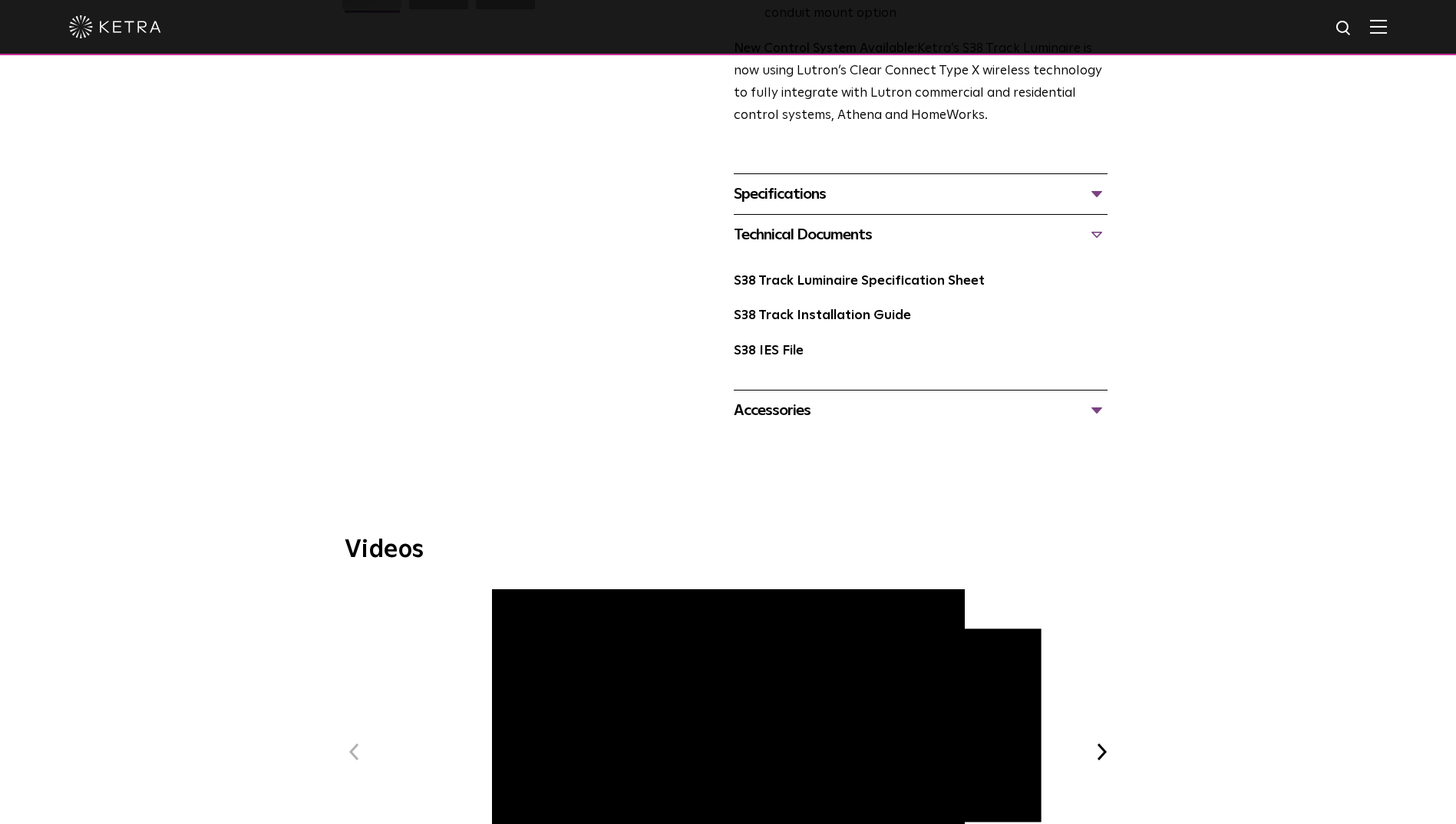
scroll to position [0, 0]
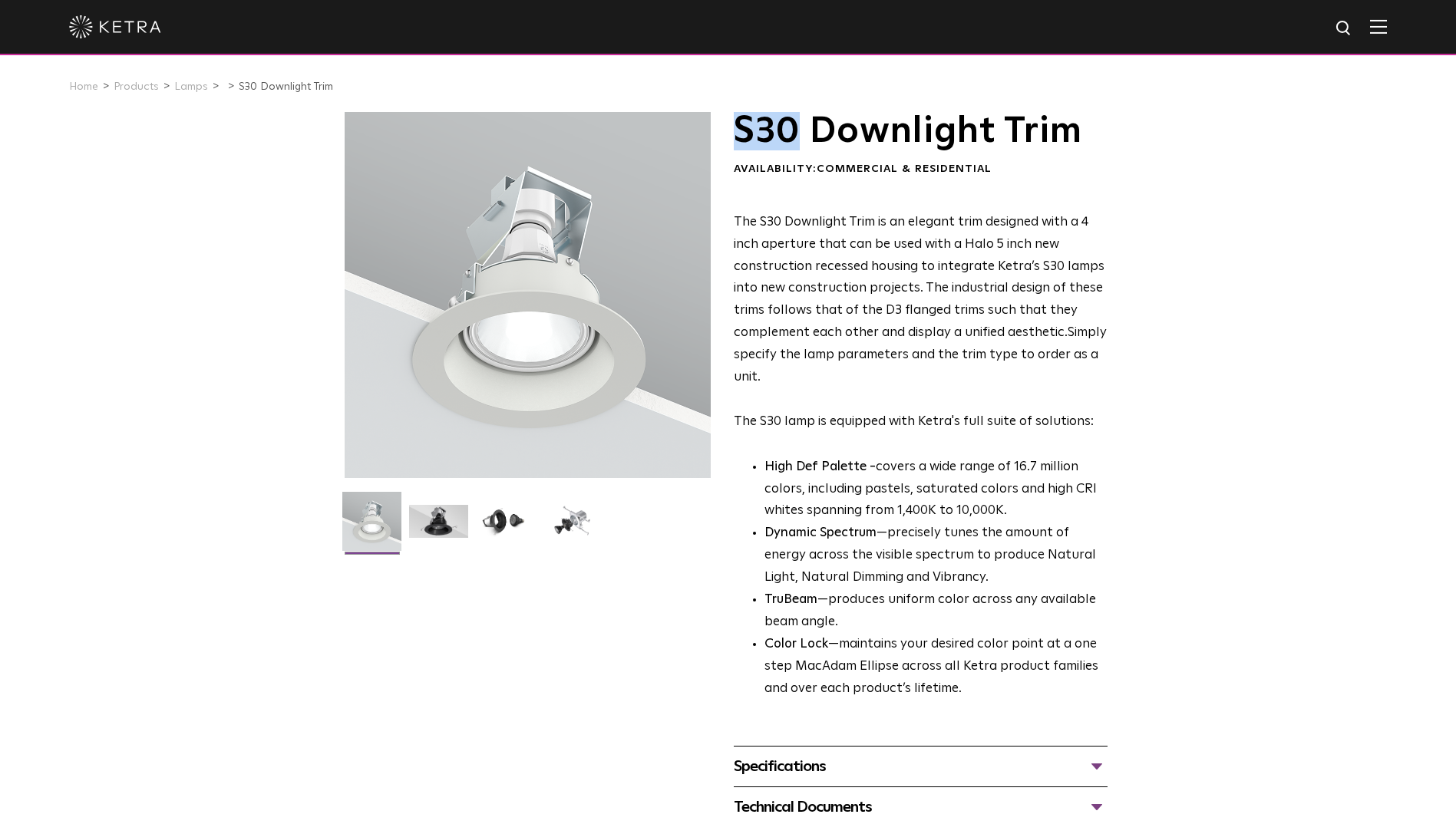
drag, startPoint x: 733, startPoint y: 130, endPoint x: 796, endPoint y: 136, distance: 63.3
click at [796, 136] on h1 "S30 Downlight Trim" at bounding box center [920, 131] width 373 height 38
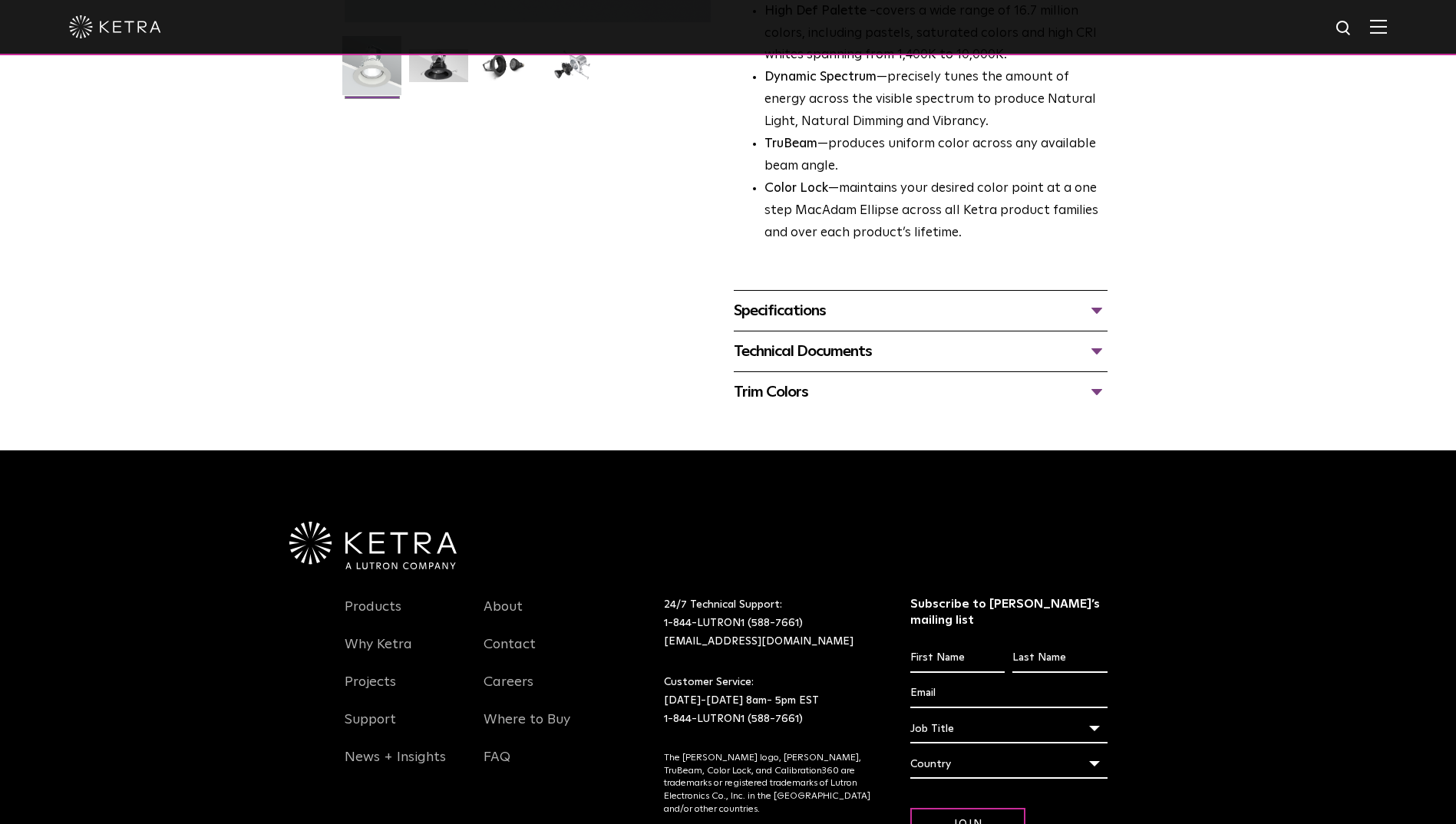
scroll to position [461, 0]
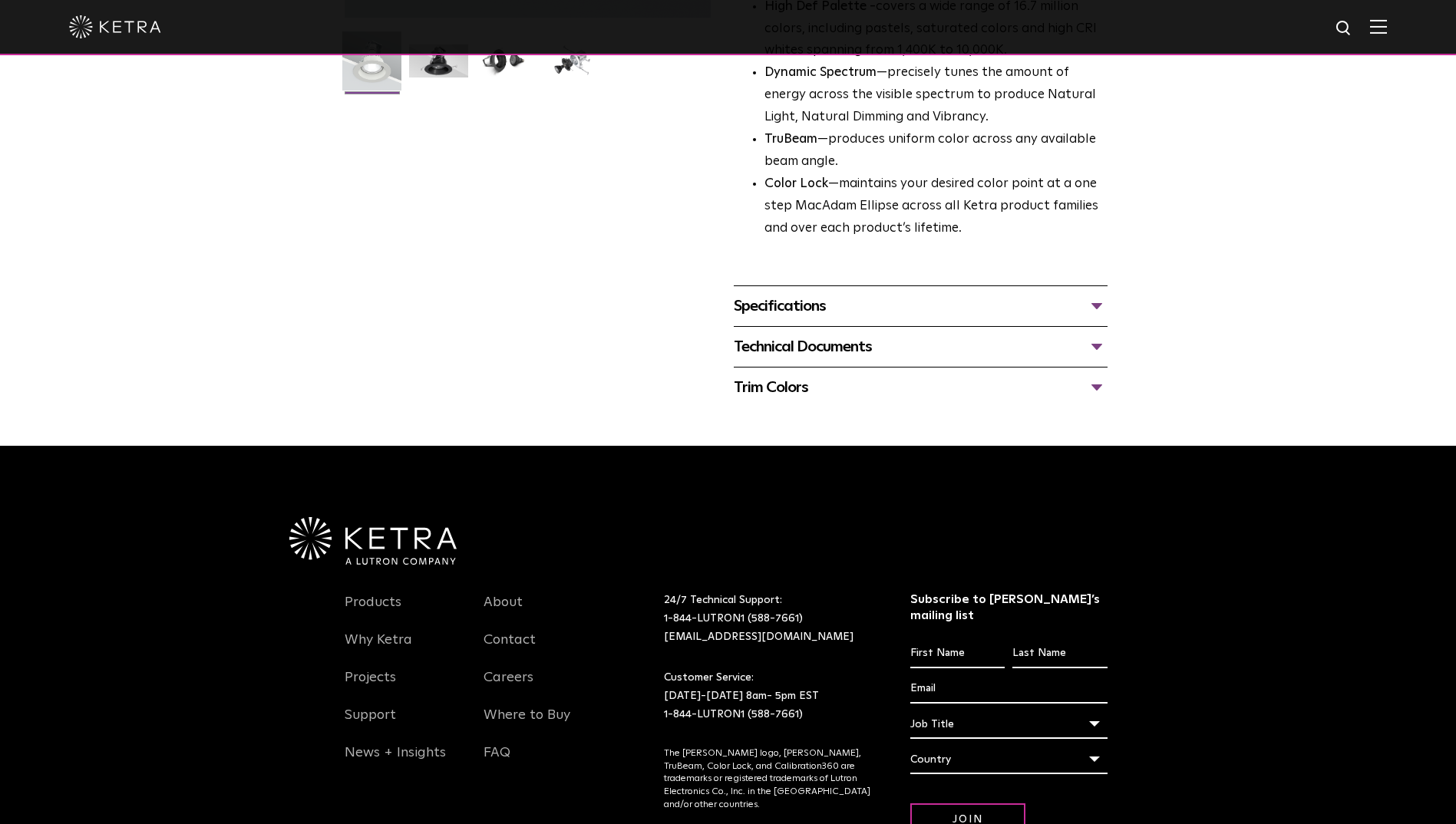
click at [1069, 349] on div "Technical Documents" at bounding box center [920, 347] width 373 height 25
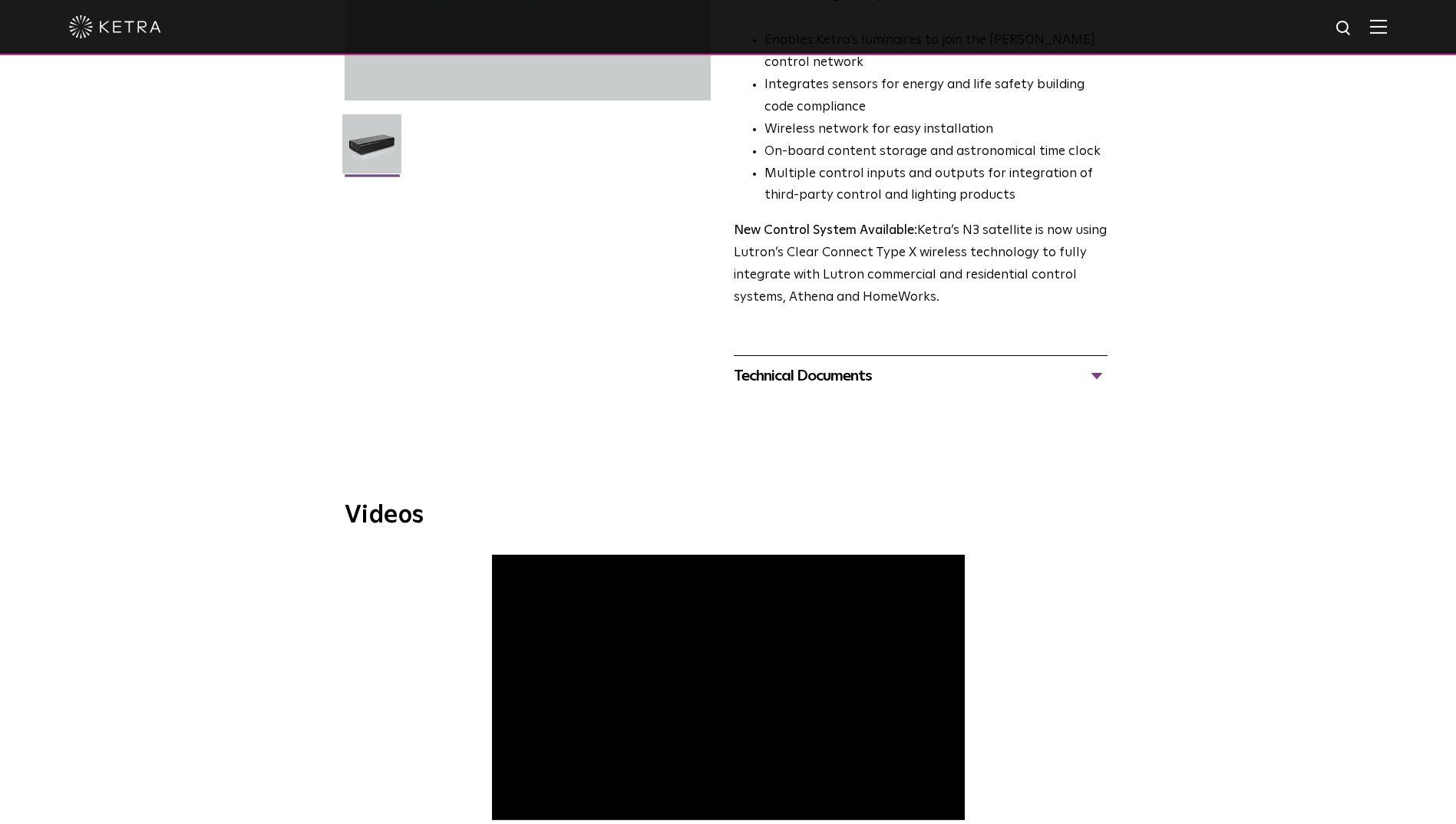
scroll to position [384, 0]
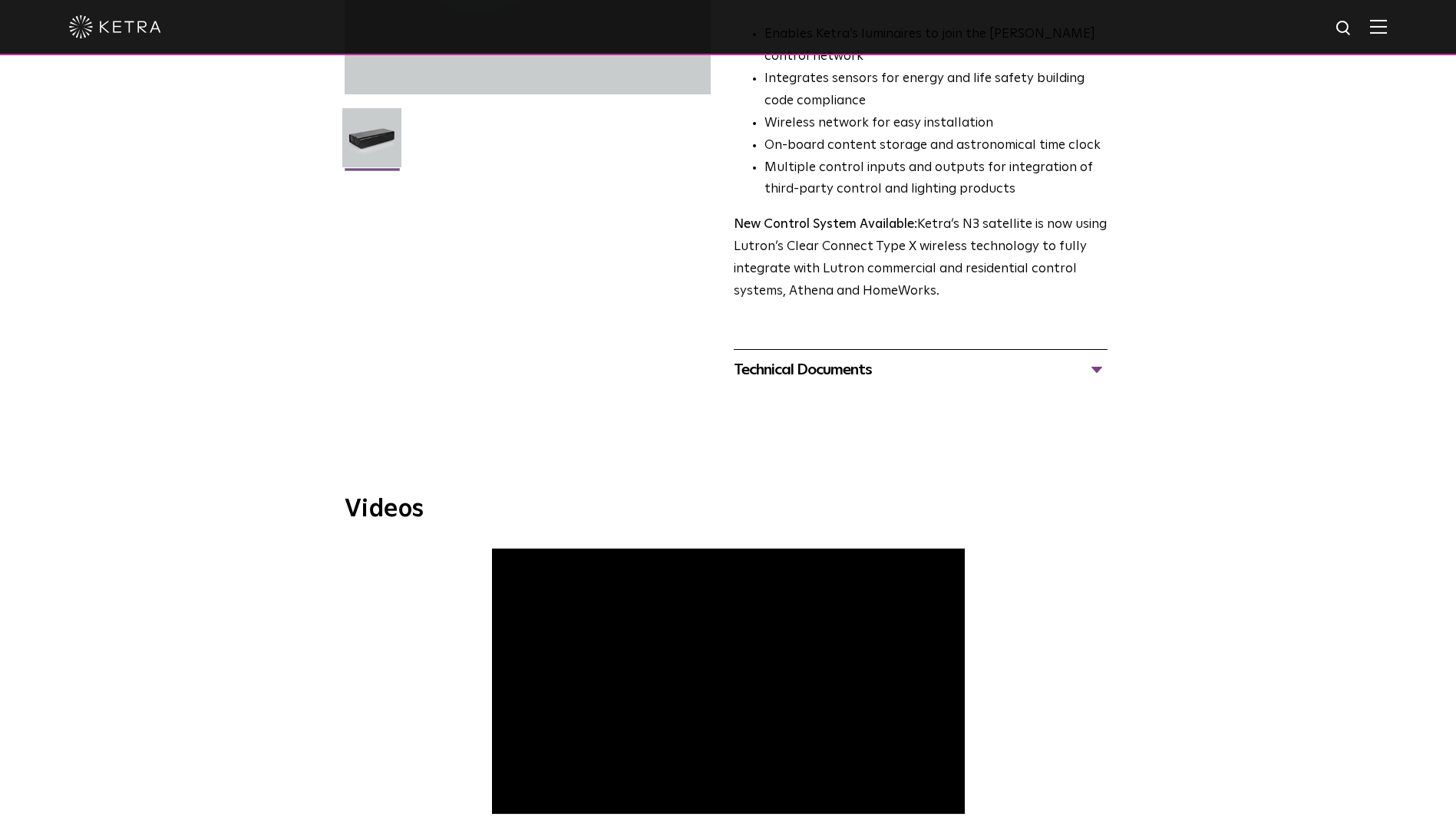
click at [986, 371] on div "Technical Documents" at bounding box center [920, 370] width 373 height 25
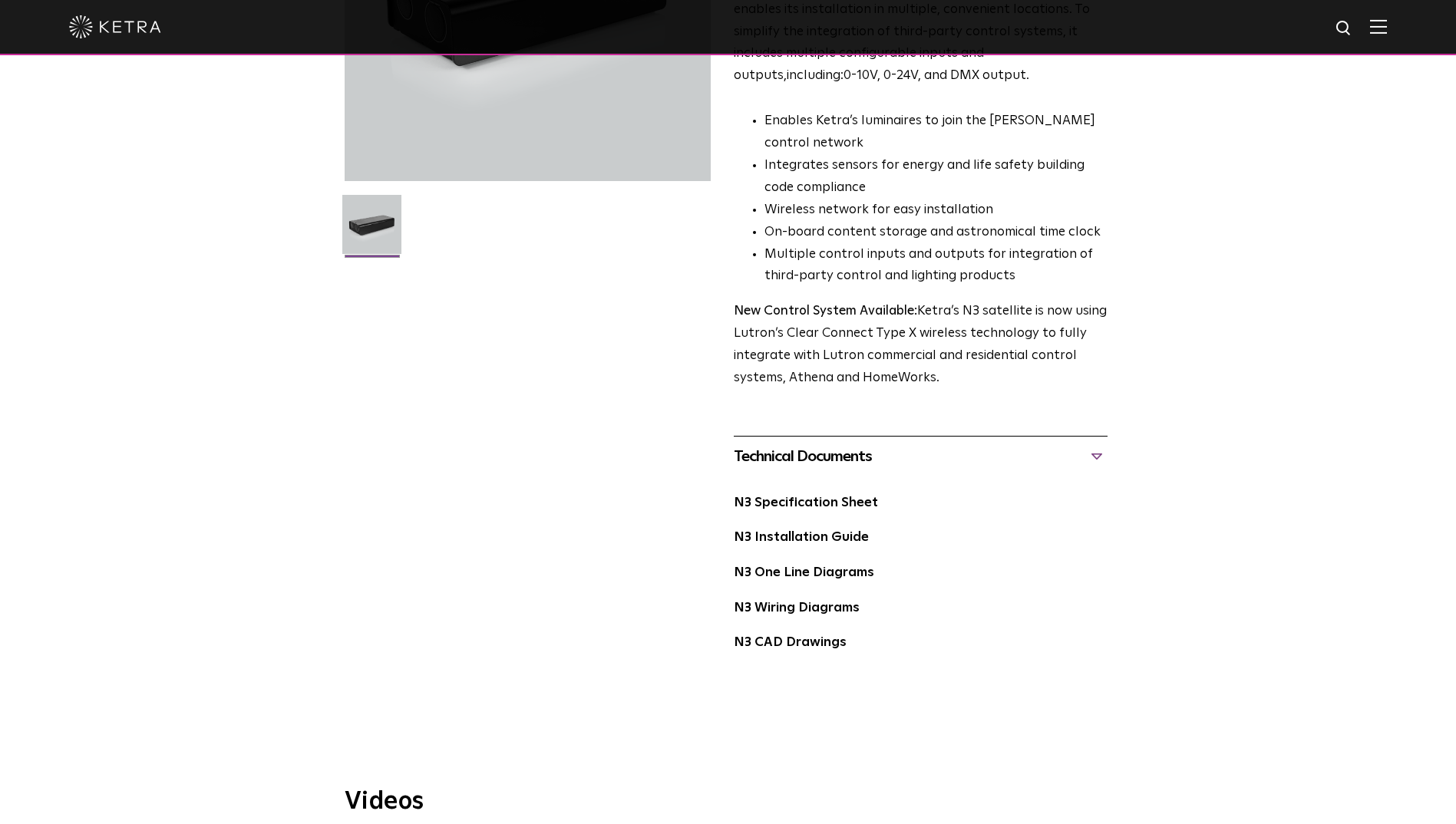
scroll to position [306, 0]
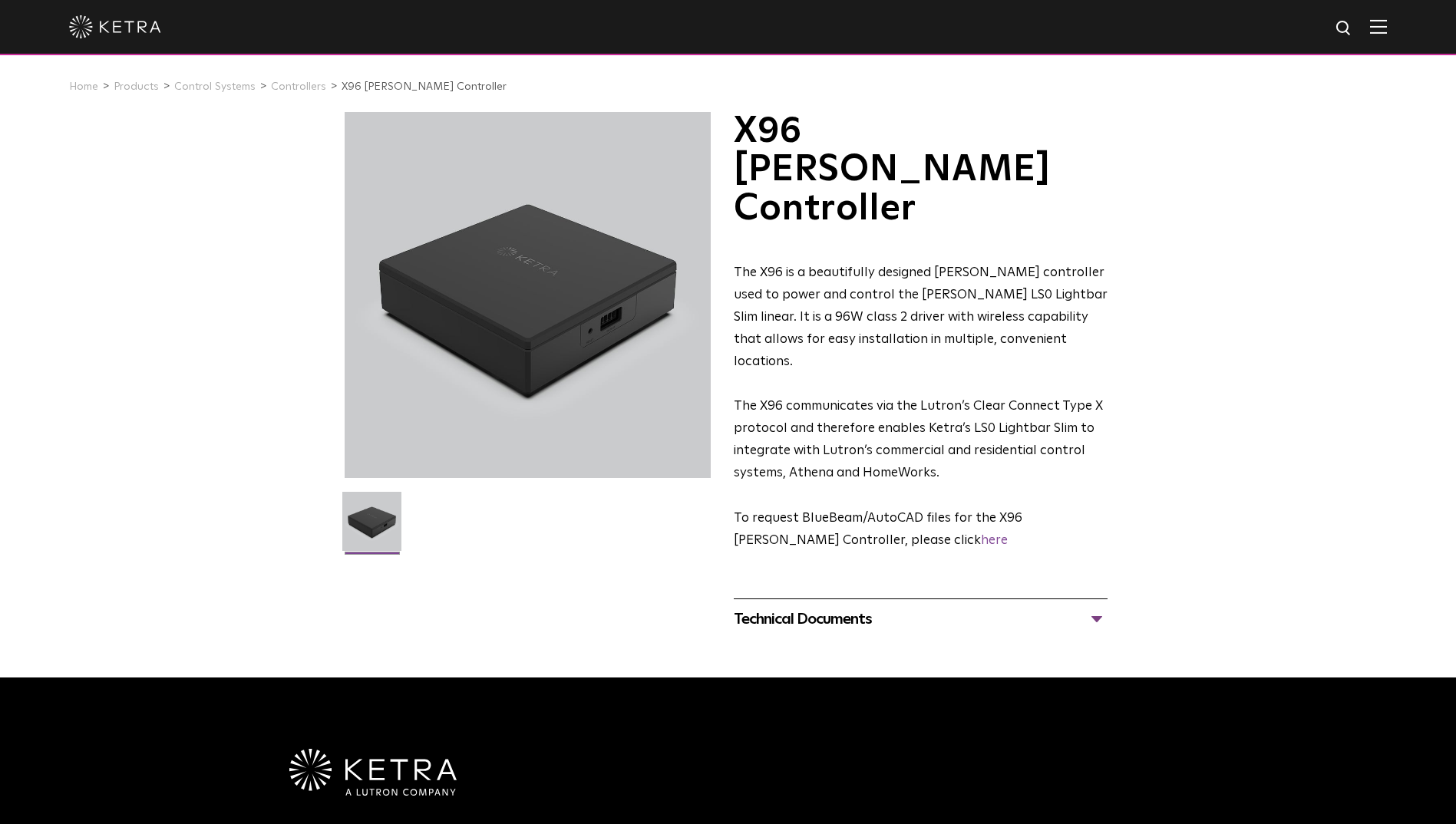
click at [946, 607] on div "Technical Documents" at bounding box center [920, 619] width 373 height 25
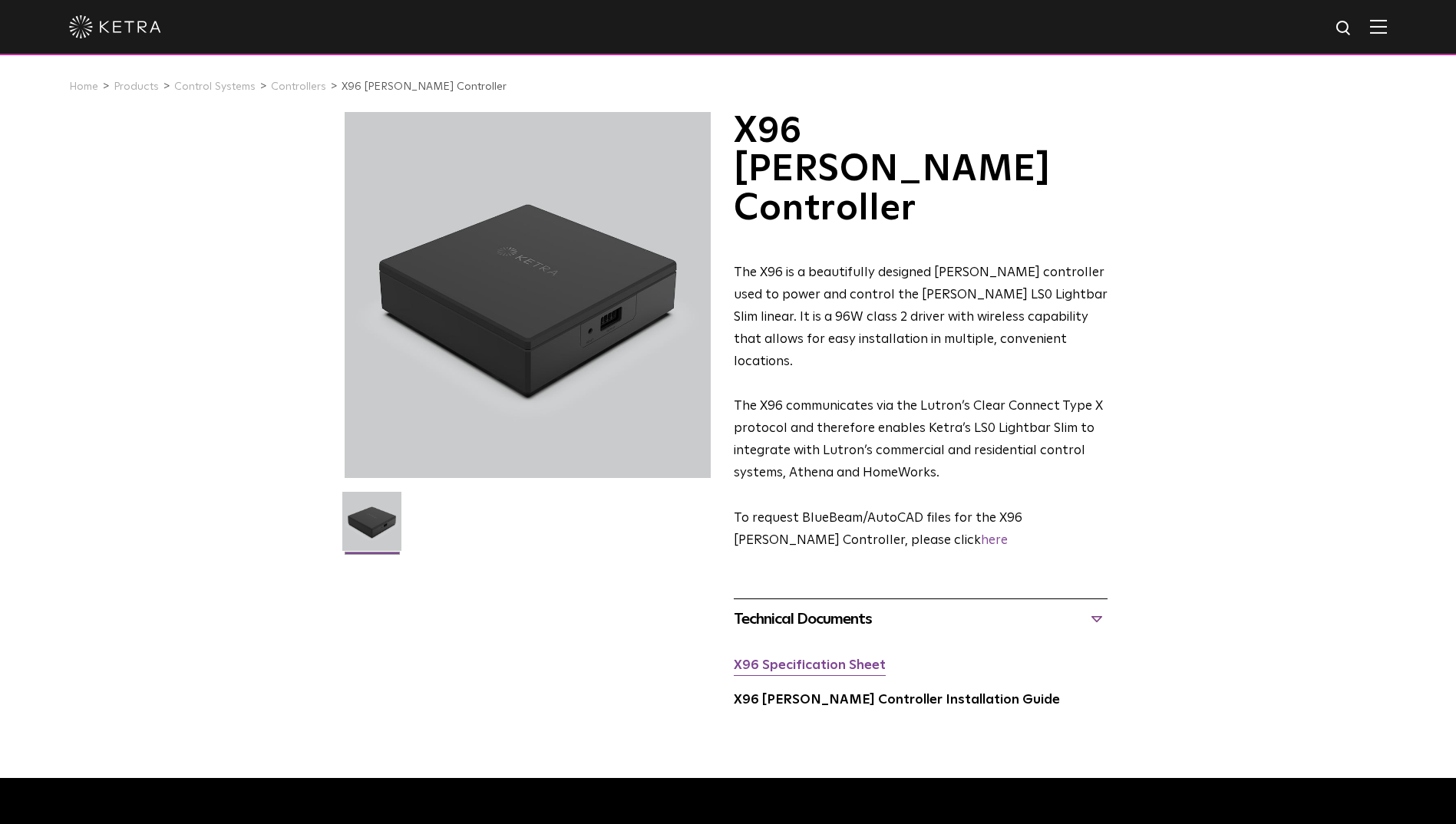
drag, startPoint x: 881, startPoint y: 567, endPoint x: 733, endPoint y: 571, distance: 148.1
click at [733, 655] on div "X96 Specification Sheet" at bounding box center [920, 673] width 373 height 36
copy link "X96 Specification Sheet"
drag, startPoint x: 732, startPoint y: 602, endPoint x: 985, endPoint y: 602, distance: 253.0
click at [985, 602] on div "X96 Ketra Controller The X96 is a beautifully designed Ketra controller used to…" at bounding box center [728, 426] width 767 height 627
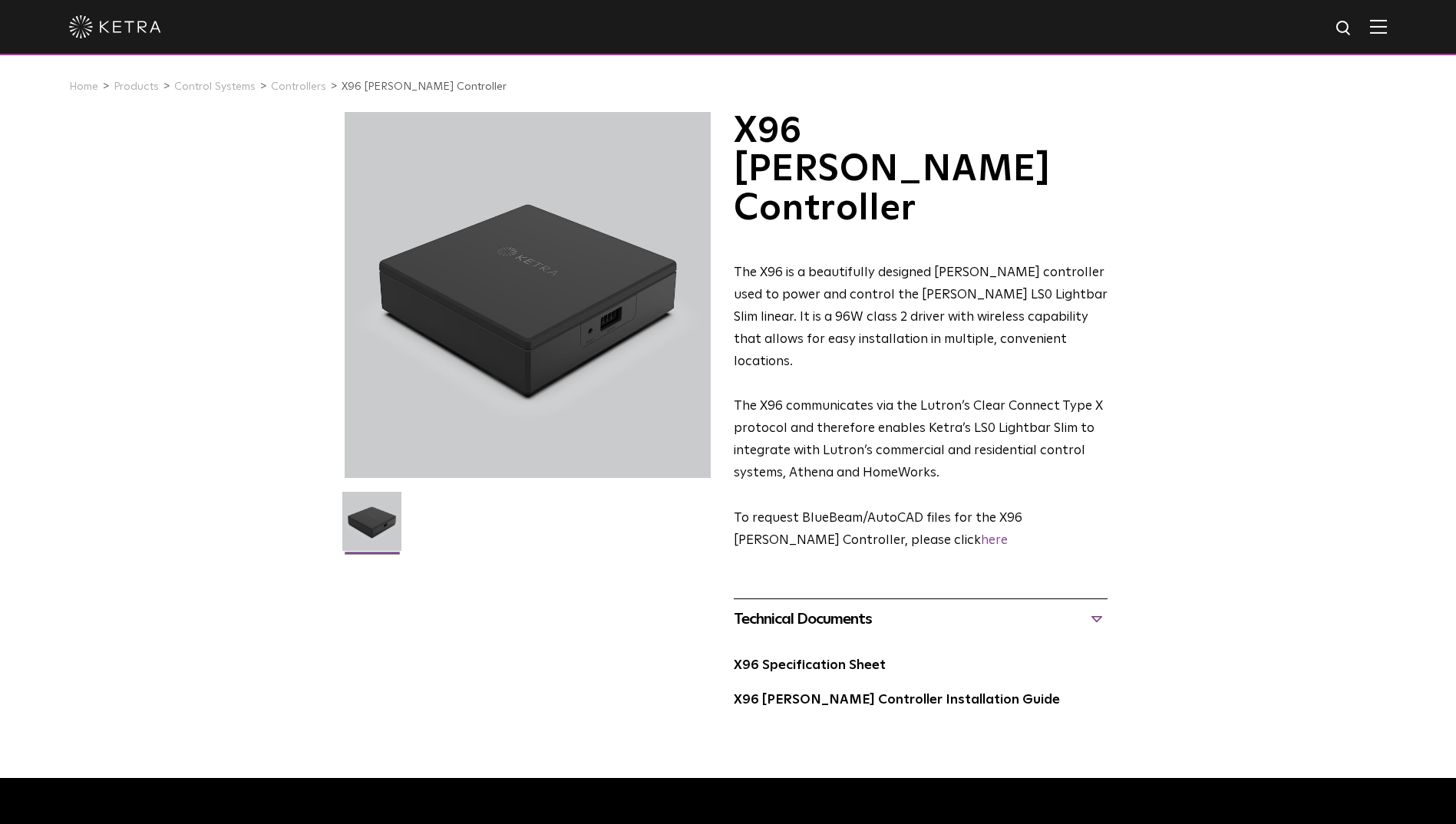
copy link "X96 Ketra Controller Installation Guide"
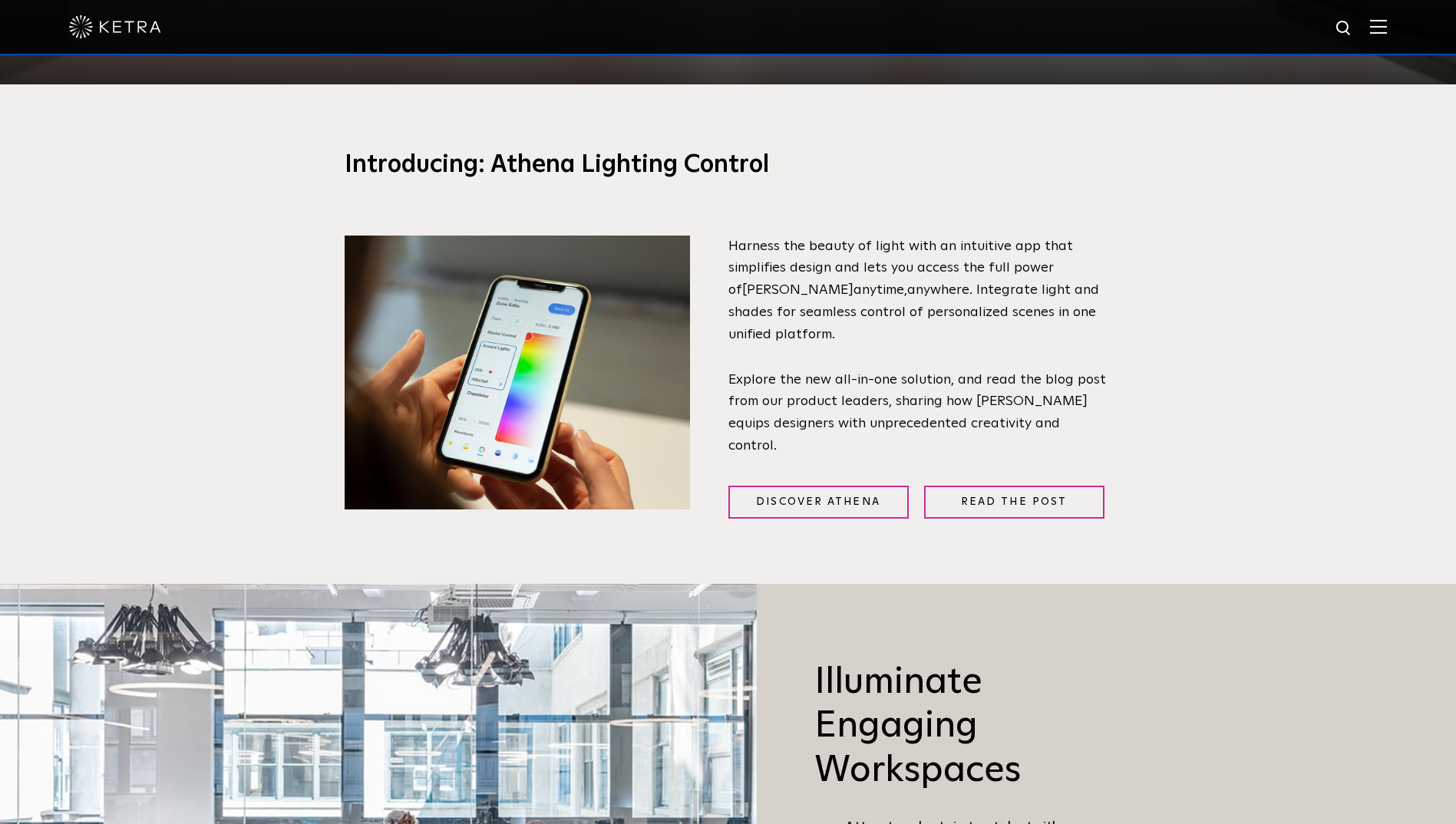
scroll to position [767, 0]
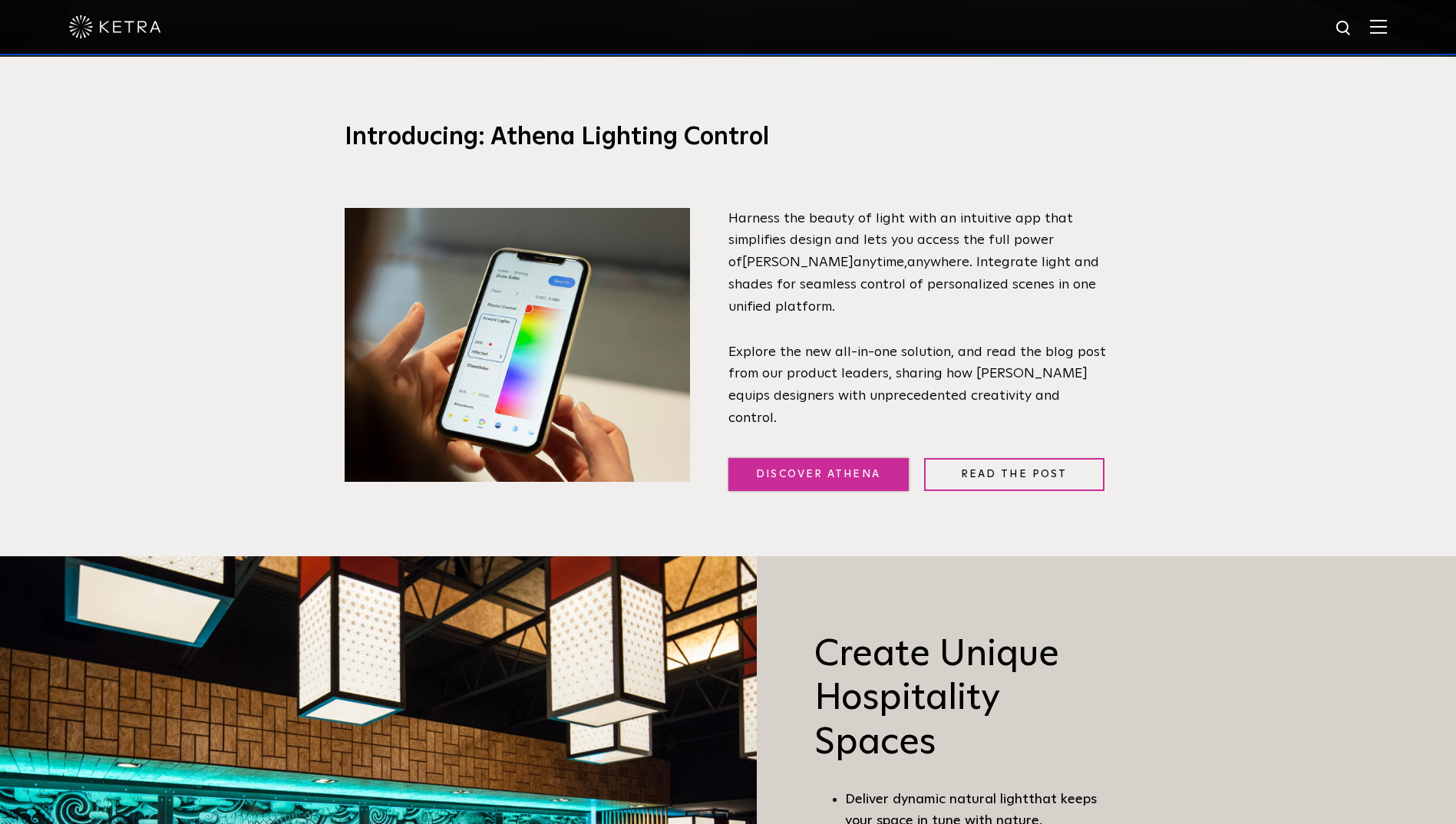
click at [791, 459] on link "Discover Athena" at bounding box center [818, 474] width 180 height 33
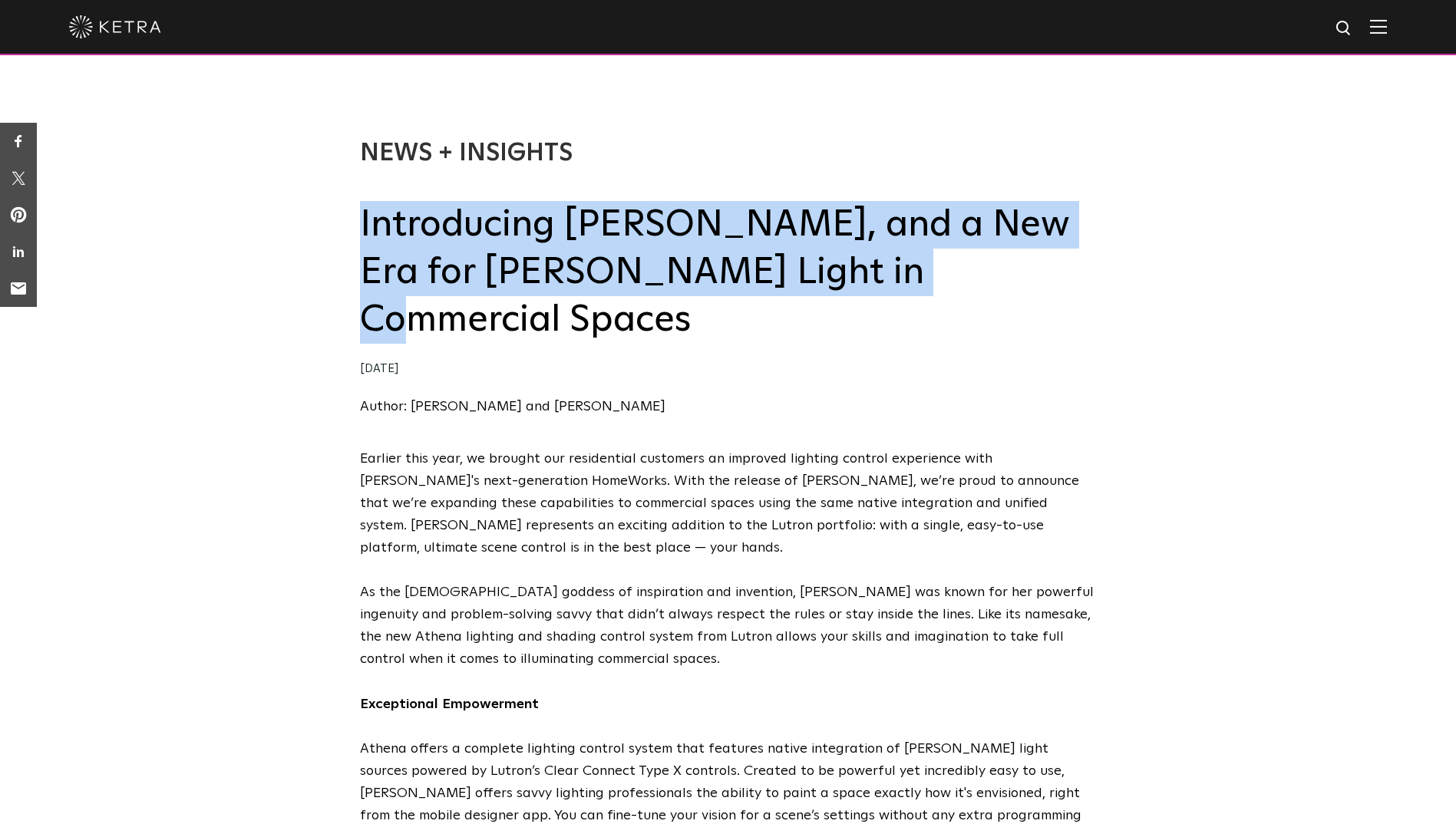
drag, startPoint x: 359, startPoint y: 225, endPoint x: 920, endPoint y: 277, distance: 563.4
click at [920, 277] on h2 "Introducing Athena, and a New Era for Ketra Light in Commercial Spaces" at bounding box center [728, 273] width 737 height 143
copy h2 "Introducing Athena, and a New Era for Ketra Light in Commercial Spaces"
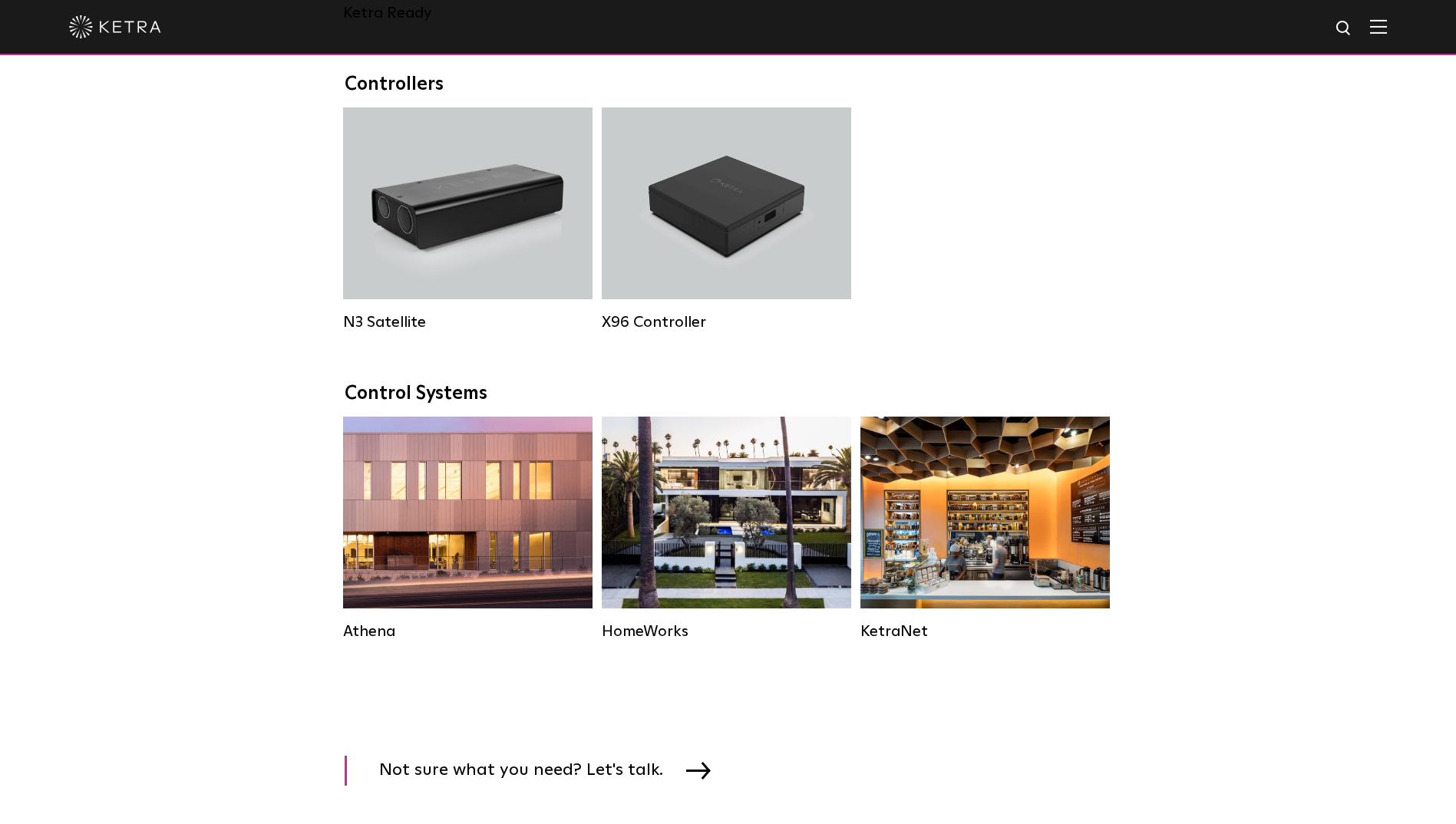
scroll to position [2148, 0]
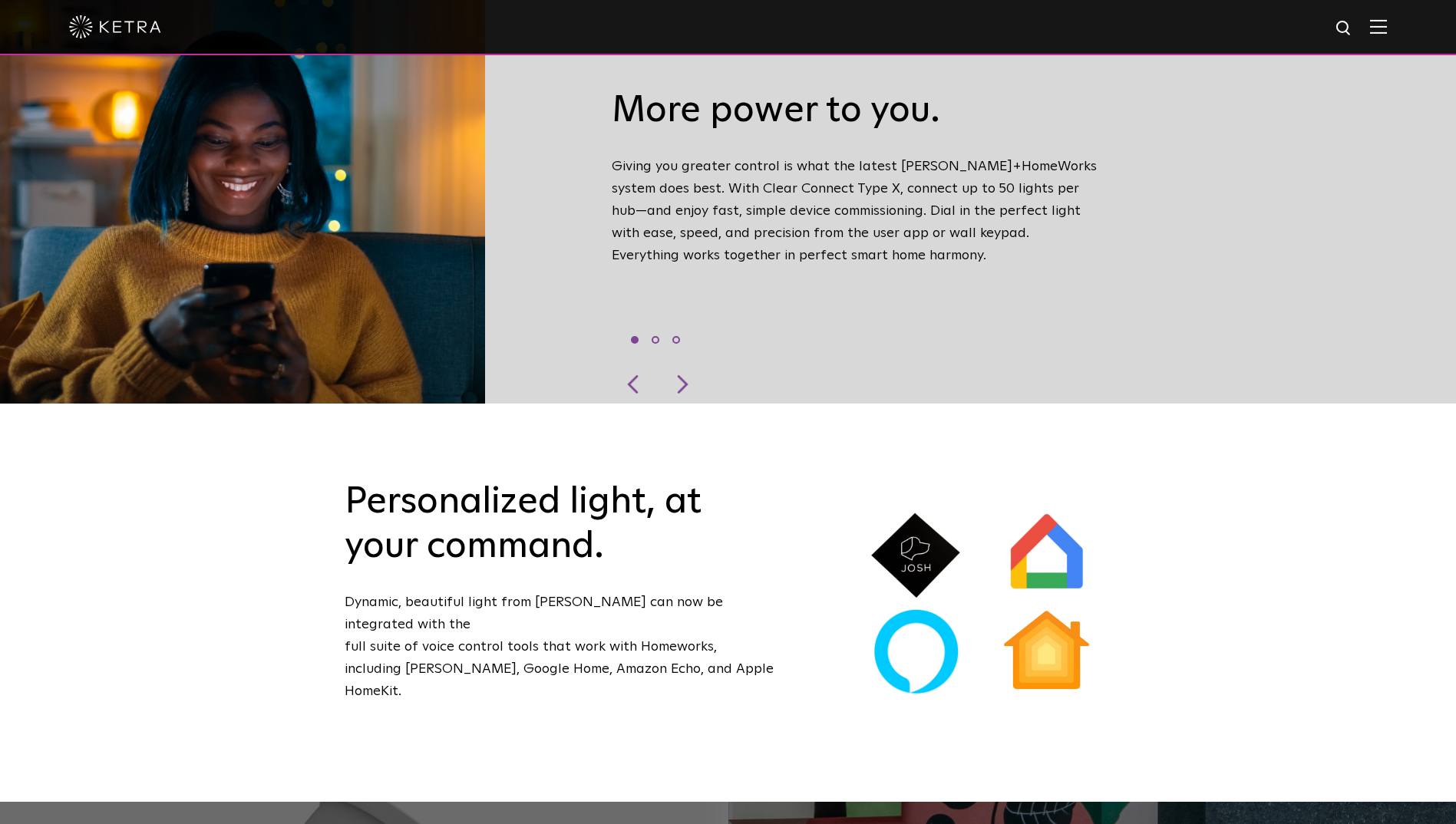
scroll to position [844, 0]
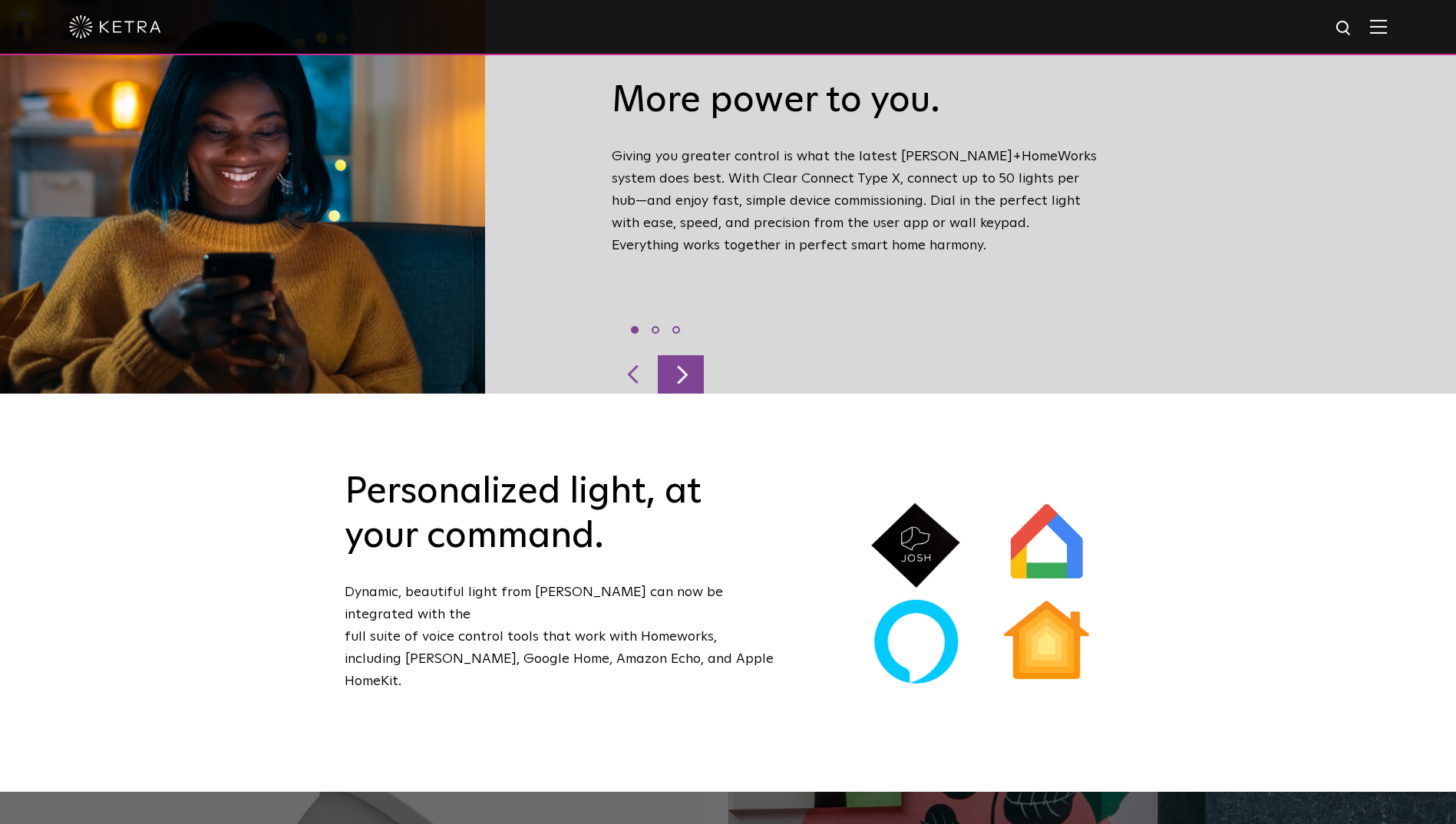
click at [690, 355] on div at bounding box center [681, 374] width 46 height 38
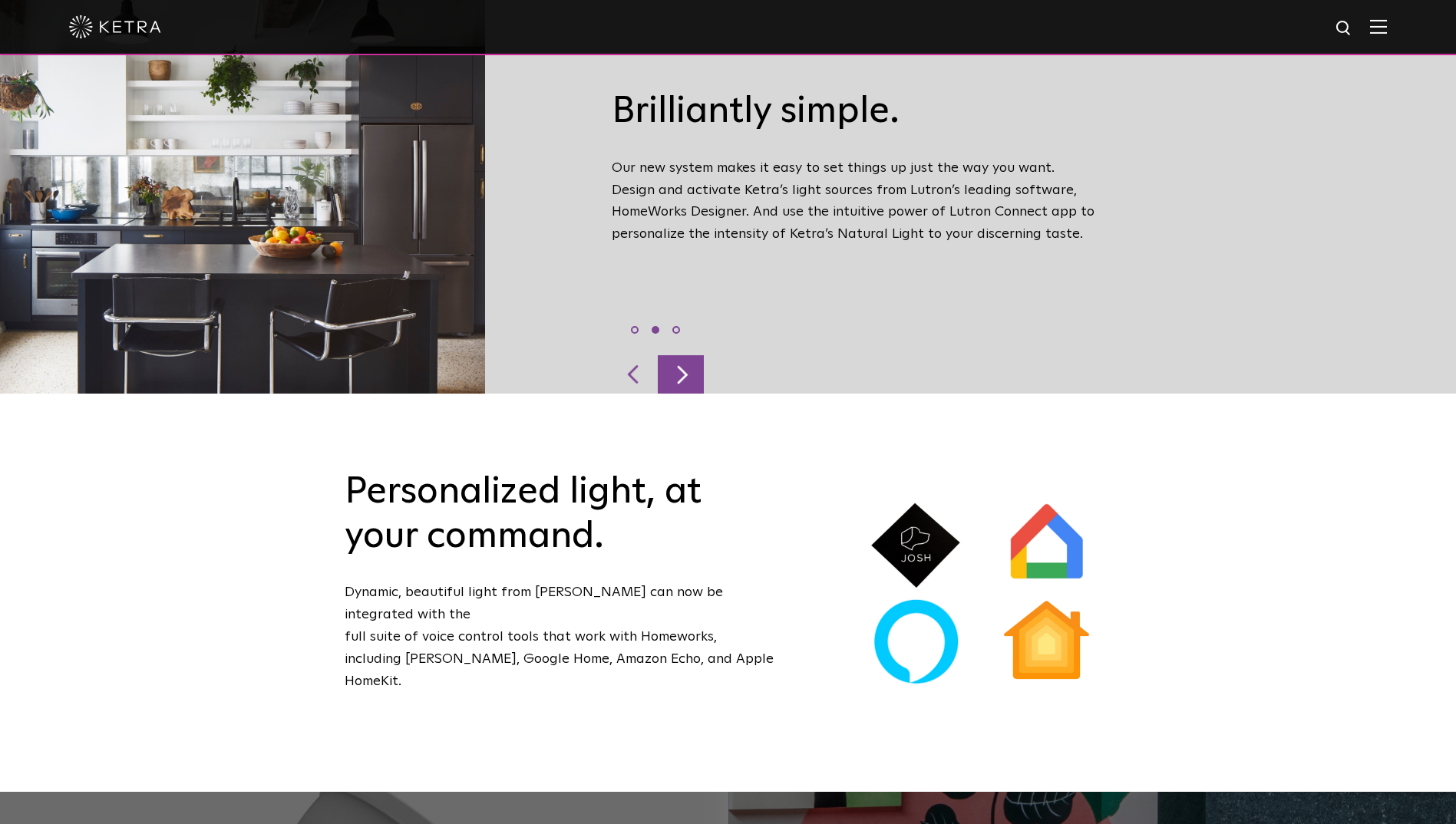
click at [690, 355] on div at bounding box center [681, 374] width 46 height 38
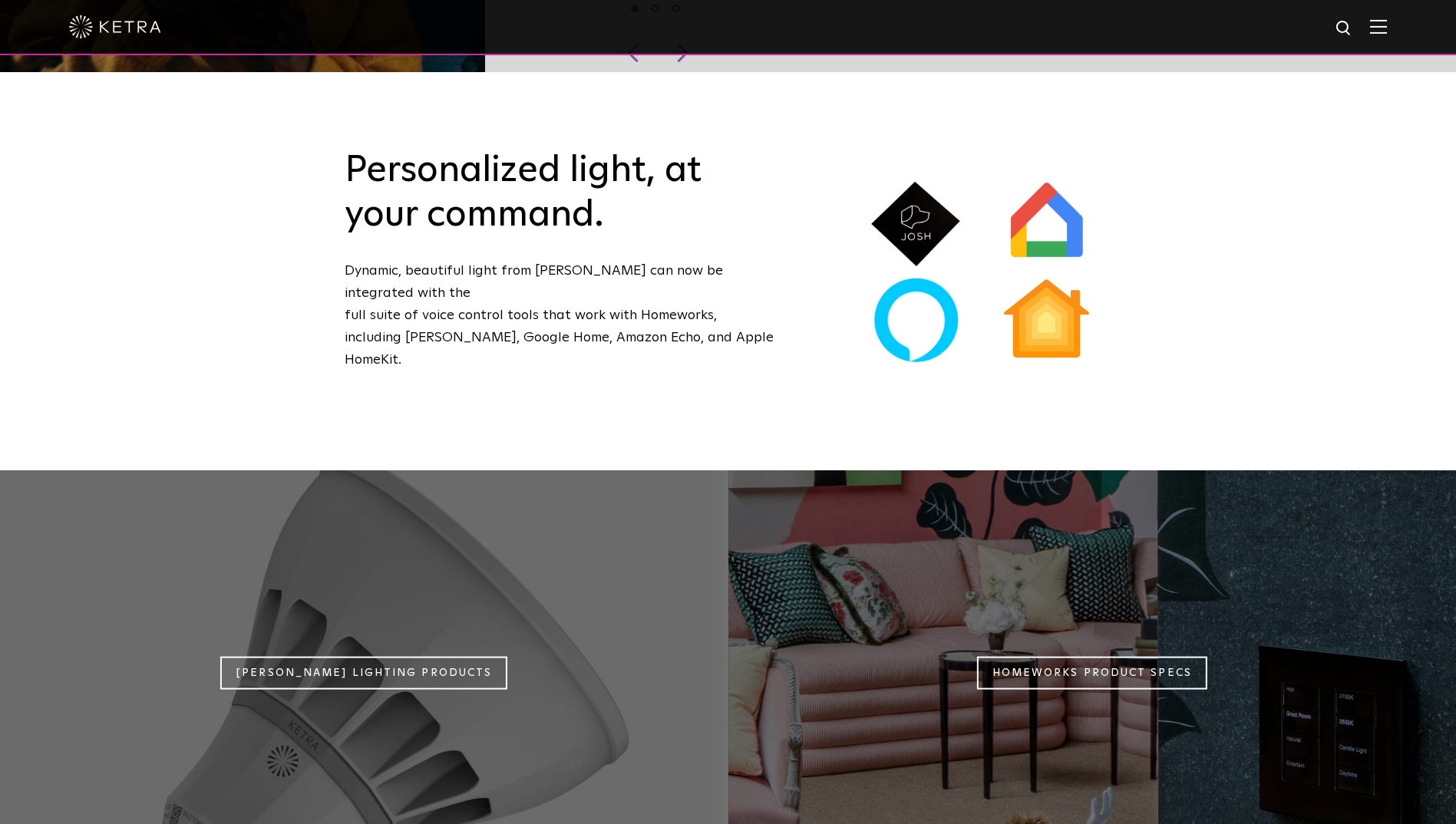
scroll to position [1381, 0]
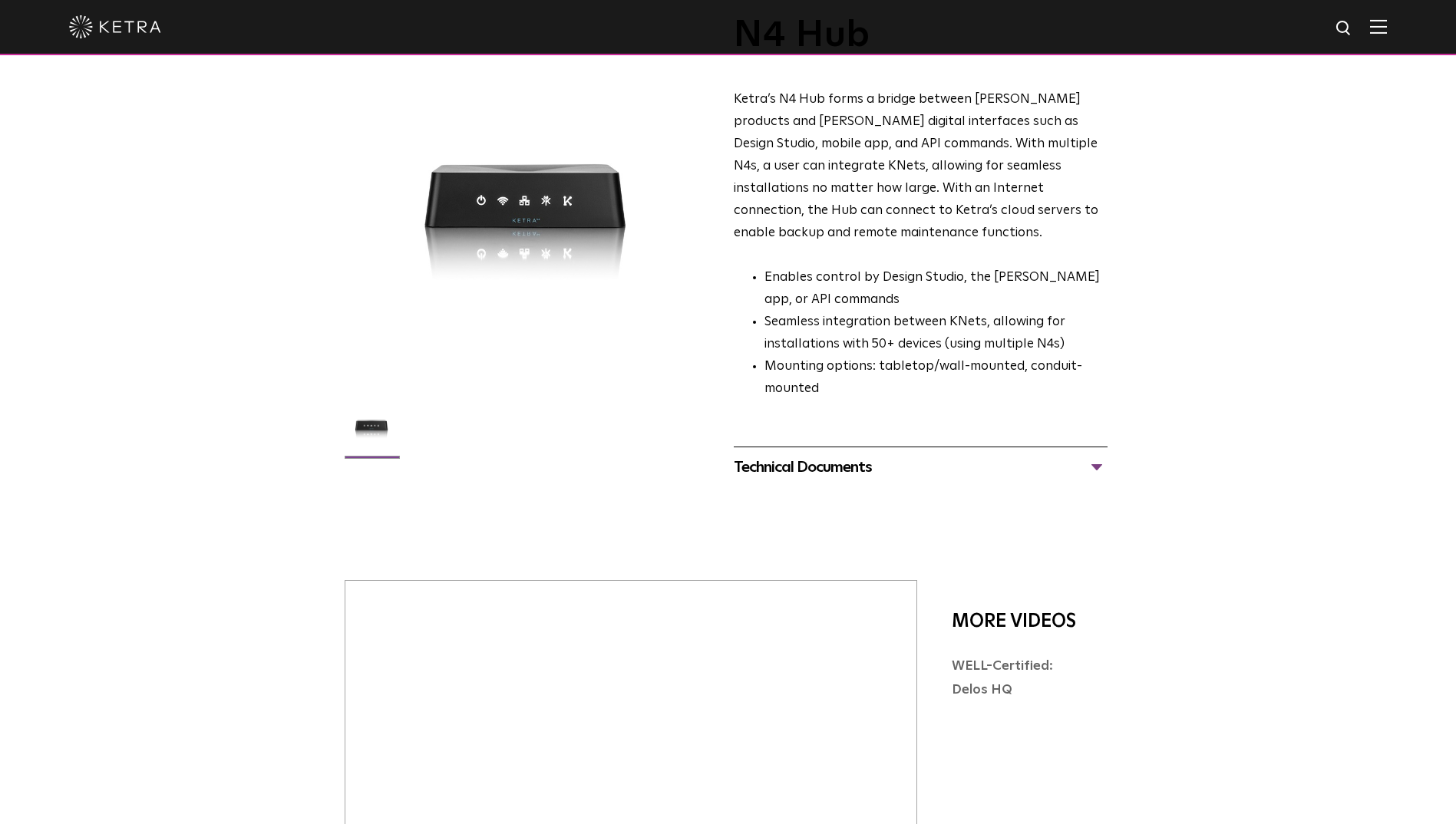
scroll to position [77, 0]
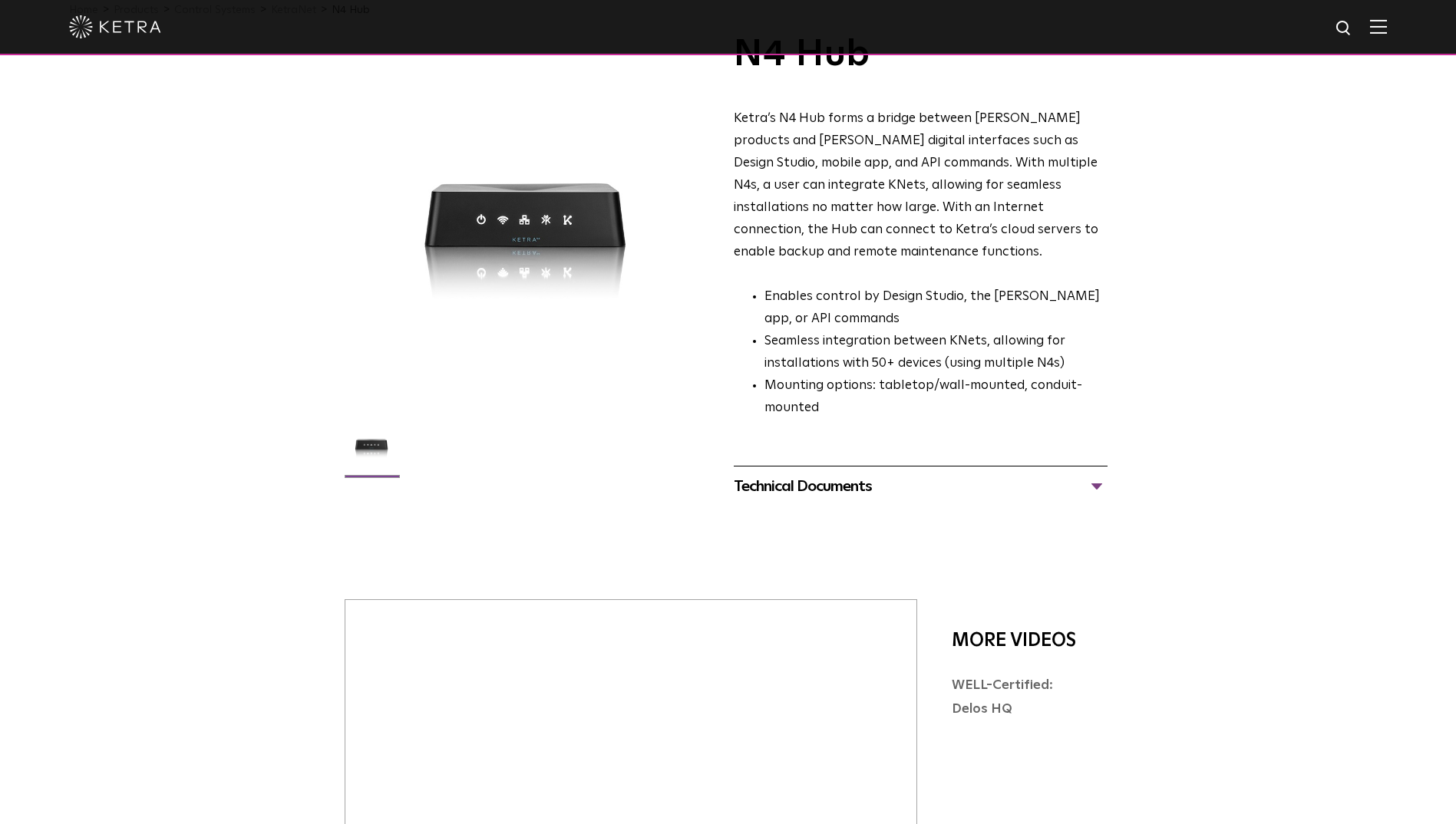
click at [1089, 474] on div "Technical Documents" at bounding box center [920, 486] width 373 height 25
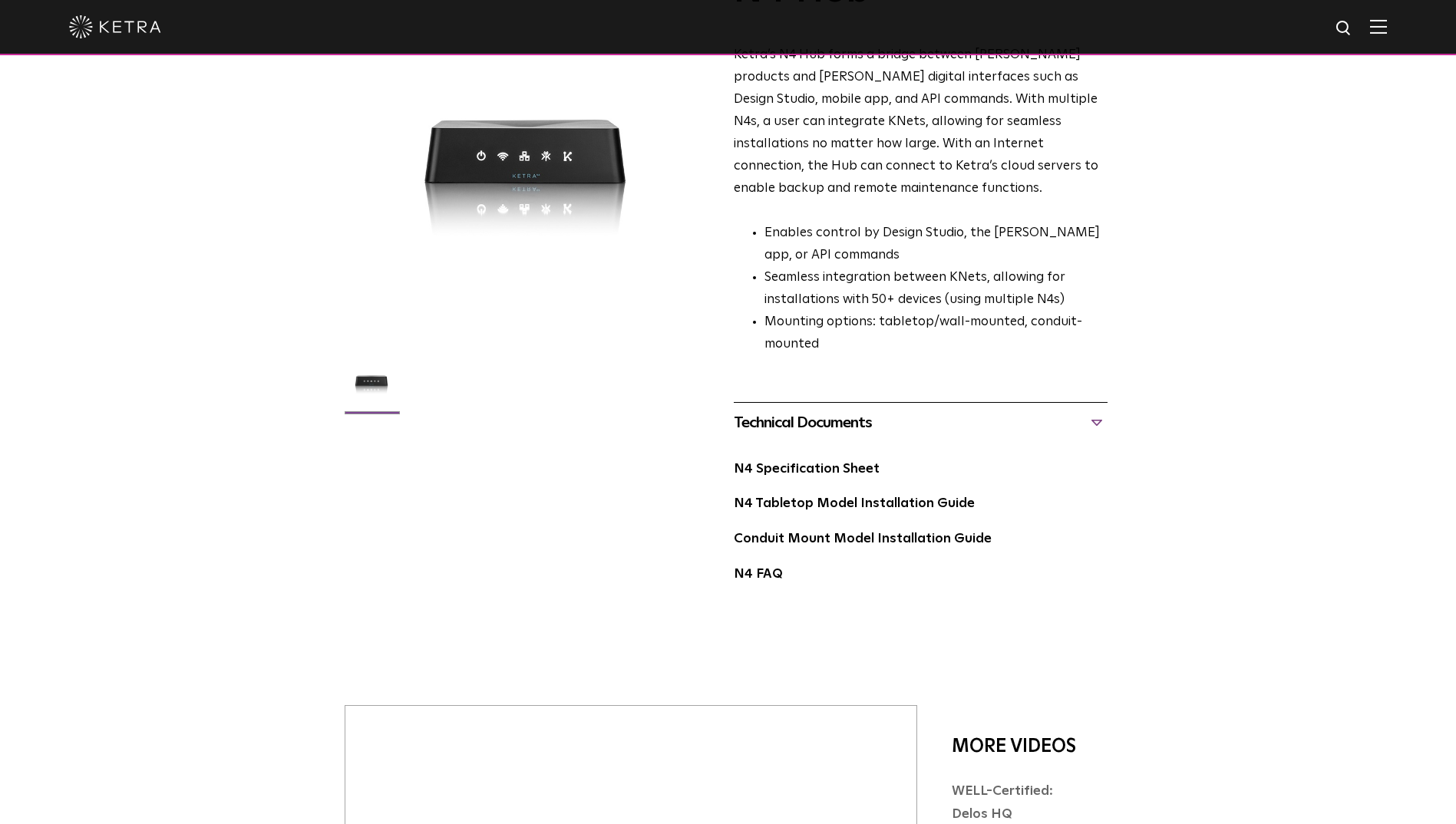
scroll to position [0, 0]
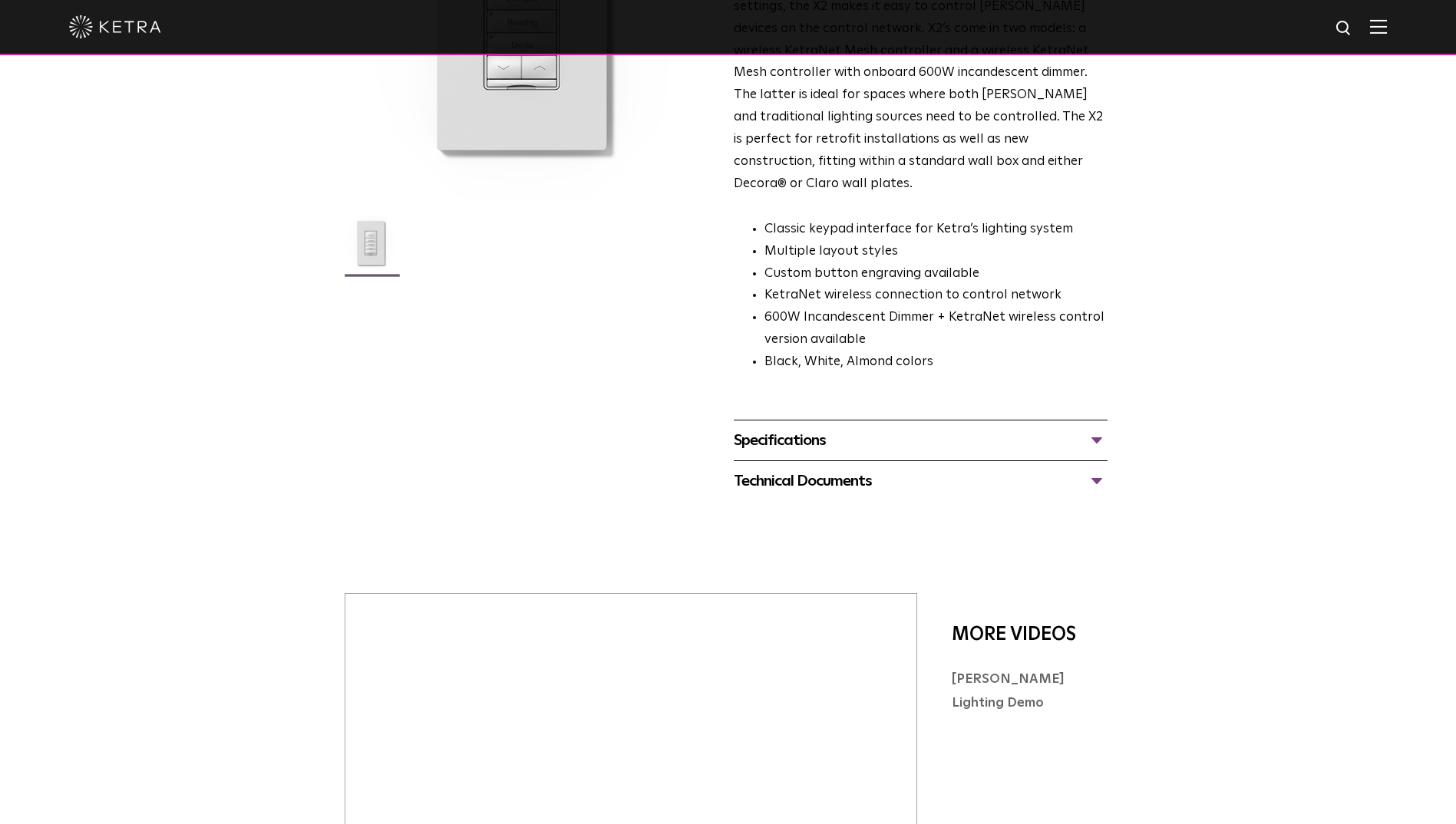
scroll to position [306, 0]
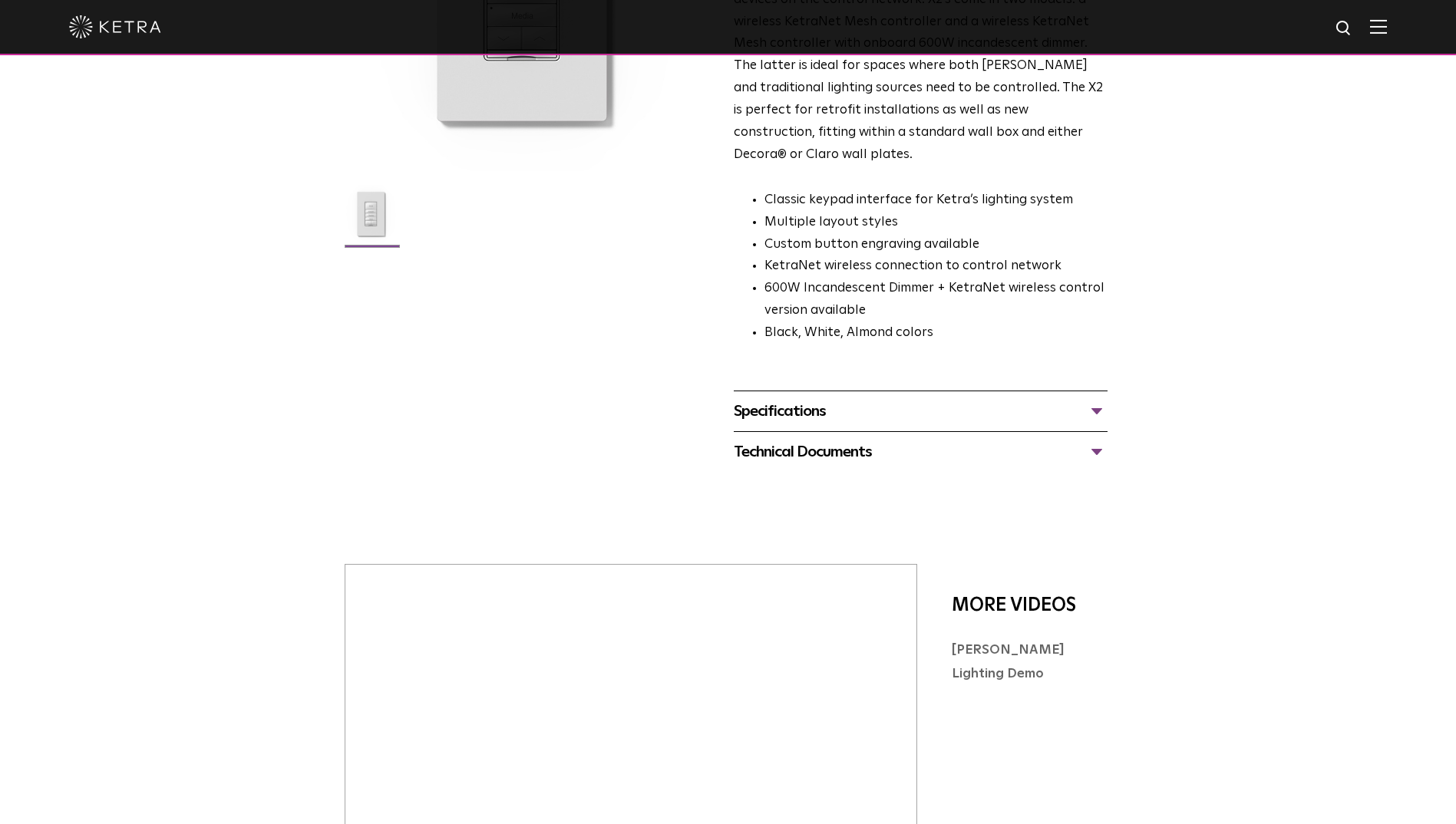
click at [1076, 439] on div "Technical Documents" at bounding box center [920, 452] width 373 height 25
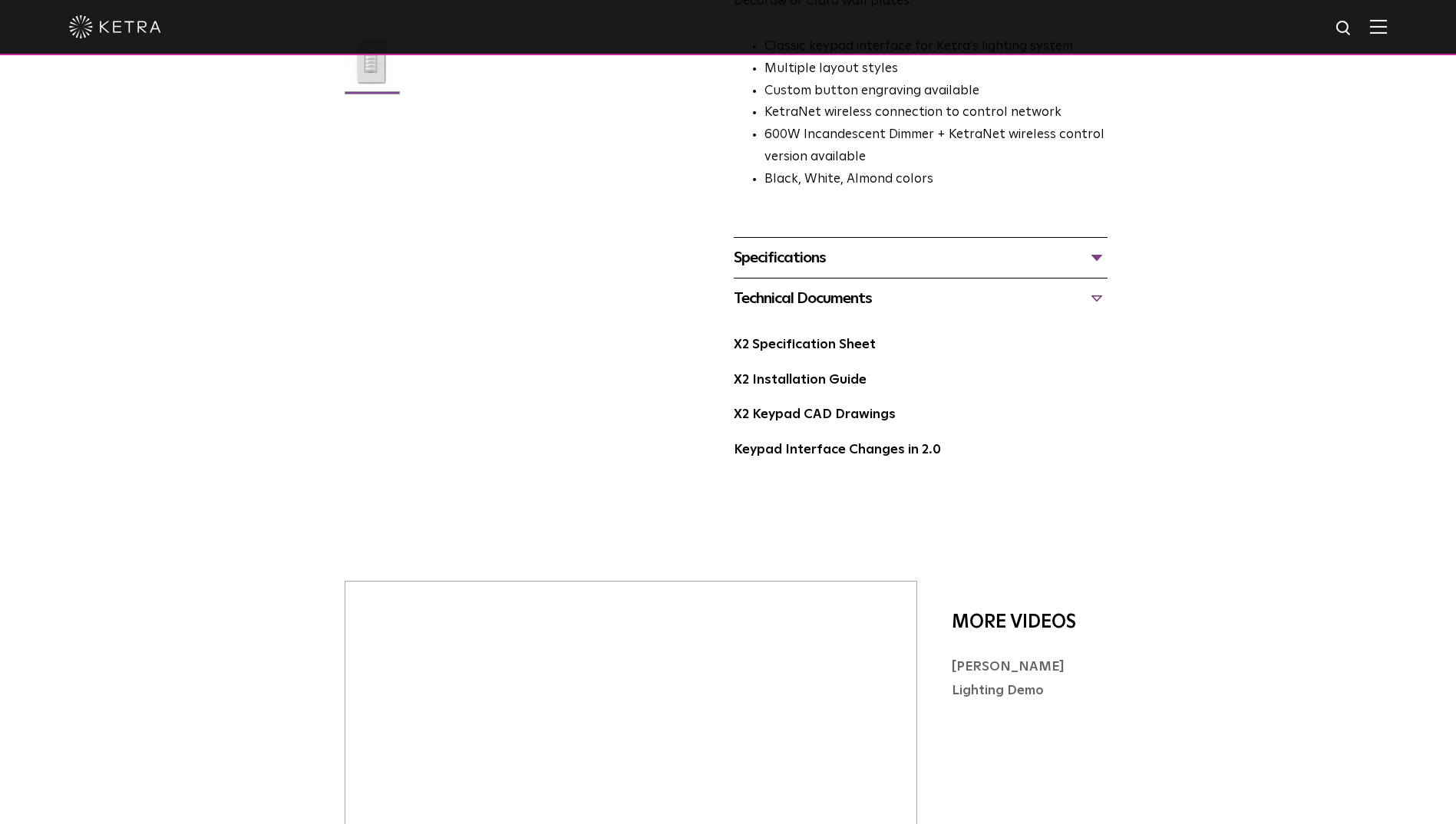
scroll to position [0, 0]
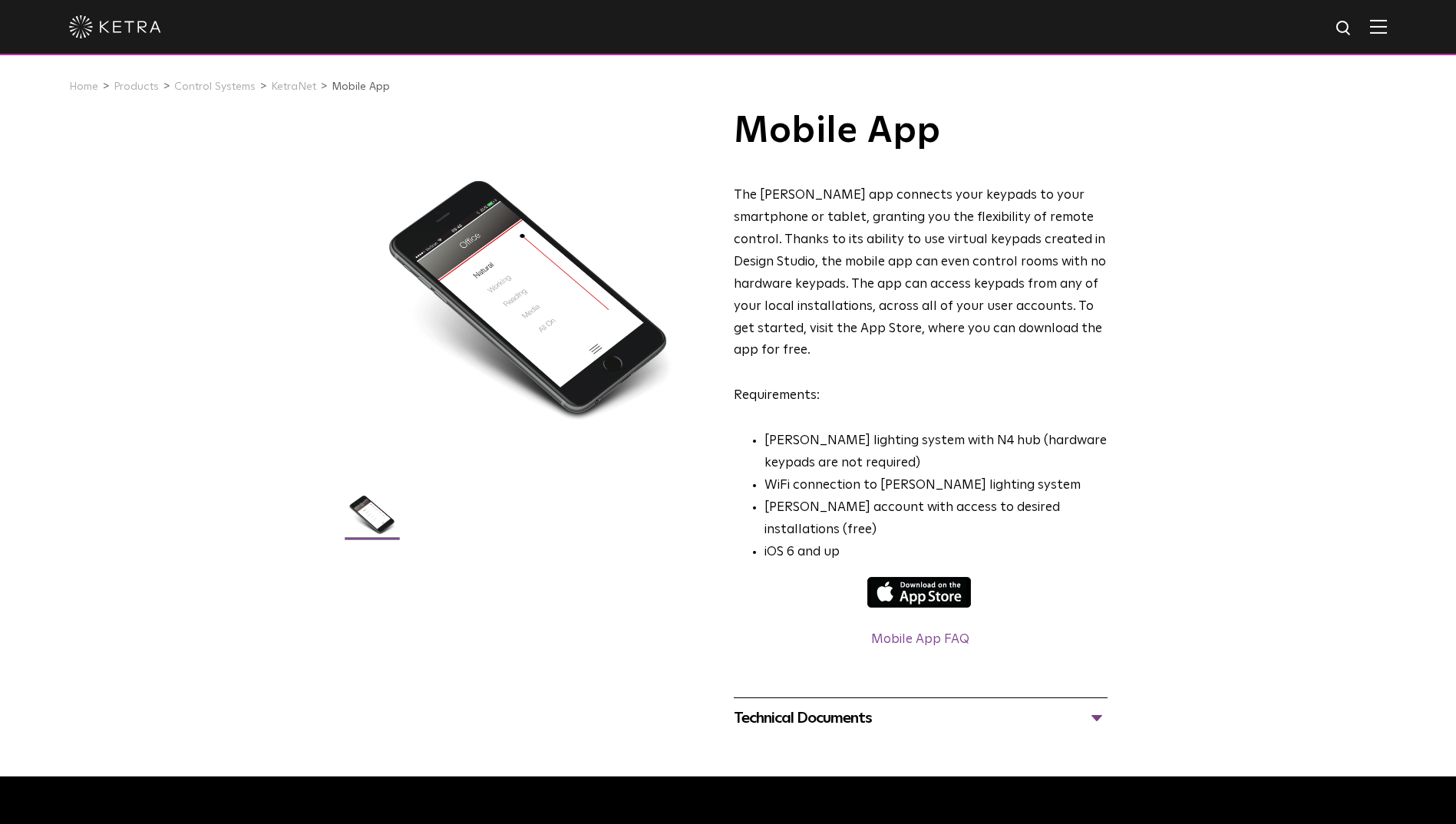
click at [1075, 706] on div "Technical Documents" at bounding box center [920, 718] width 373 height 25
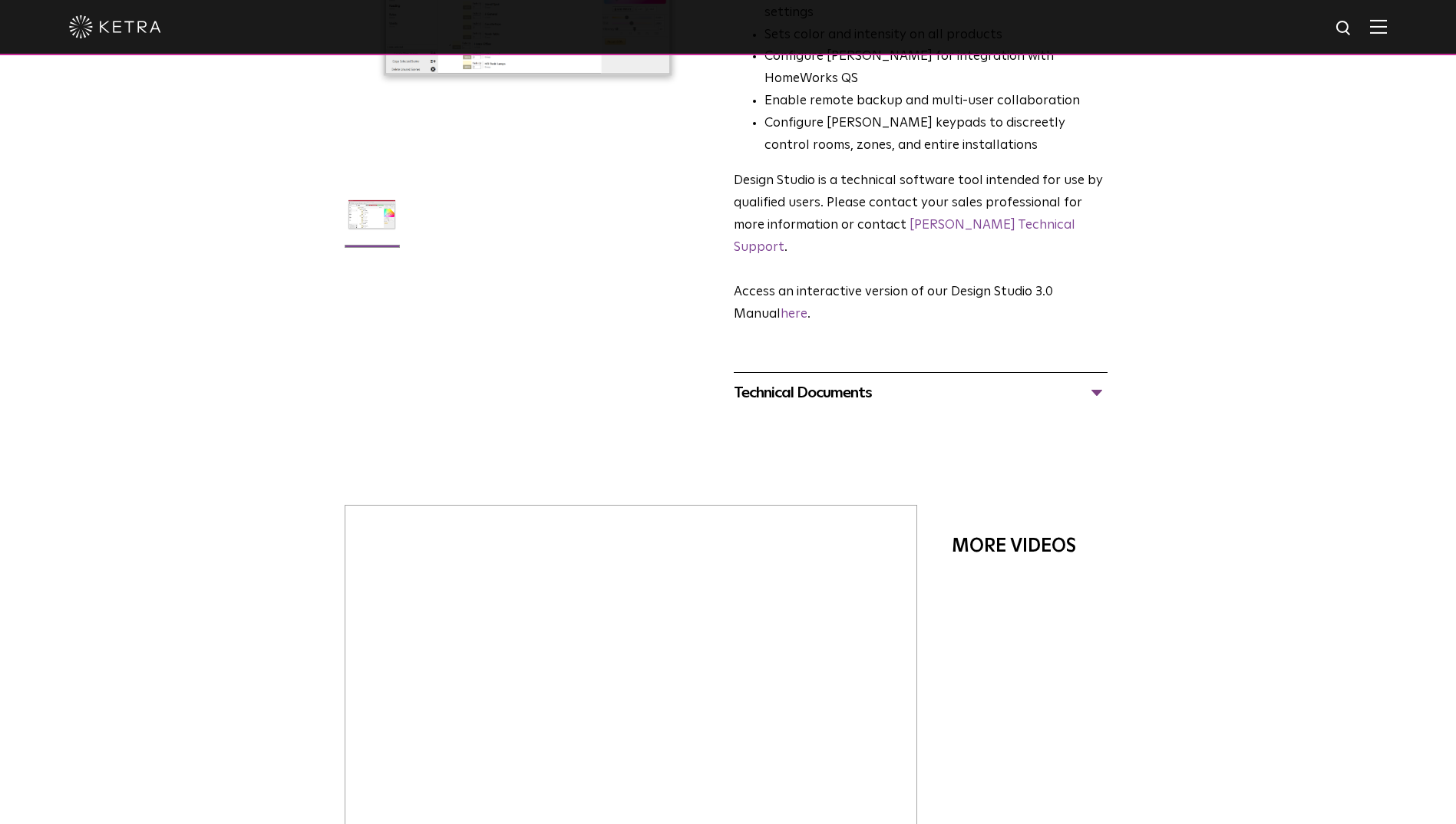
scroll to position [230, 0]
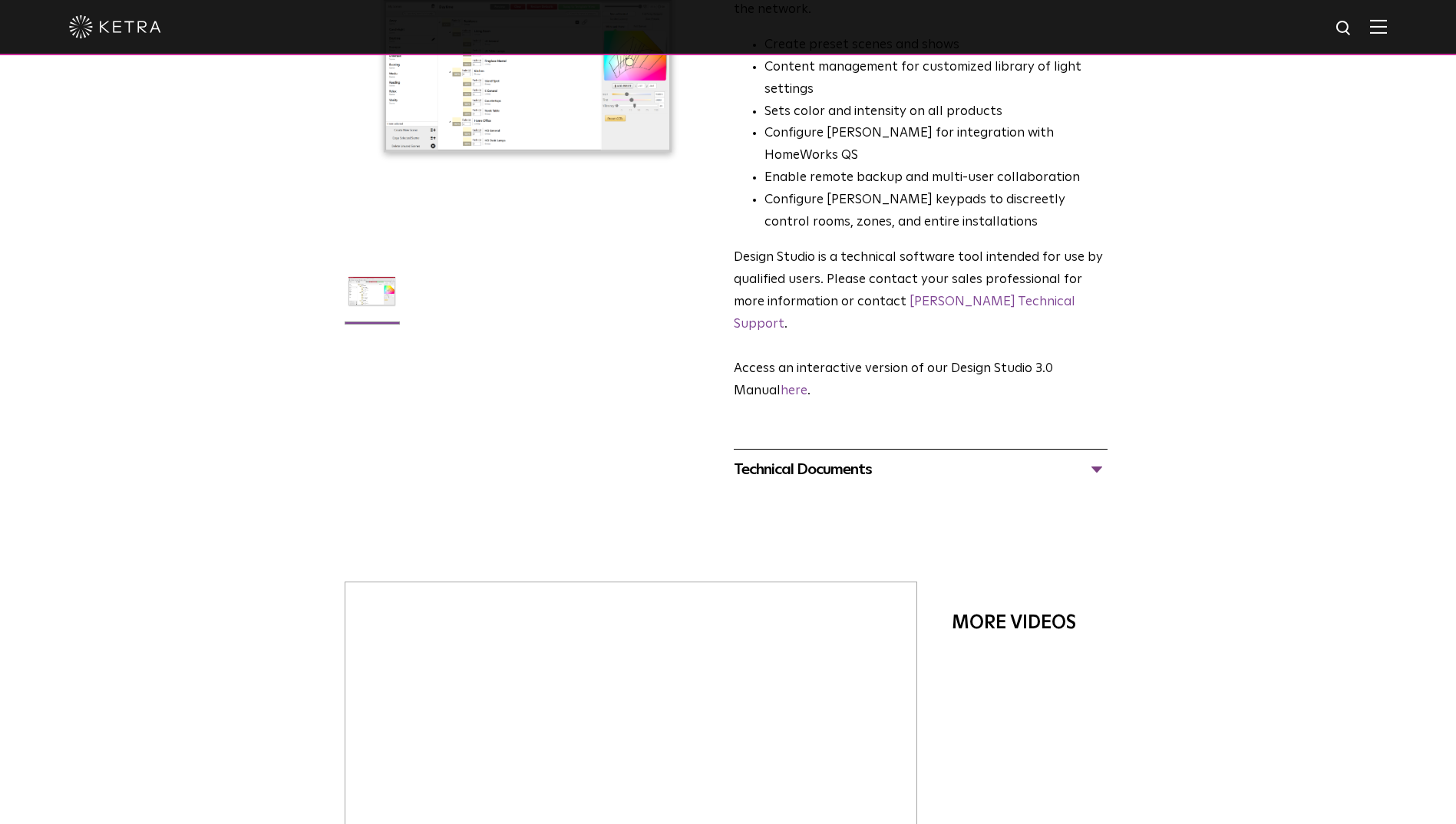
click at [1092, 457] on div "Technical Documents" at bounding box center [920, 469] width 373 height 25
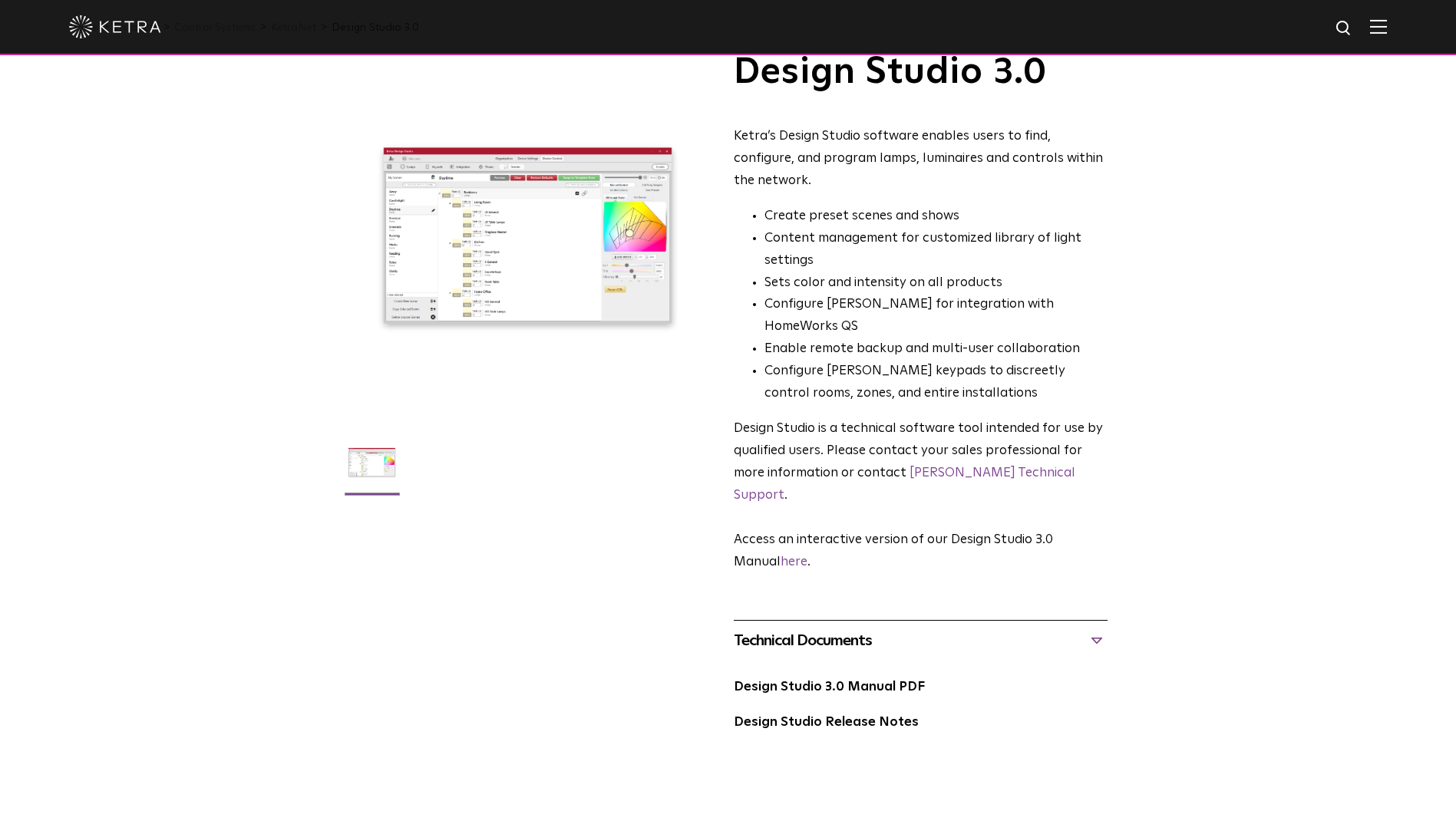
scroll to position [0, 0]
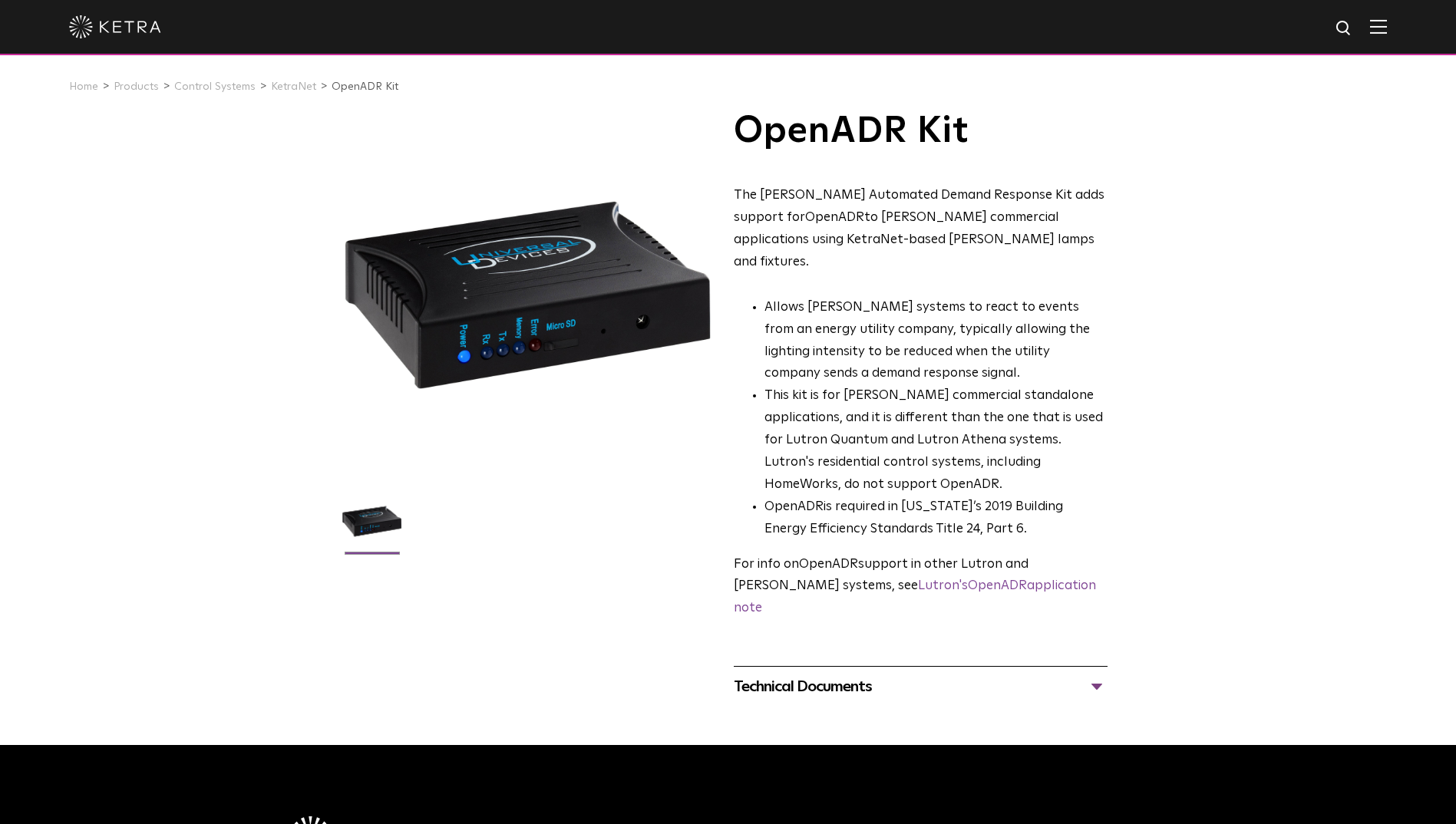
click at [902, 674] on div "Technical Documents" at bounding box center [920, 687] width 373 height 25
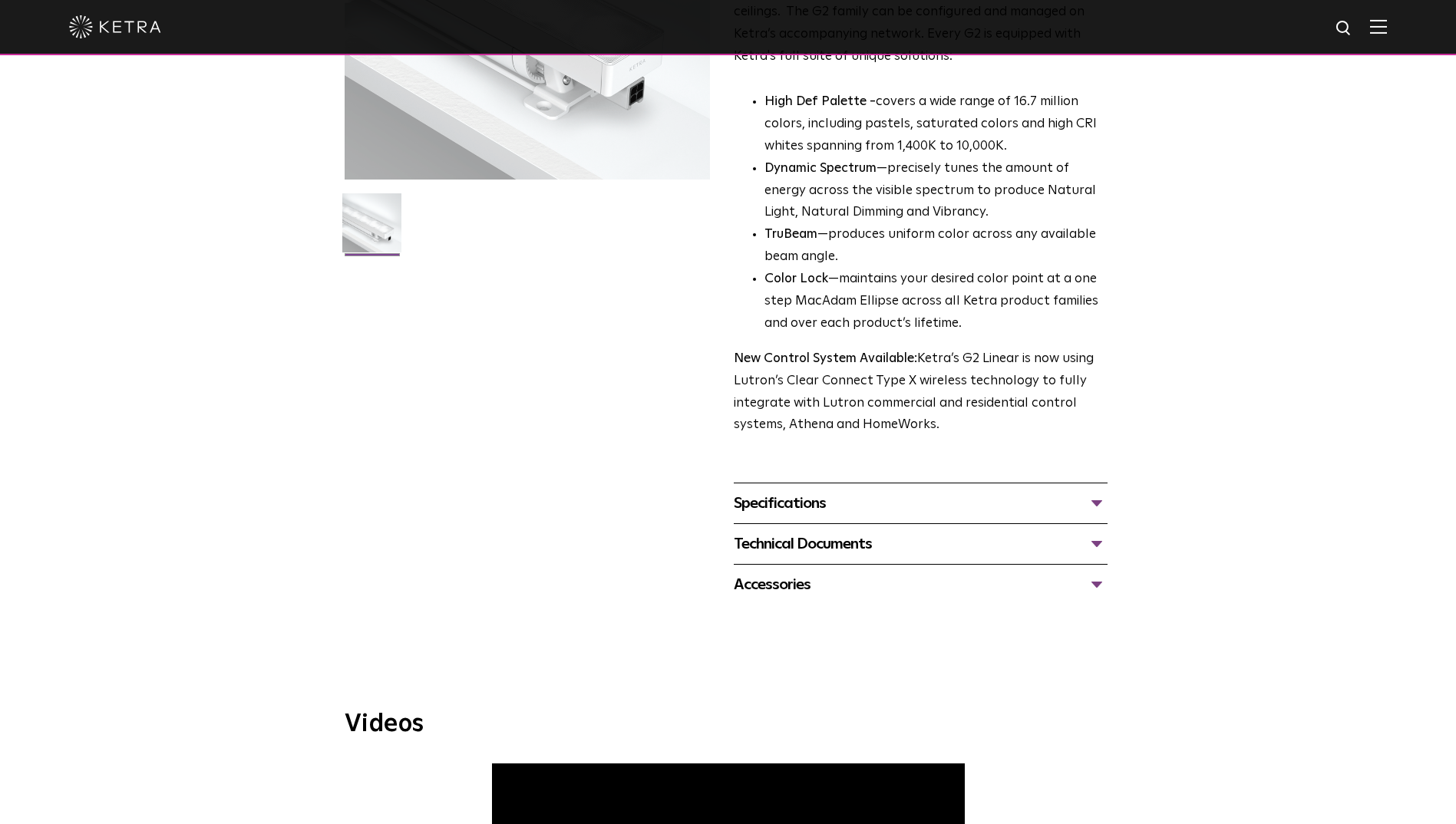
scroll to position [384, 0]
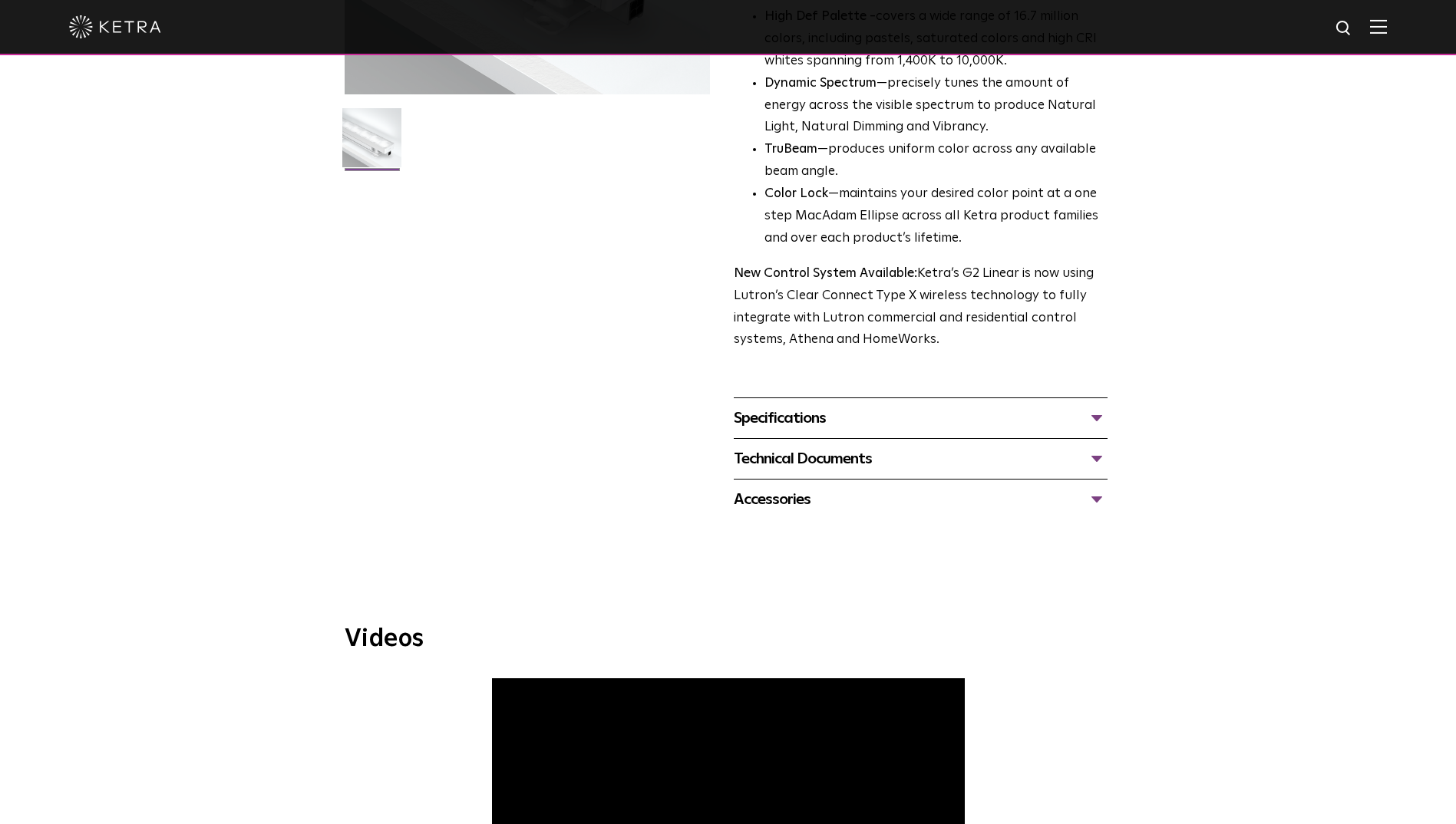
click at [1079, 461] on div "Technical Documents" at bounding box center [920, 459] width 373 height 25
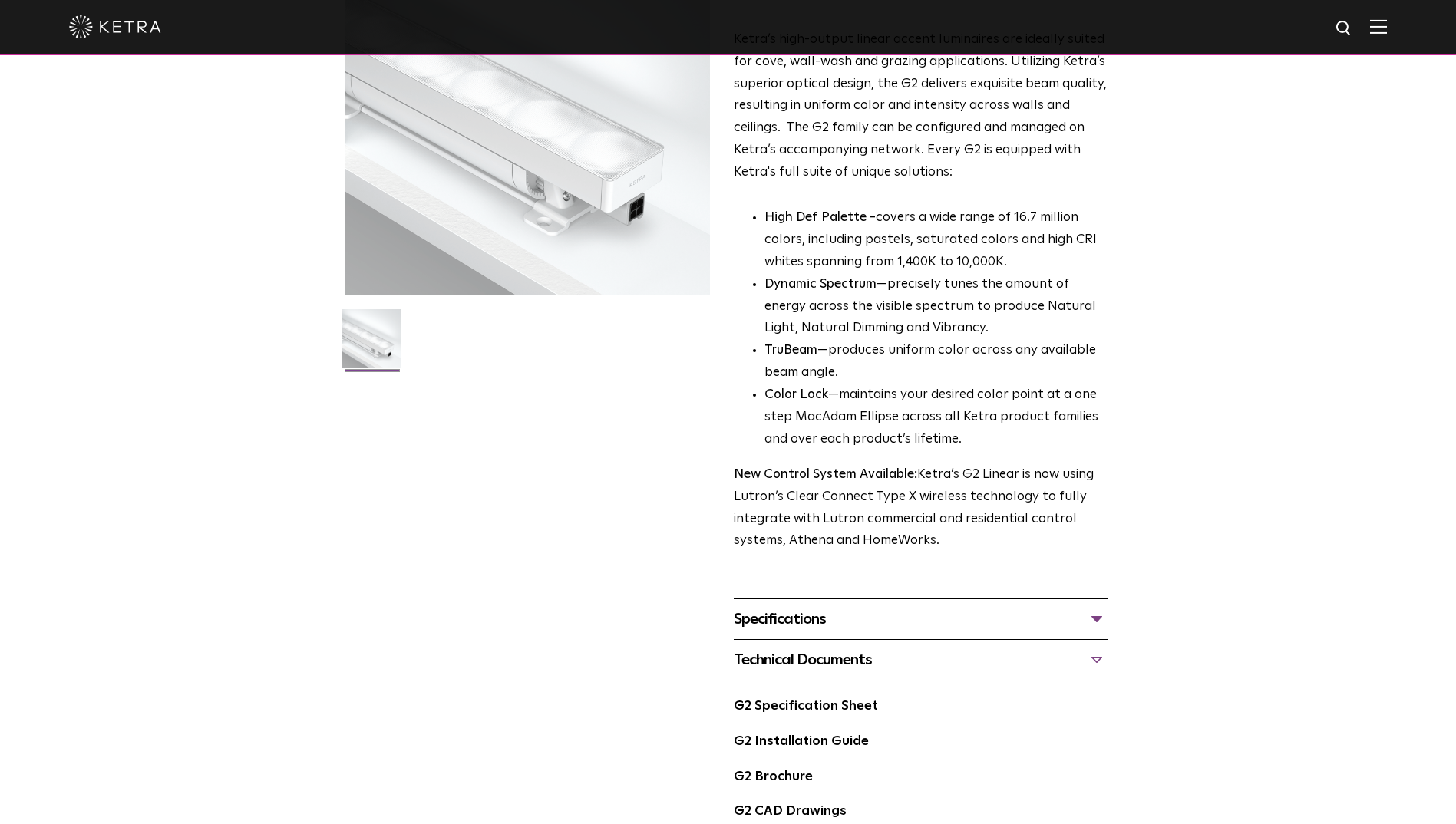
scroll to position [0, 0]
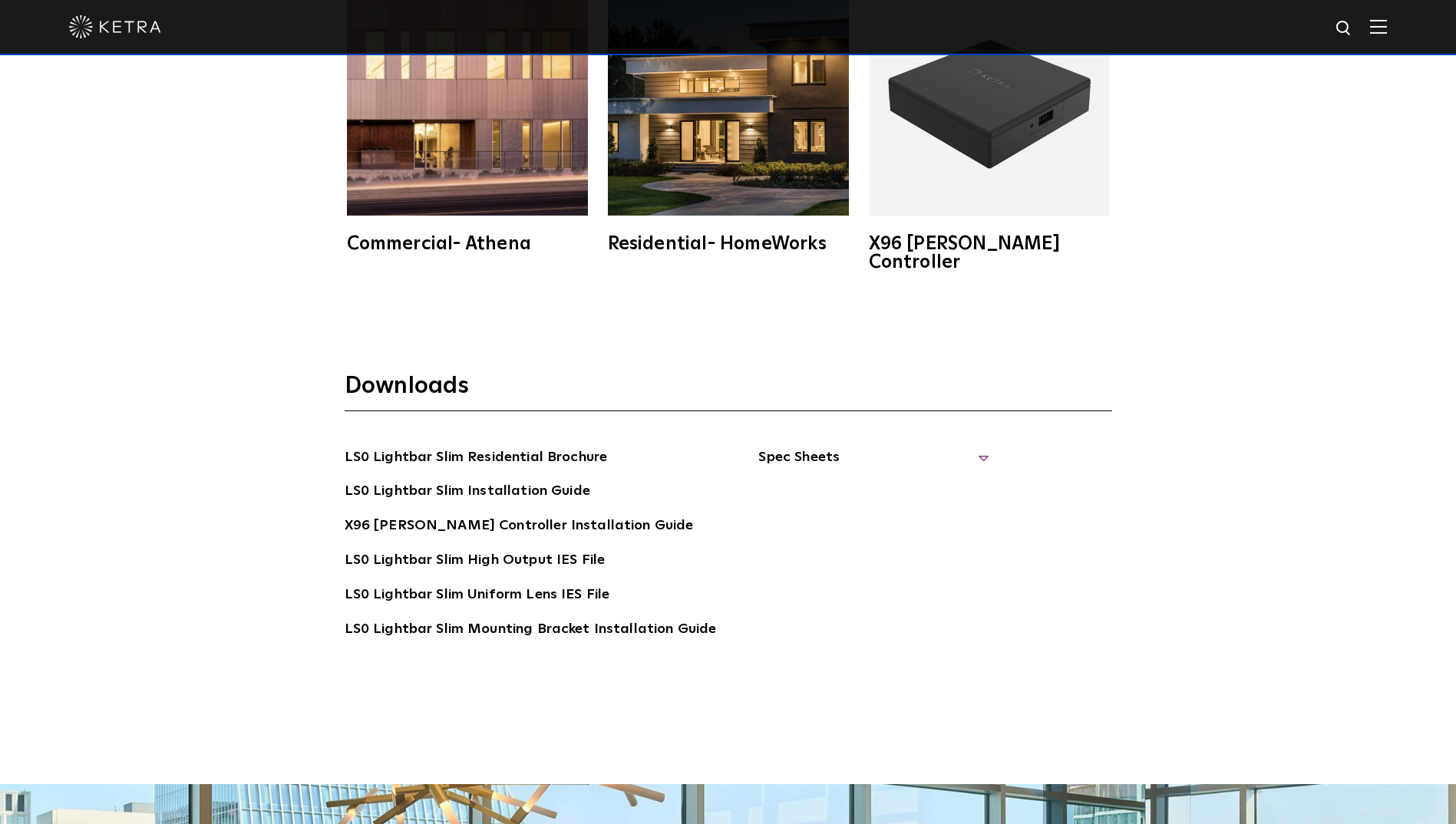
scroll to position [3145, 0]
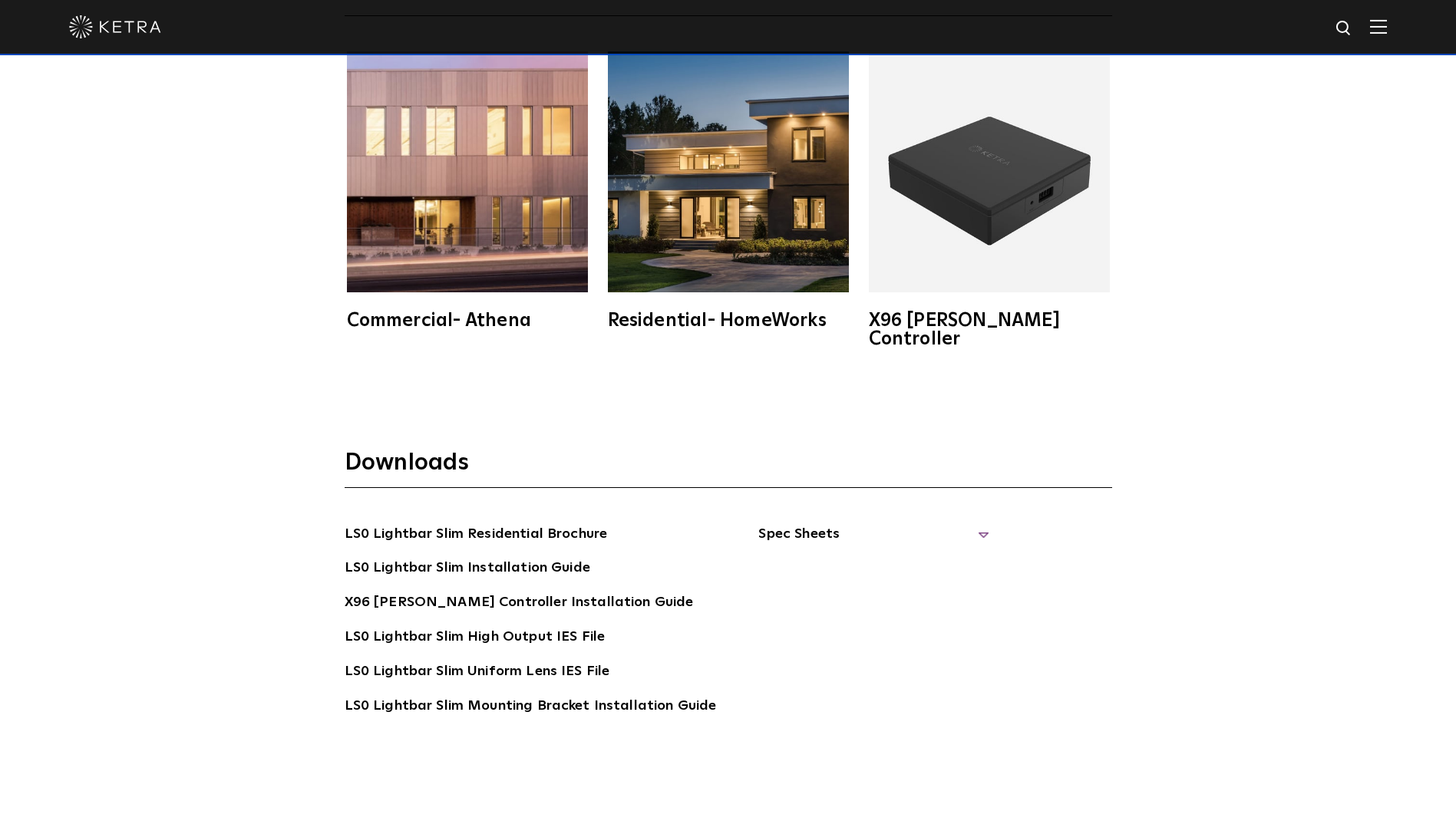
click at [882, 523] on span "Spec Sheets" at bounding box center [873, 540] width 230 height 34
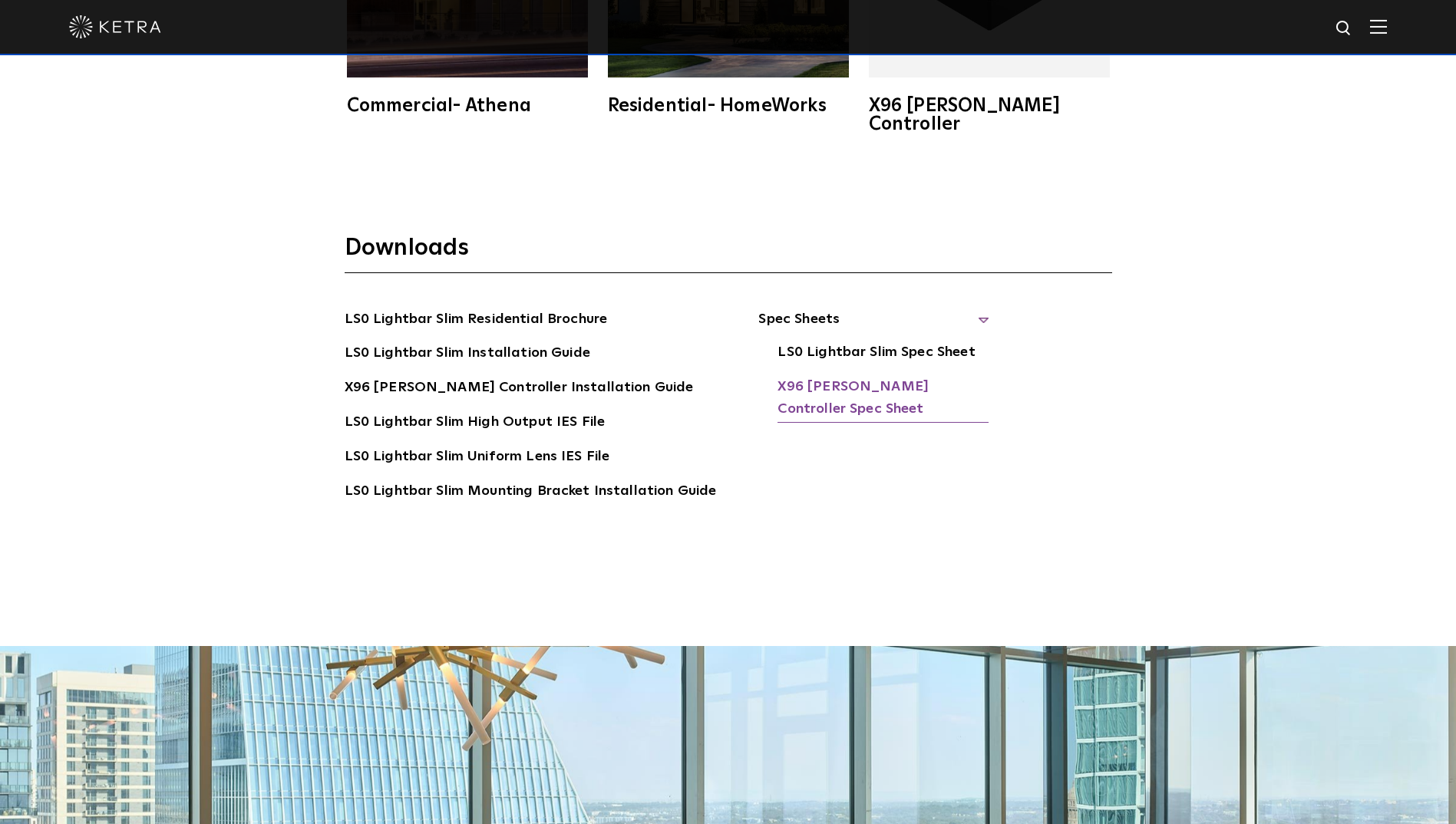
scroll to position [3299, 0]
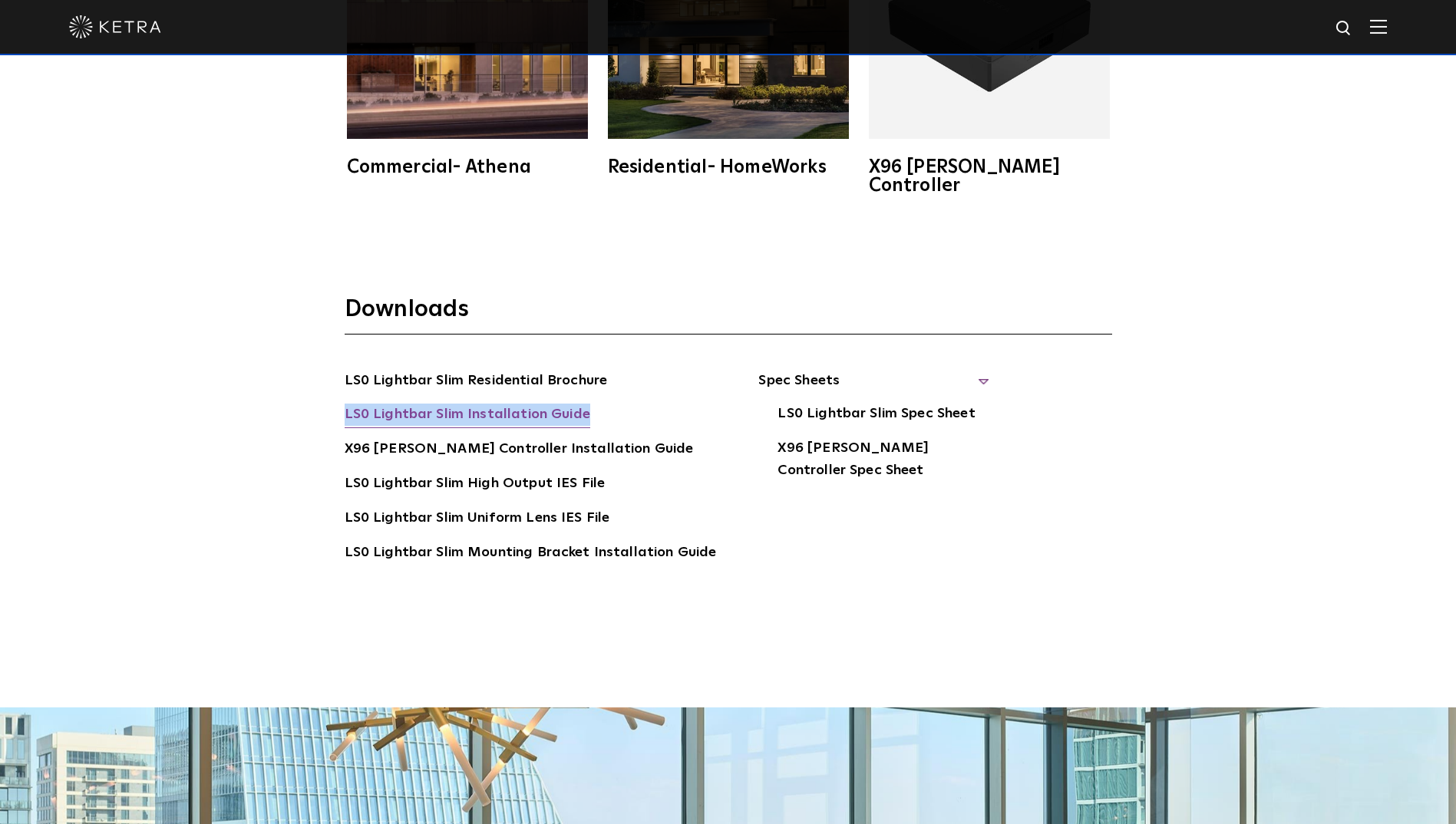
drag, startPoint x: 586, startPoint y: 395, endPoint x: 347, endPoint y: 400, distance: 239.1
click at [347, 404] on li "LS0 Lightbar Slim Installation Guide" at bounding box center [531, 416] width 372 height 25
copy link "LS0 Lightbar Slim Installation Guide"
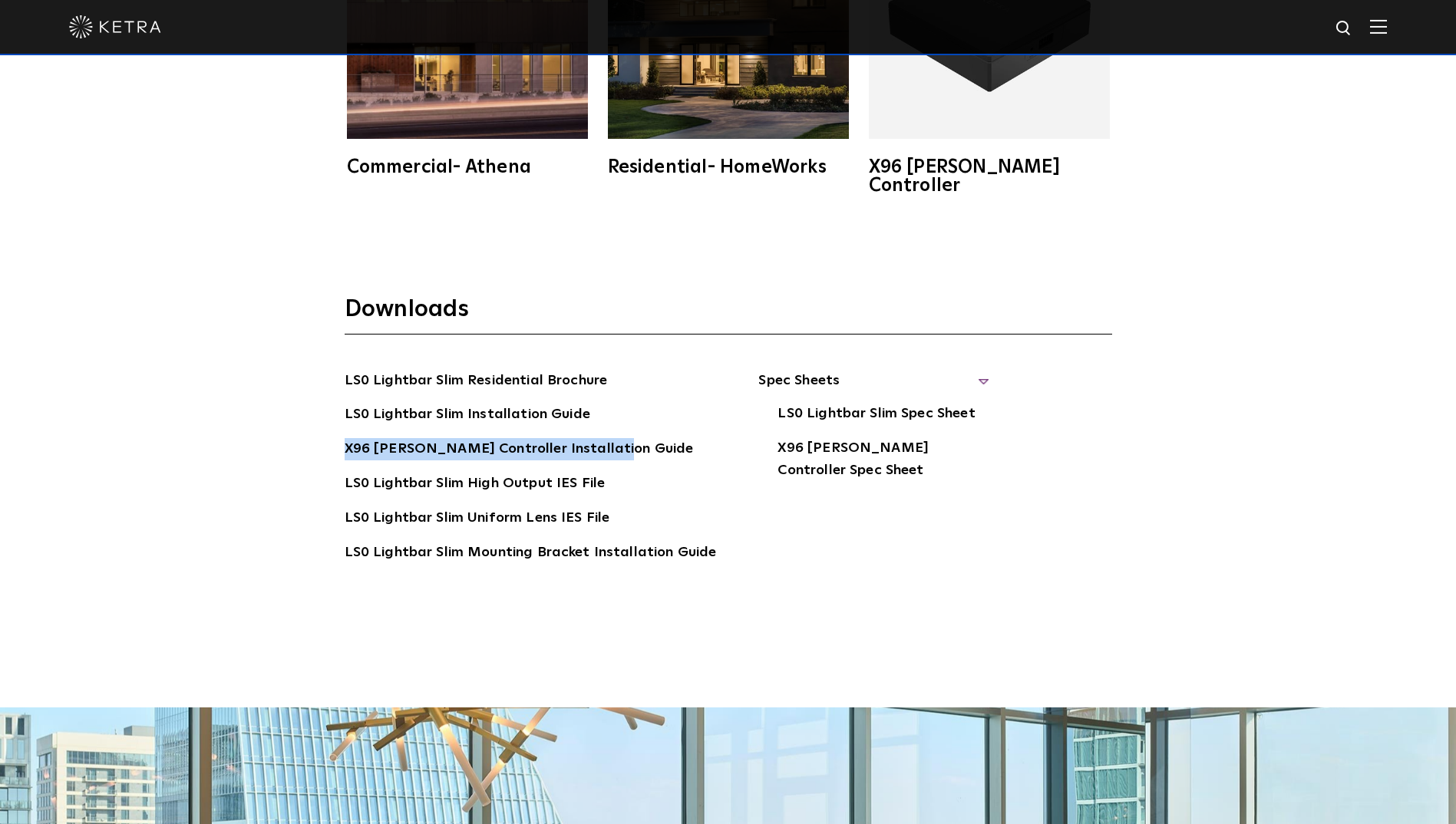
drag, startPoint x: 604, startPoint y: 432, endPoint x: 343, endPoint y: 431, distance: 261.0
click at [343, 431] on div "Downloads LS0 Lightbar Slim Residential Brochure LS0 Lightbar Slim Installation…" at bounding box center [728, 452] width 798 height 314
copy link "X96 [PERSON_NAME] Controller Installation Guide"
click at [469, 601] on div "Downloads LS0 Lightbar Slim Residential Brochure LS0 Lightbar Slim Installation…" at bounding box center [728, 477] width 1456 height 463
drag, startPoint x: 488, startPoint y: 455, endPoint x: 429, endPoint y: 627, distance: 181.8
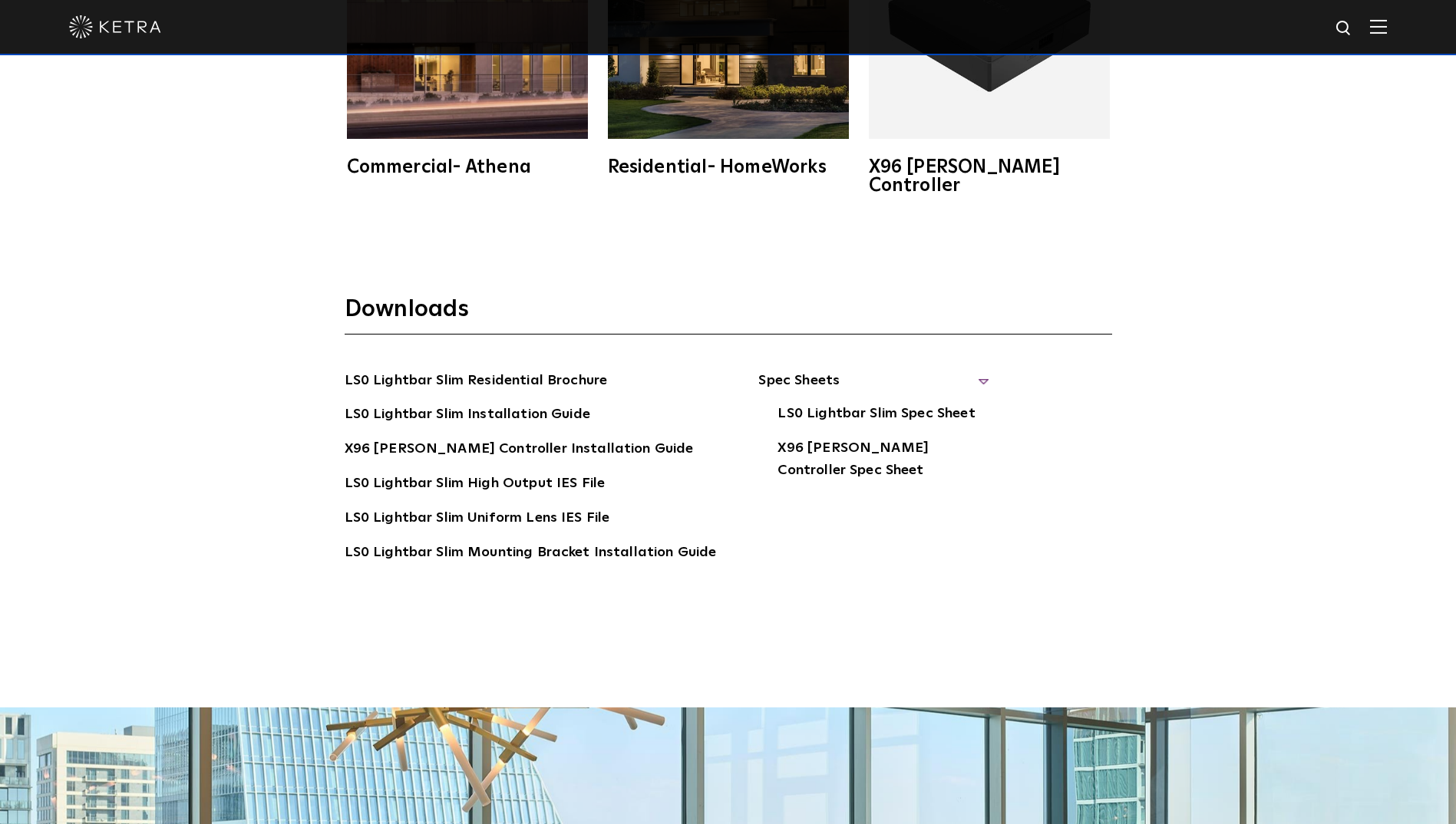
click at [429, 627] on div "Downloads LS0 Lightbar Slim Residential Brochure LS0 Lightbar Slim Installation…" at bounding box center [728, 477] width 1456 height 463
drag, startPoint x: 572, startPoint y: 534, endPoint x: 485, endPoint y: 580, distance: 98.4
click at [500, 580] on ul "LS0 Lightbar Slim Residential Brochure LS0 Lightbar Slim Installation Guide X96…" at bounding box center [531, 489] width 372 height 239
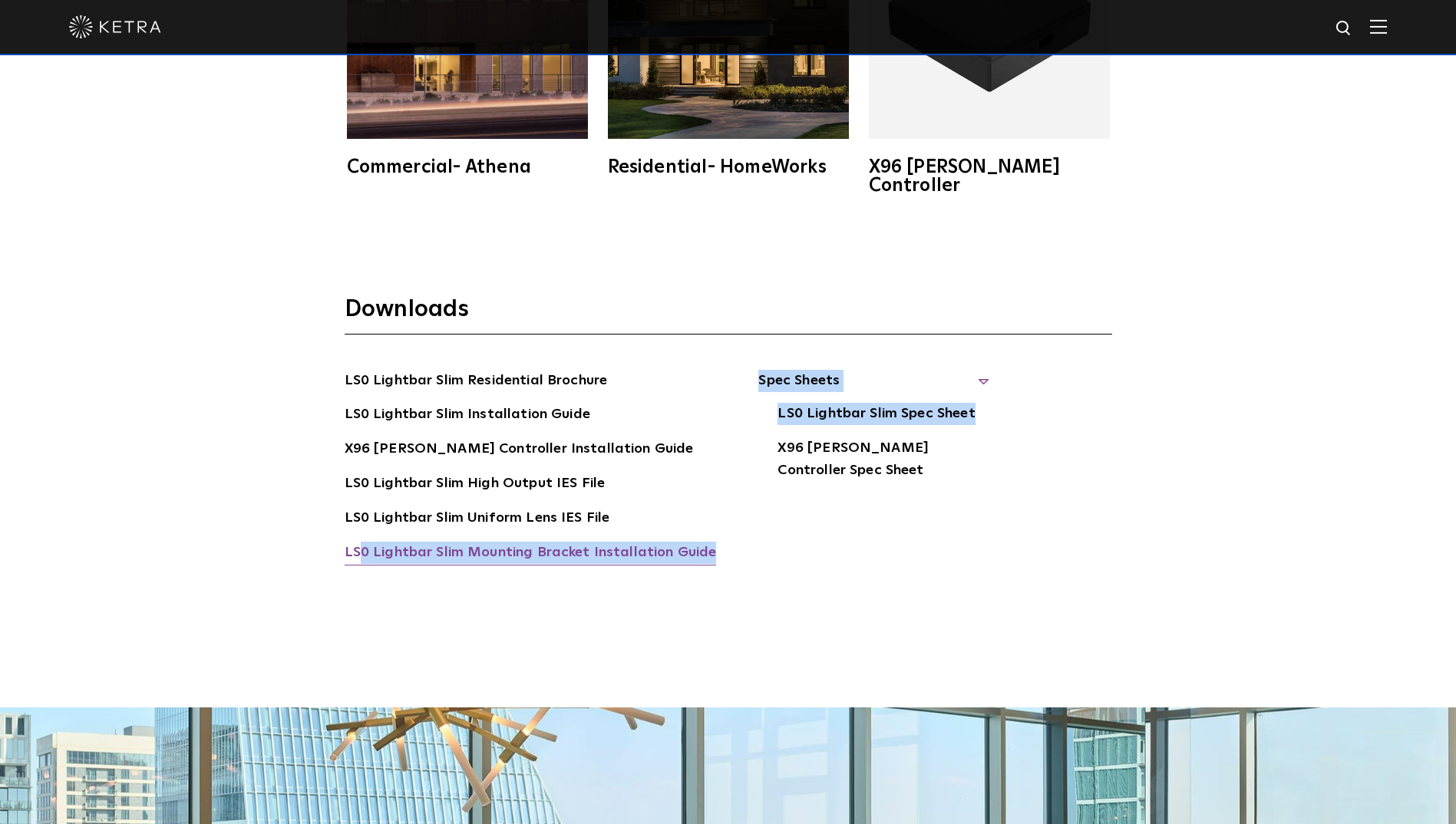
drag, startPoint x: 709, startPoint y: 533, endPoint x: 360, endPoint y: 534, distance: 349.0
click at [360, 534] on div "LS0 Lightbar Slim Residential Brochure LS0 Lightbar Slim Installation Guide X96…" at bounding box center [728, 489] width 767 height 239
drag, startPoint x: 360, startPoint y: 534, endPoint x: 495, endPoint y: 631, distance: 166.2
click at [483, 640] on div "Downloads LS0 Lightbar Slim Residential Brochure LS0 Lightbar Slim Installation…" at bounding box center [728, 477] width 1456 height 463
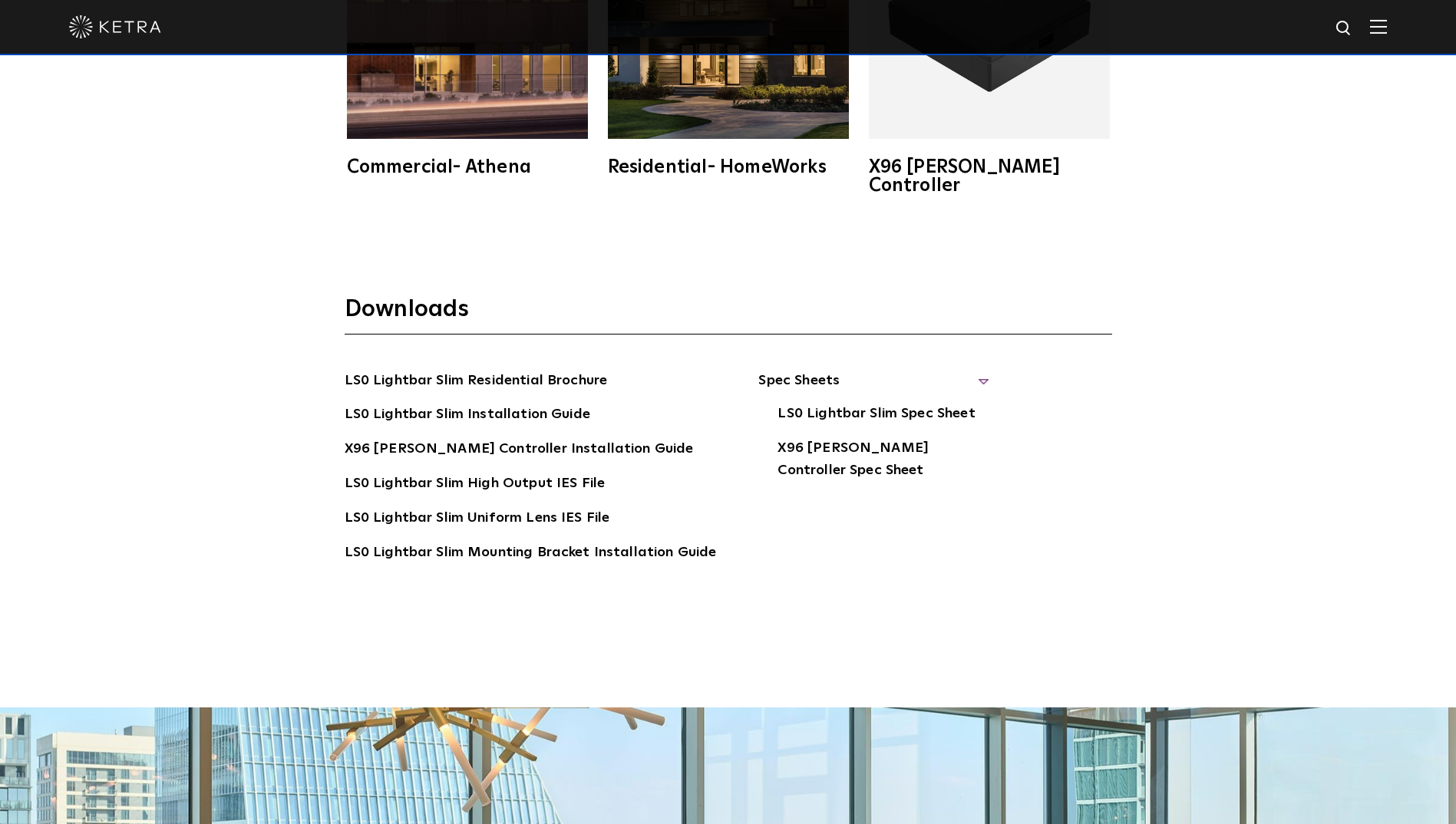
click at [330, 527] on div "Downloads LS0 Lightbar Slim Residential Brochure LS0 Lightbar Slim Installation…" at bounding box center [728, 452] width 798 height 314
drag, startPoint x: 340, startPoint y: 534, endPoint x: 704, endPoint y: 533, distance: 364.0
click at [704, 533] on div "Downloads LS0 Lightbar Slim Residential Brochure LS0 Lightbar Slim Installation…" at bounding box center [728, 452] width 798 height 314
copy link "LS0 Lightbar Slim Mounting Bracket Installation Guide"
click at [726, 588] on div "Downloads LS0 Lightbar Slim Residential Brochure LS0 Lightbar Slim Installation…" at bounding box center [728, 477] width 1456 height 463
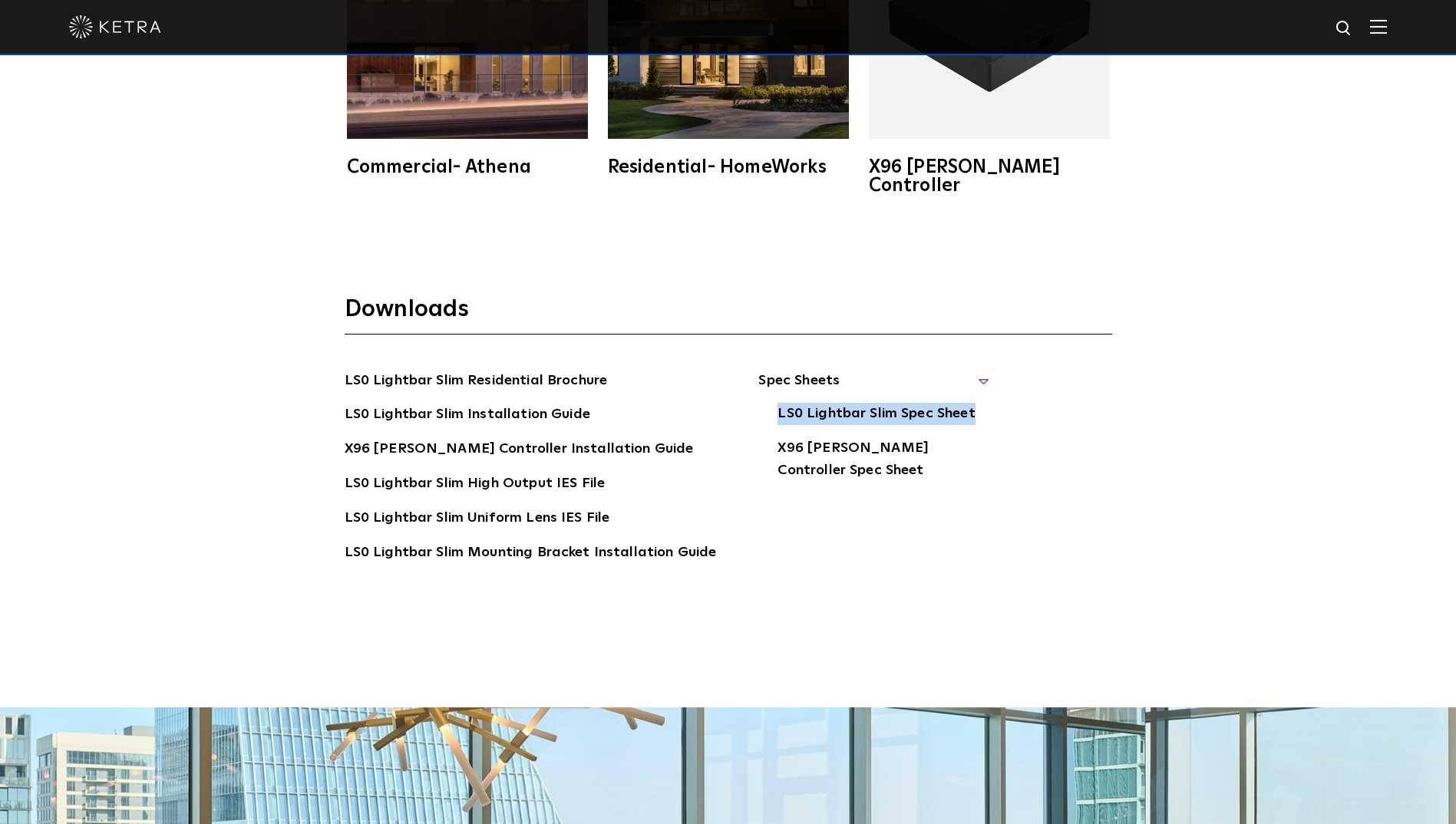
drag, startPoint x: 962, startPoint y: 396, endPoint x: 764, endPoint y: 396, distance: 198.0
click at [764, 403] on ul "LS0 Lightbar Slim Spec Sheet X96 [PERSON_NAME] Controller Spec Sheet" at bounding box center [873, 443] width 230 height 80
copy link "LS0 Lightbar Slim Spec Sheet"
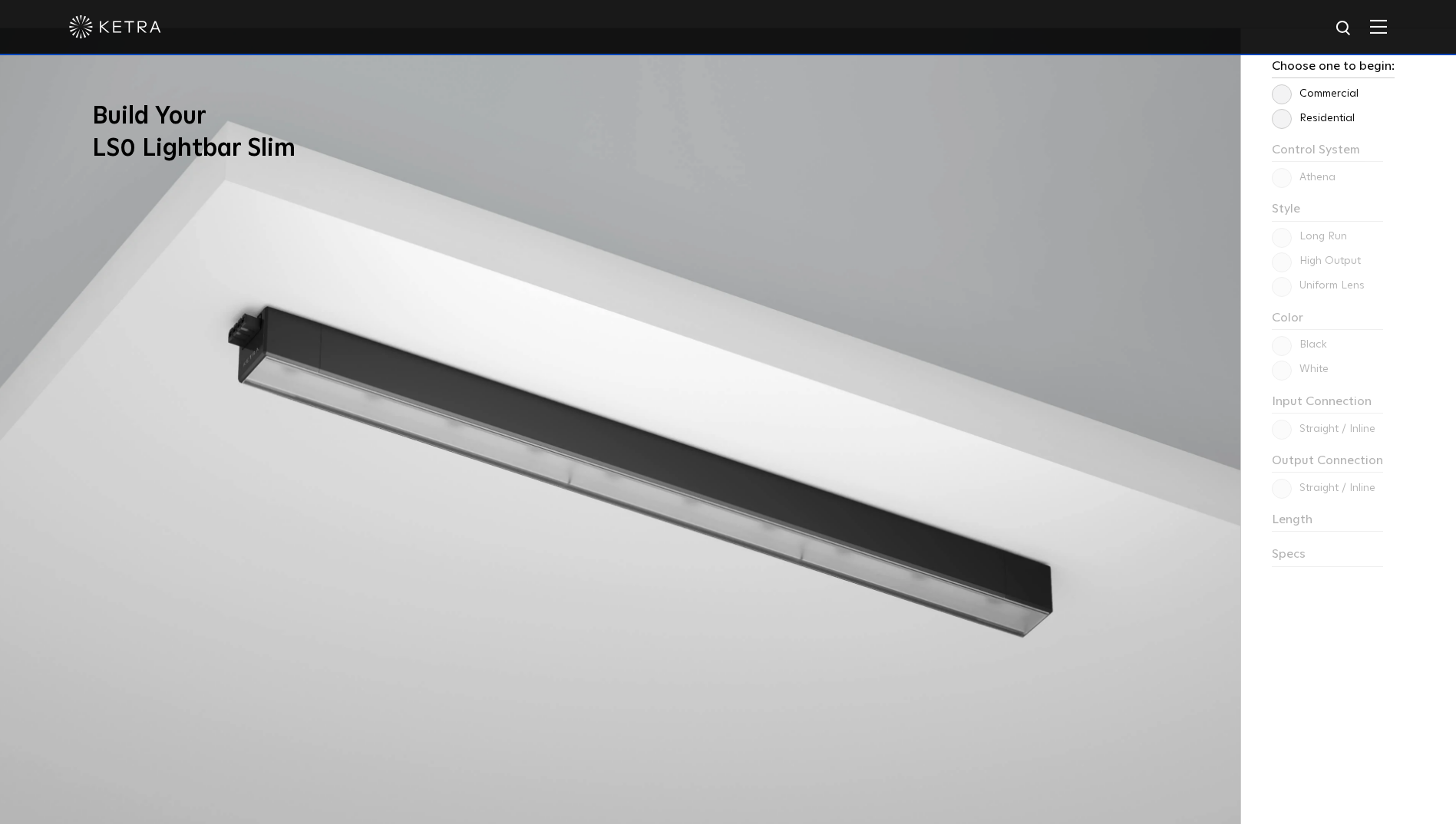
scroll to position [1311, 0]
